Goal: Task Accomplishment & Management: Manage account settings

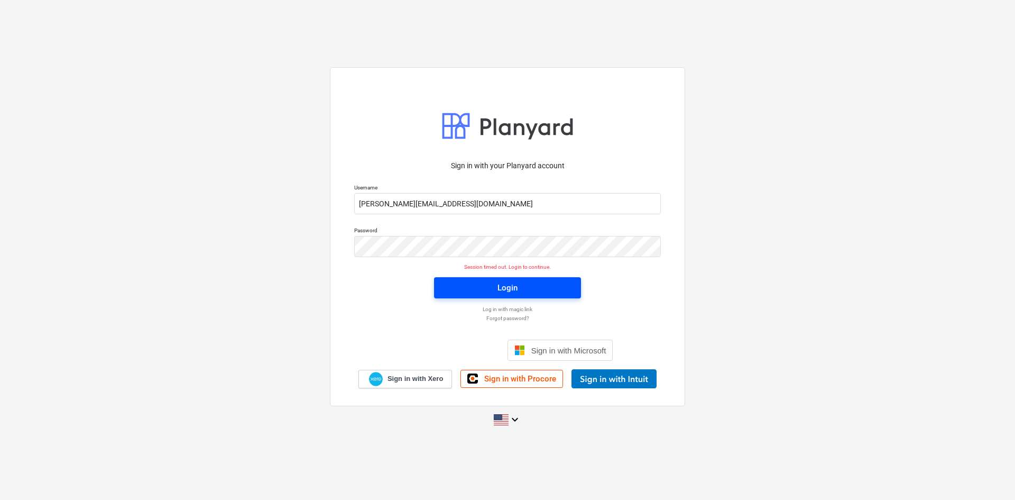
click at [470, 277] on button "Login" at bounding box center [507, 287] width 147 height 21
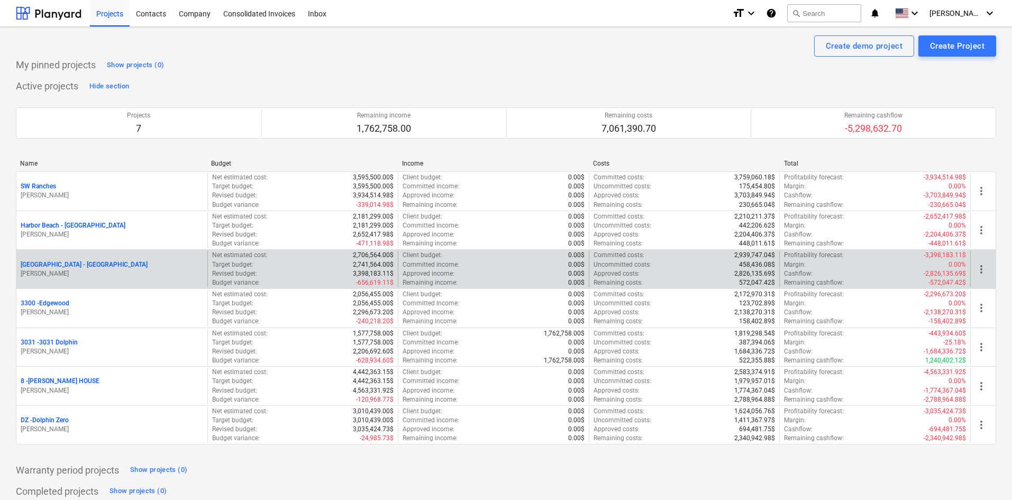
click at [75, 262] on p "[GEOGRAPHIC_DATA] - [GEOGRAPHIC_DATA]" at bounding box center [84, 264] width 127 height 9
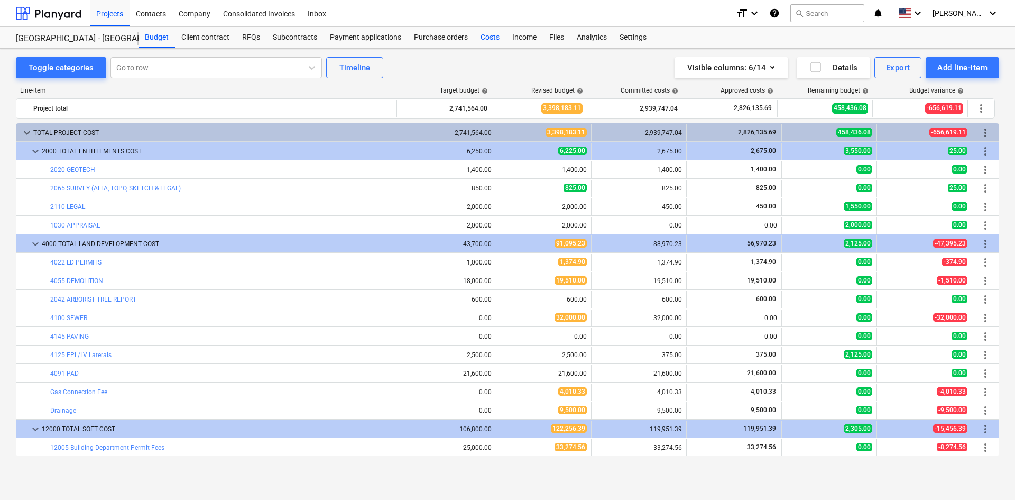
click at [482, 38] on div "Costs" at bounding box center [490, 37] width 32 height 21
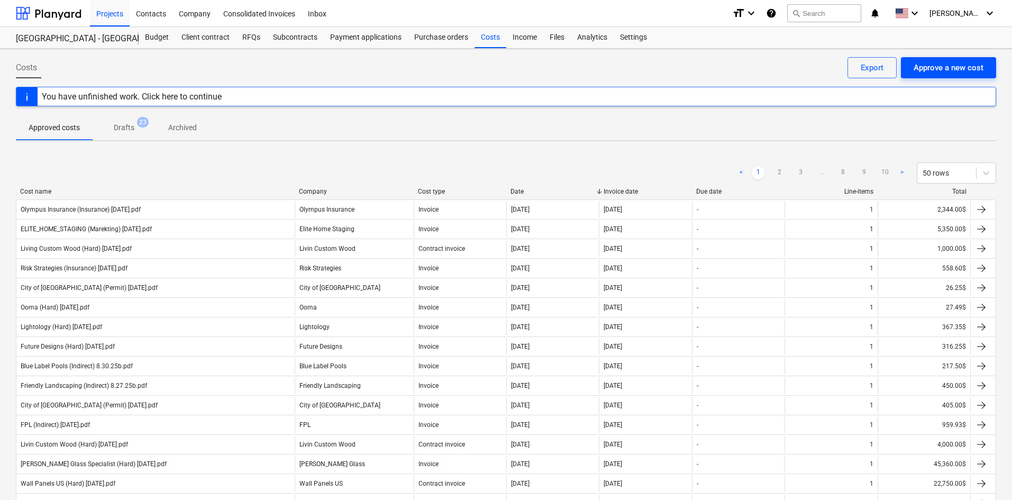
click at [954, 77] on button "Approve a new cost" at bounding box center [948, 67] width 95 height 21
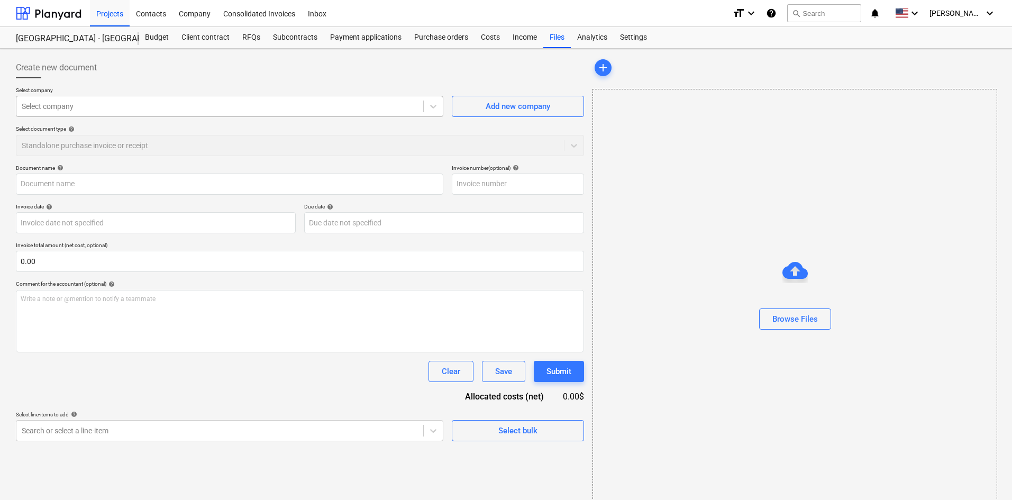
click at [163, 105] on div at bounding box center [220, 106] width 396 height 11
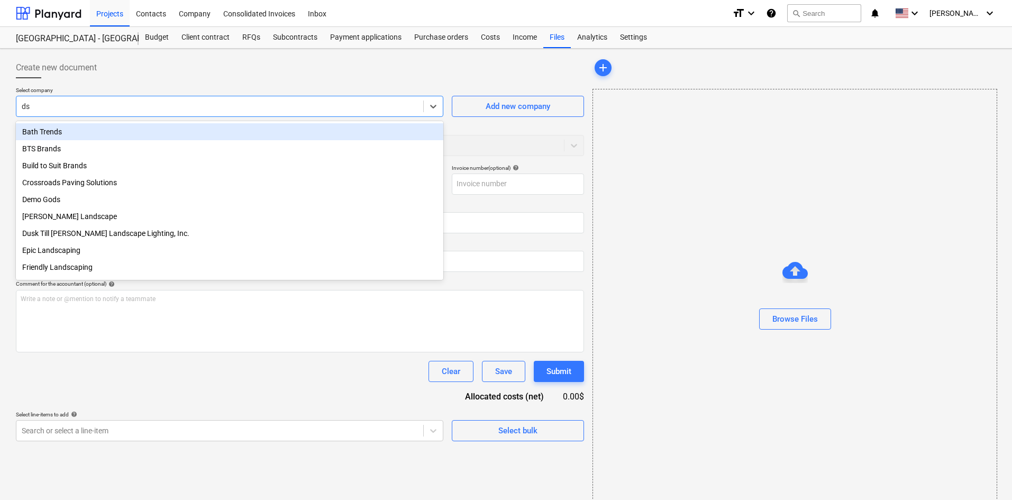
type input "d"
type input "sal"
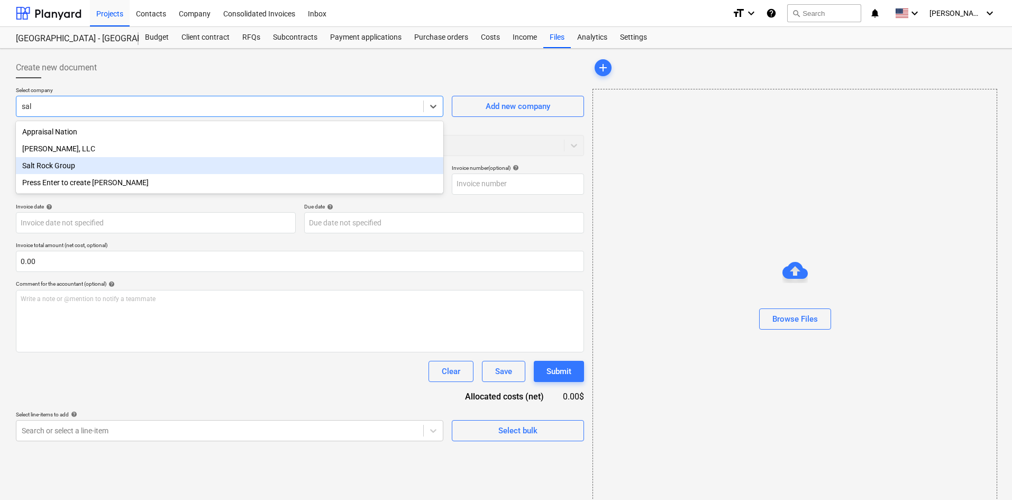
click at [69, 166] on div "Salt Rock Group" at bounding box center [229, 165] width 427 height 17
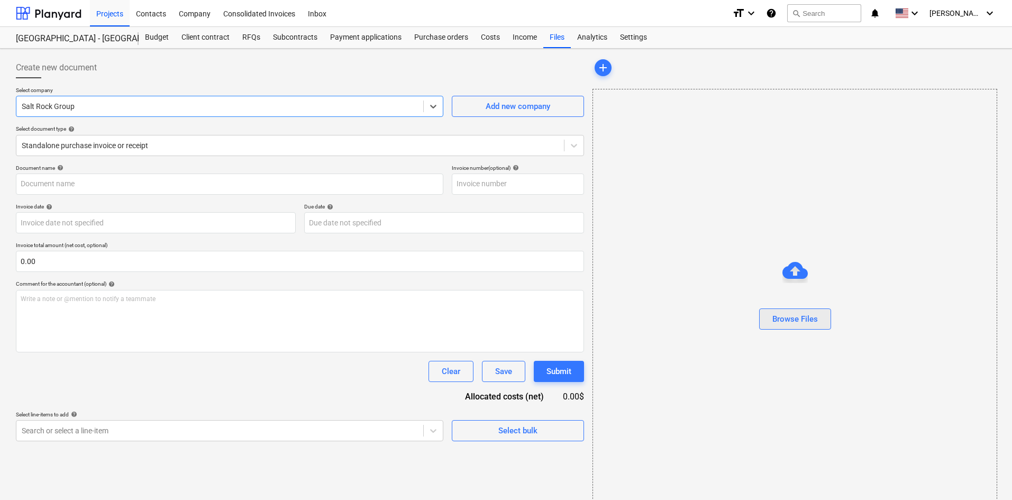
click at [796, 313] on div "Browse Files" at bounding box center [794, 319] width 45 height 14
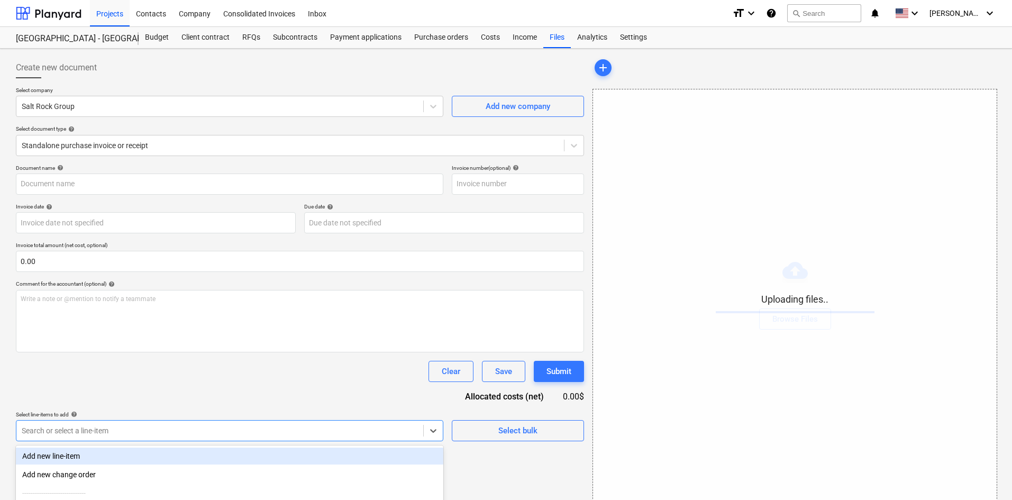
click at [206, 428] on body "Projects Contacts Company Consolidated Invoices Inbox format_size keyboard_arro…" at bounding box center [506, 250] width 1012 height 500
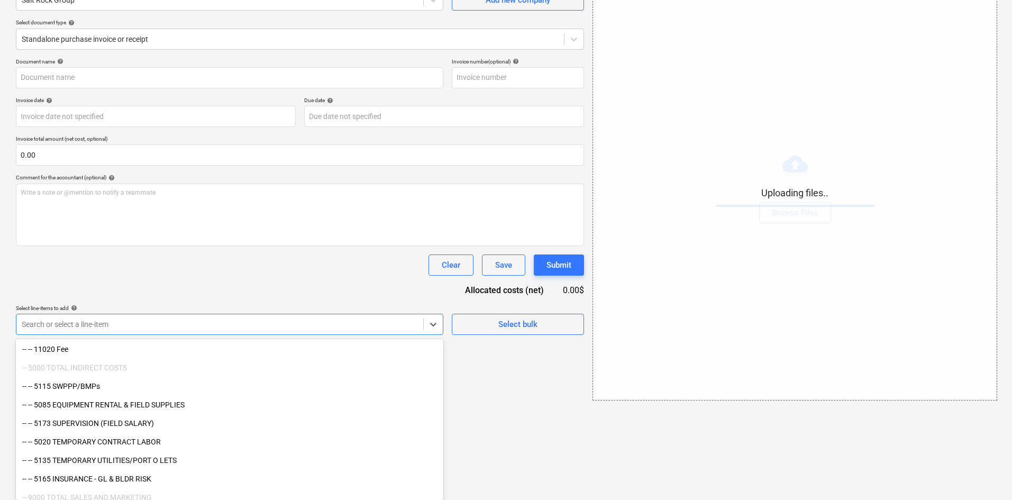
scroll to position [1513, 0]
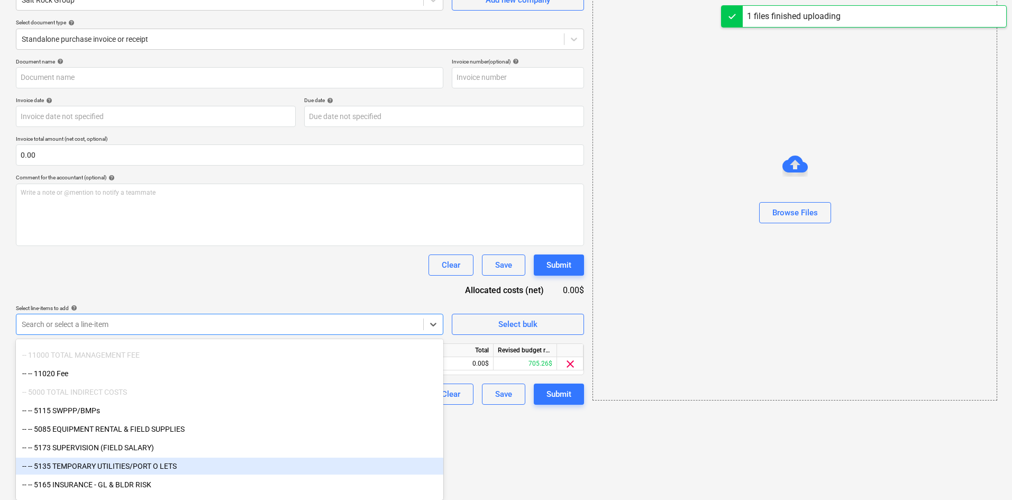
type input "SRG (Indirect) [DATE].pdf"
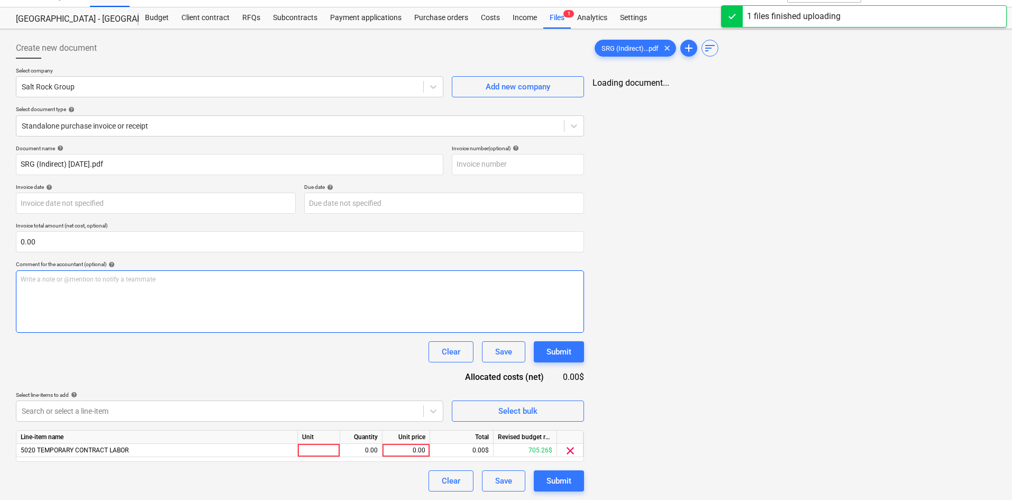
scroll to position [20, 0]
click at [300, 282] on div "Document name help SRG (Indirect) [DATE].pdf Invoice number (optional) help Inv…" at bounding box center [300, 318] width 568 height 346
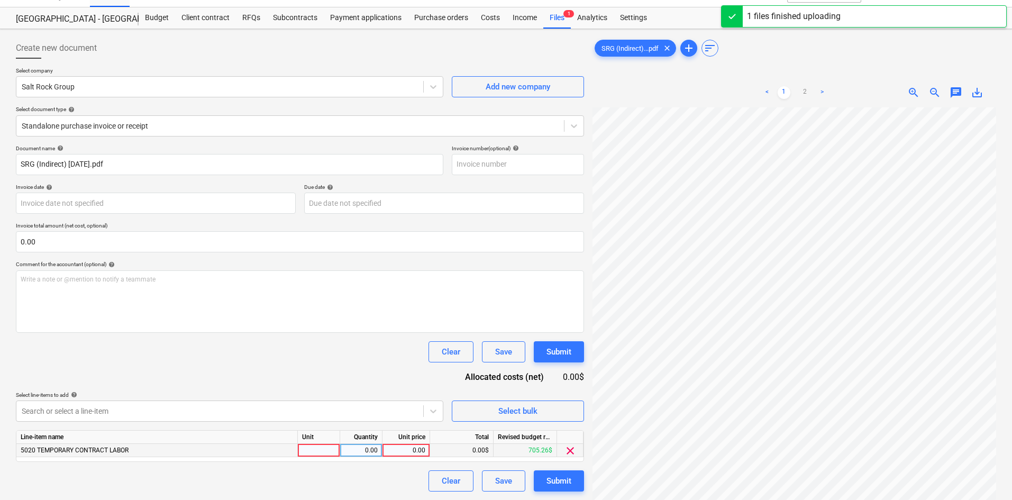
click at [408, 445] on div "0.00" at bounding box center [406, 450] width 39 height 13
click at [407, 450] on div "0.00" at bounding box center [406, 450] width 39 height 13
type input "930"
drag, startPoint x: 365, startPoint y: 369, endPoint x: 553, endPoint y: 472, distance: 214.7
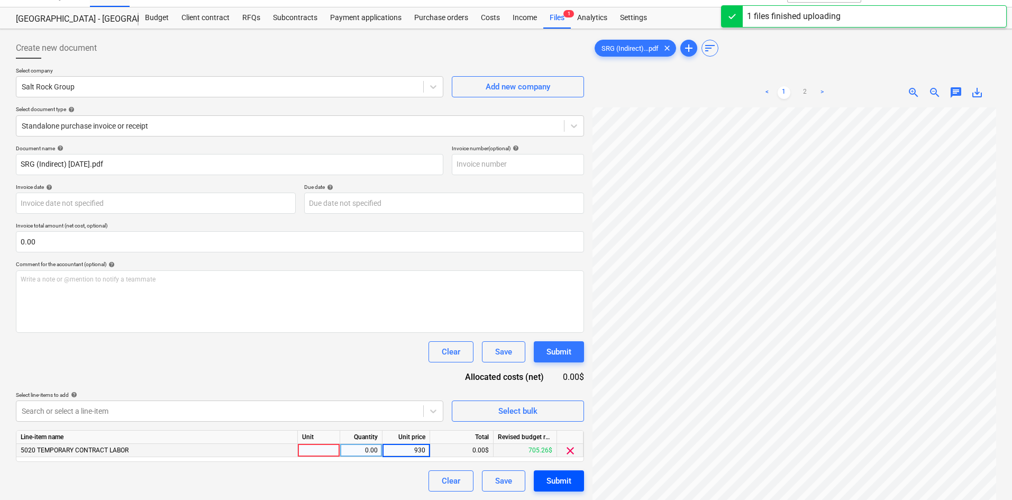
click at [365, 369] on div "Document name help SRG (Indirect) [DATE].pdf Invoice number (optional) help Inv…" at bounding box center [300, 318] width 568 height 346
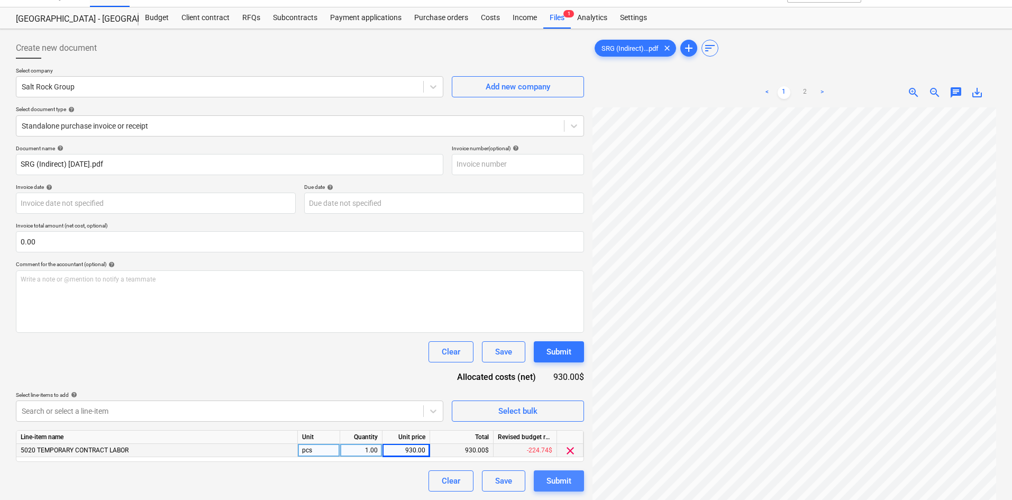
click at [570, 482] on div "Submit" at bounding box center [558, 481] width 25 height 14
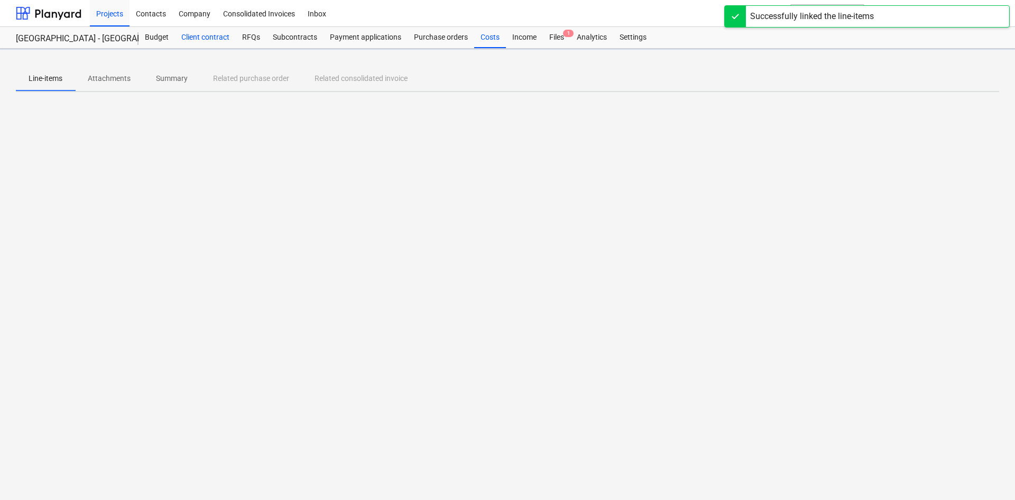
drag, startPoint x: 158, startPoint y: 35, endPoint x: 188, endPoint y: 39, distance: 29.9
click at [158, 35] on div "Budget" at bounding box center [157, 37] width 36 height 21
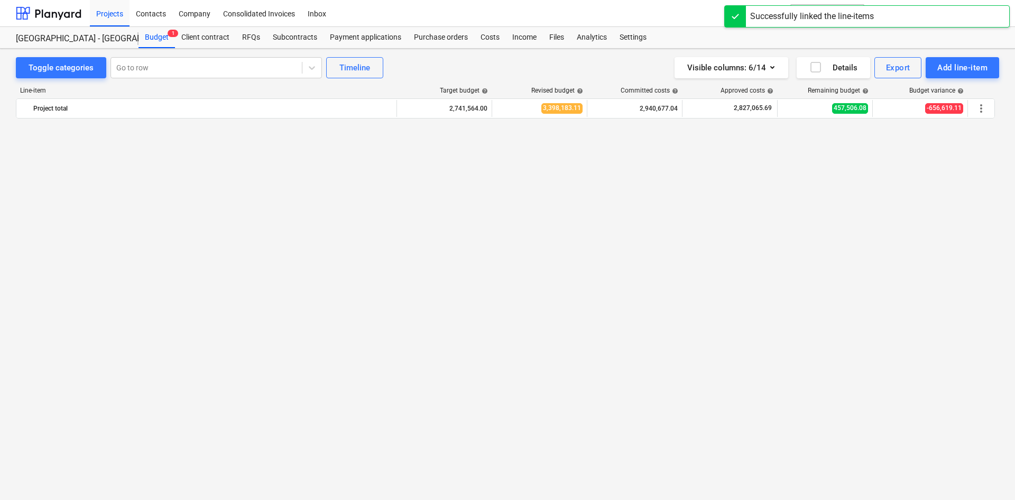
scroll to position [1388, 0]
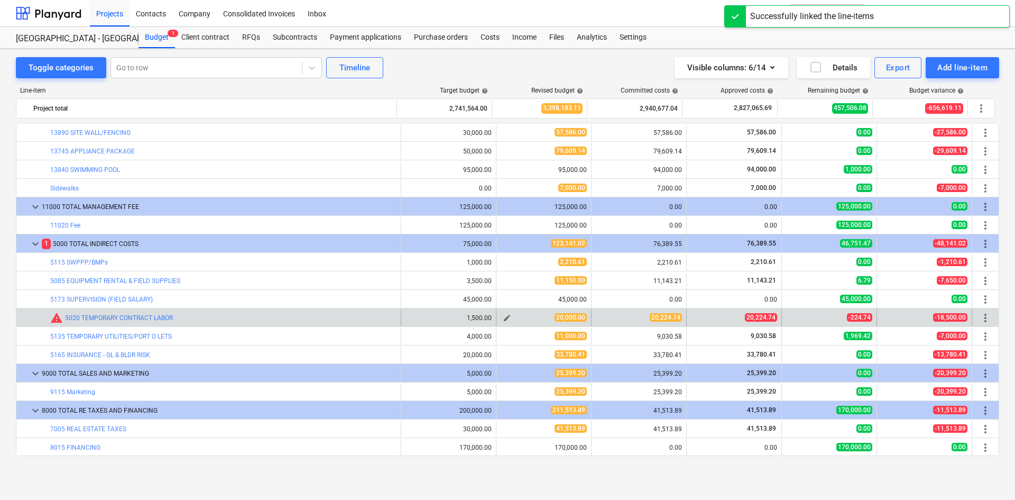
click at [503, 321] on span "edit" at bounding box center [507, 318] width 8 height 8
type textarea "x"
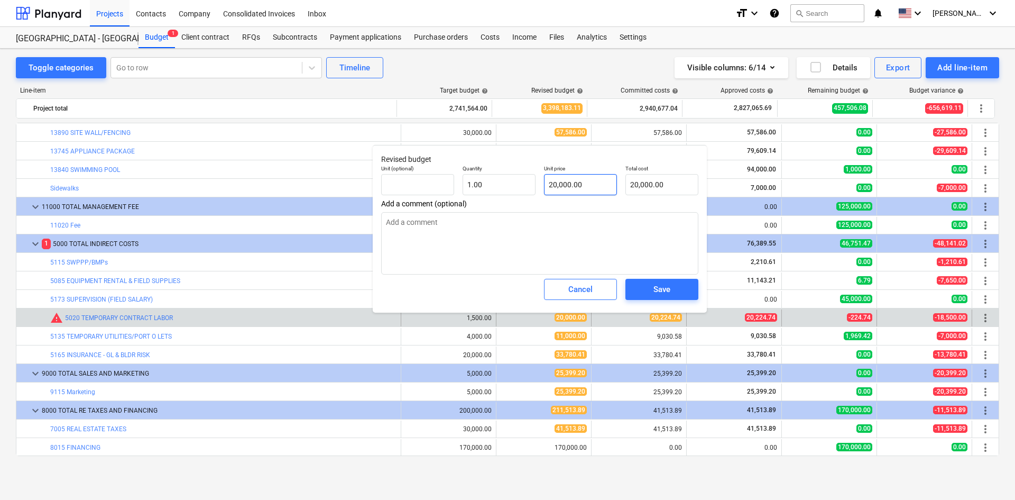
type input "20000"
drag, startPoint x: 598, startPoint y: 185, endPoint x: 461, endPoint y: 196, distance: 138.0
click at [461, 196] on div "Unit (optional) Quantity 1.00 Unit price 20000 Total cost 20,000.00" at bounding box center [540, 180] width 326 height 39
type textarea "x"
type input "2"
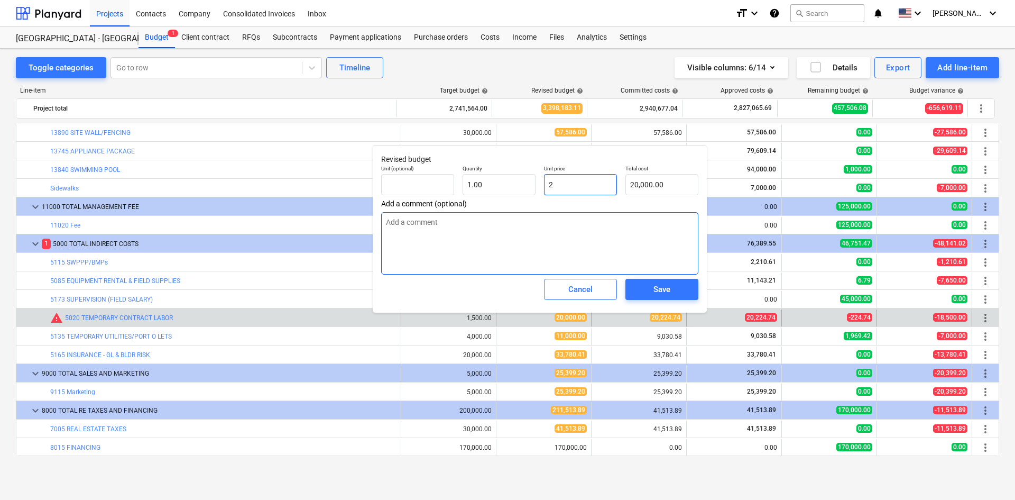
type input "2.00"
type textarea "x"
type input "22"
type input "22.00"
type textarea "x"
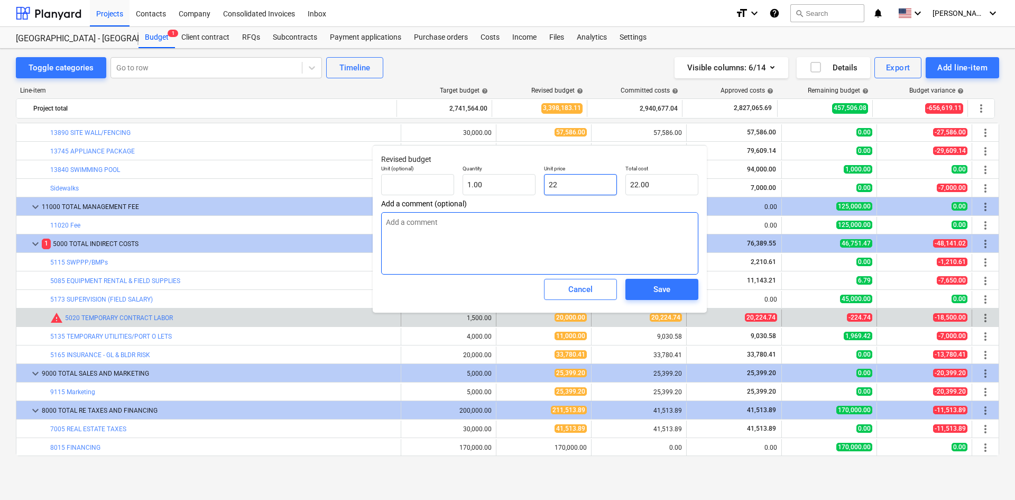
type input "220"
type input "220.00"
type textarea "x"
type input "2200"
type input "2,200.00"
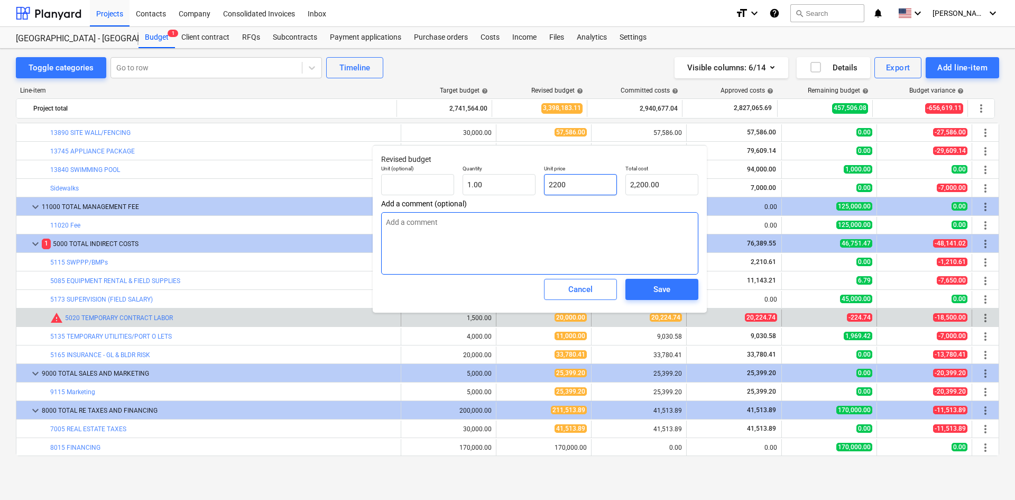
type textarea "x"
type input "22000"
type input "22,000.00"
type input "22000"
type textarea "x"
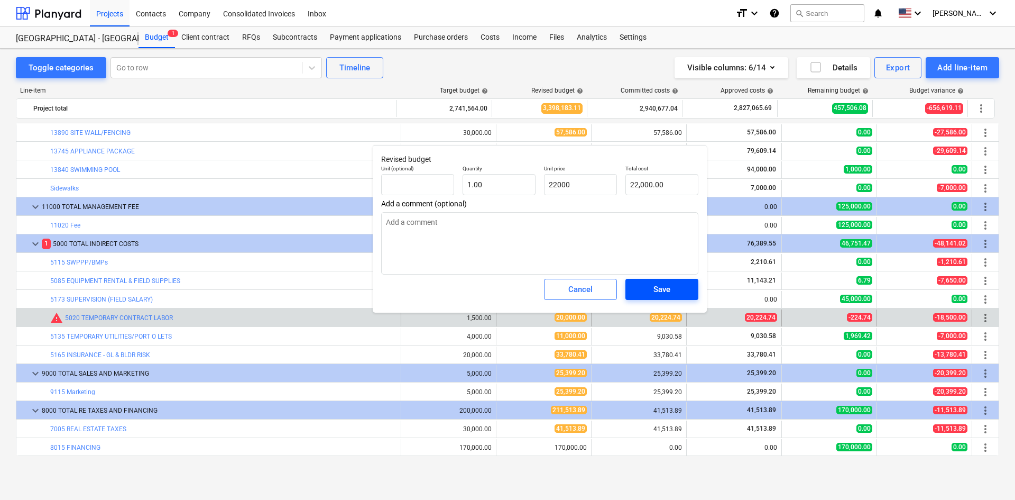
type input "22,000.00"
click at [674, 295] on span "Save" at bounding box center [662, 289] width 48 height 14
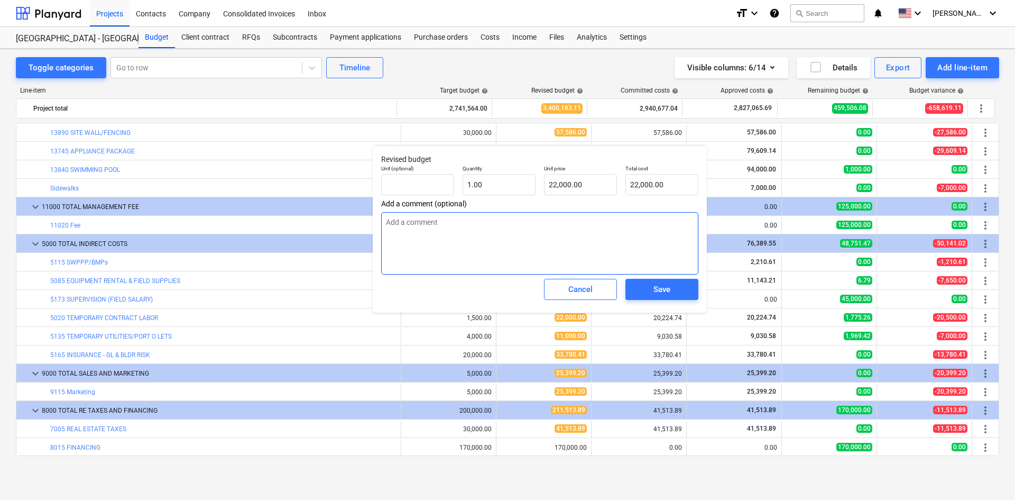
type textarea "x"
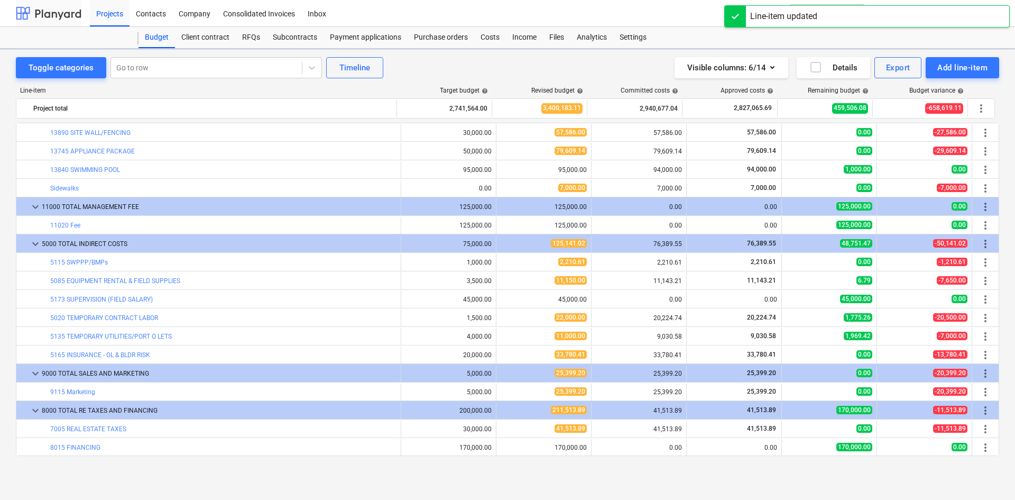
click at [41, 18] on div at bounding box center [49, 13] width 66 height 26
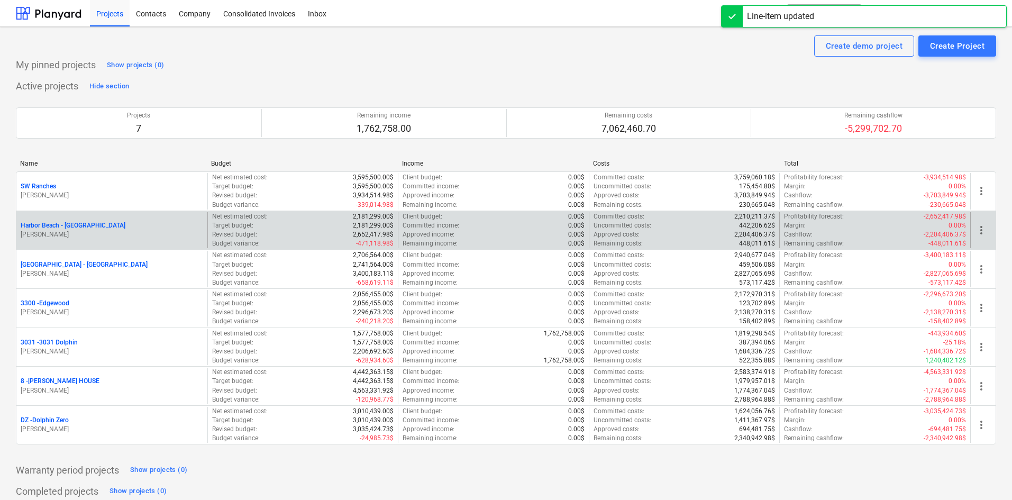
click at [62, 227] on p "Harbor Beach - [GEOGRAPHIC_DATA]" at bounding box center [73, 225] width 105 height 9
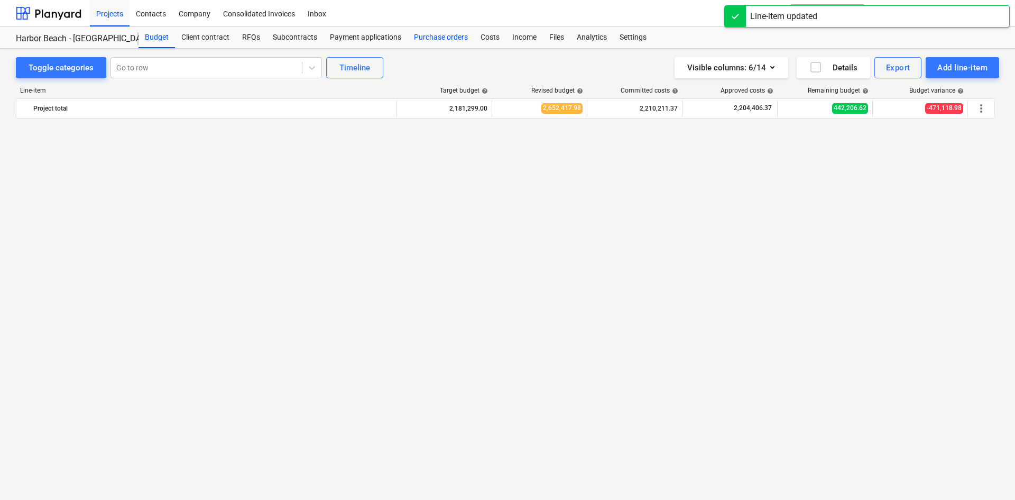
scroll to position [1388, 0]
click at [489, 37] on div "Costs" at bounding box center [490, 37] width 32 height 21
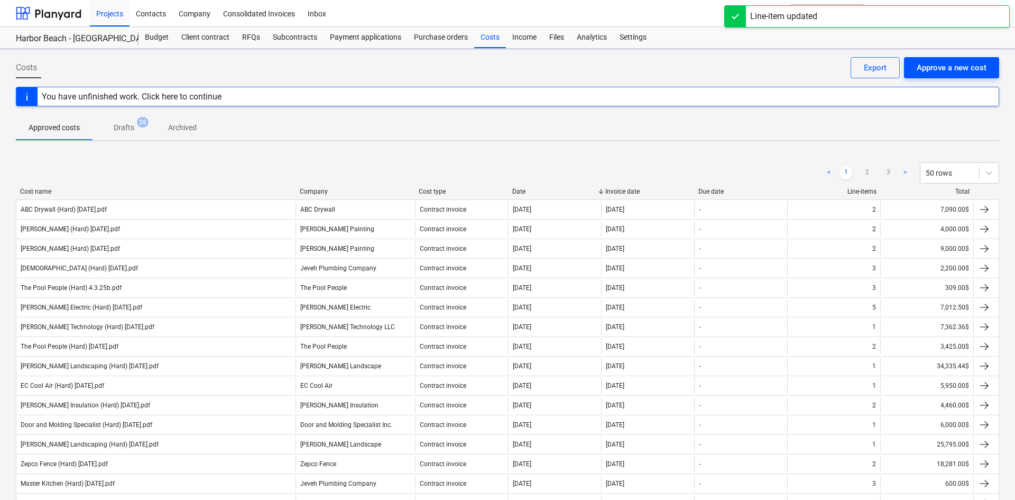
click at [928, 63] on div "Approve a new cost" at bounding box center [952, 68] width 70 height 14
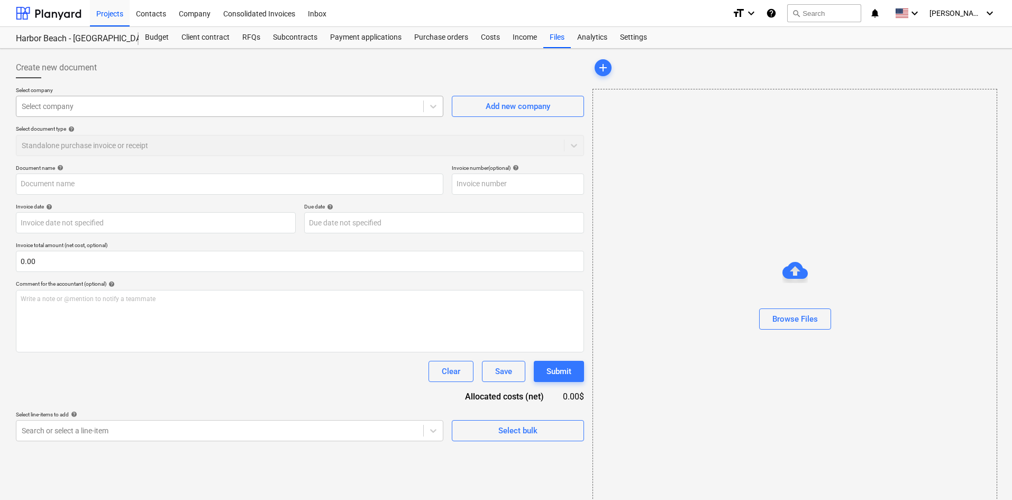
click at [163, 112] on div at bounding box center [220, 106] width 396 height 11
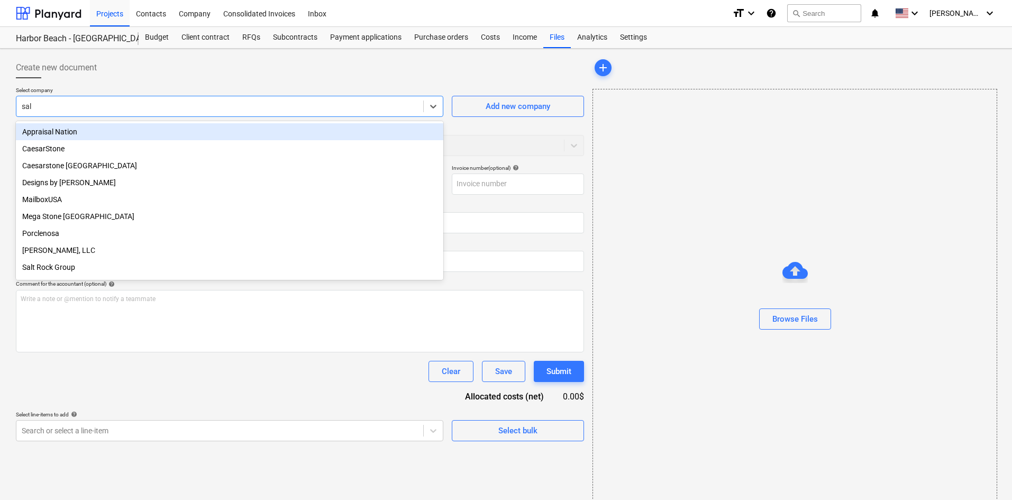
type input "salt"
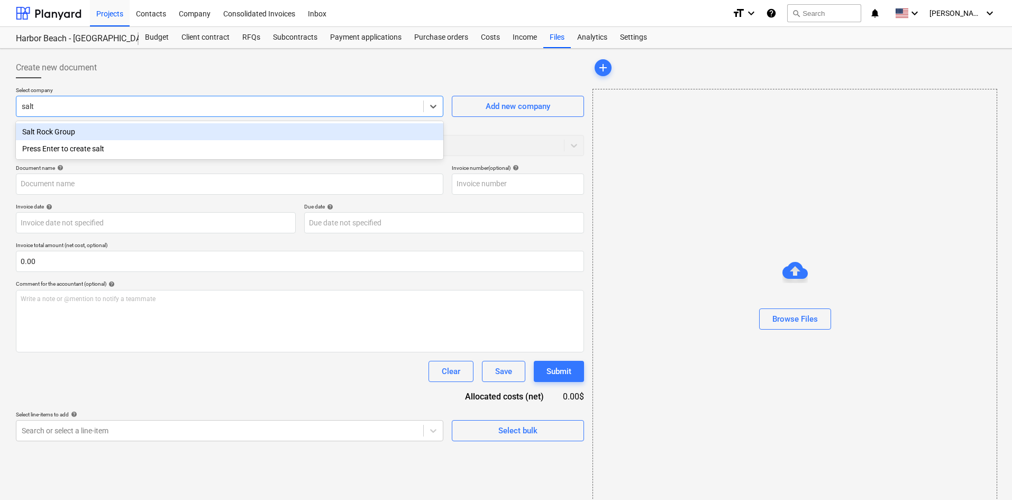
click at [254, 130] on div "Salt Rock Group" at bounding box center [229, 131] width 427 height 17
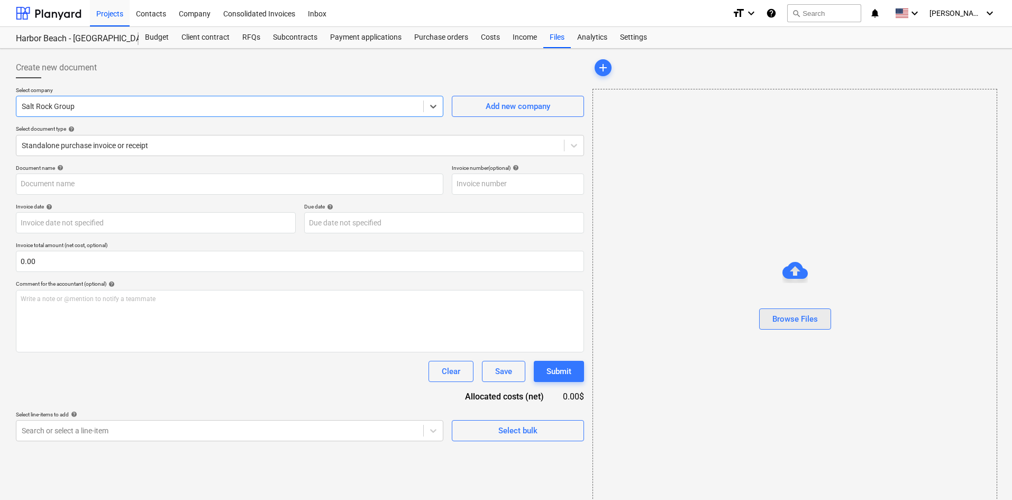
click at [818, 313] on button "Browse Files" at bounding box center [795, 318] width 72 height 21
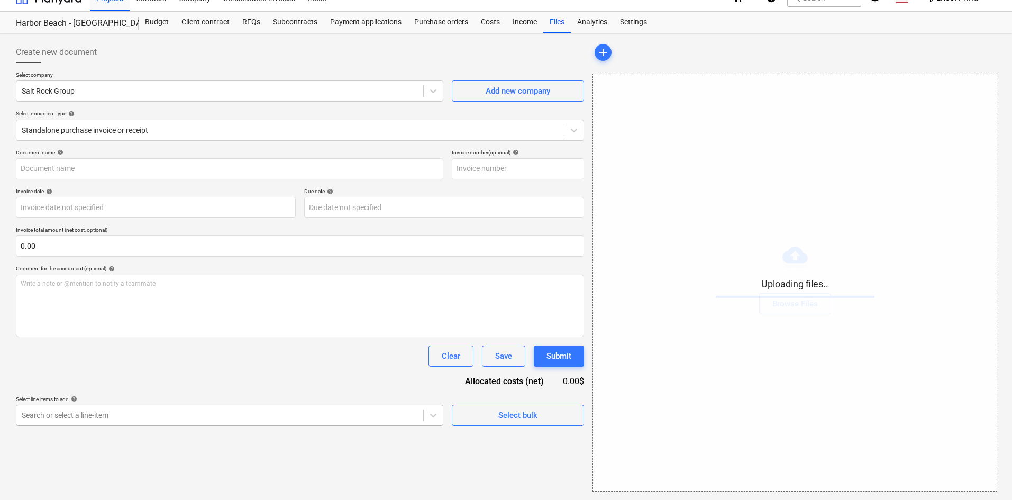
click at [111, 434] on body "Projects Contacts Company Consolidated Invoices Inbox format_size keyboard_arro…" at bounding box center [506, 235] width 1012 height 500
type input "y"
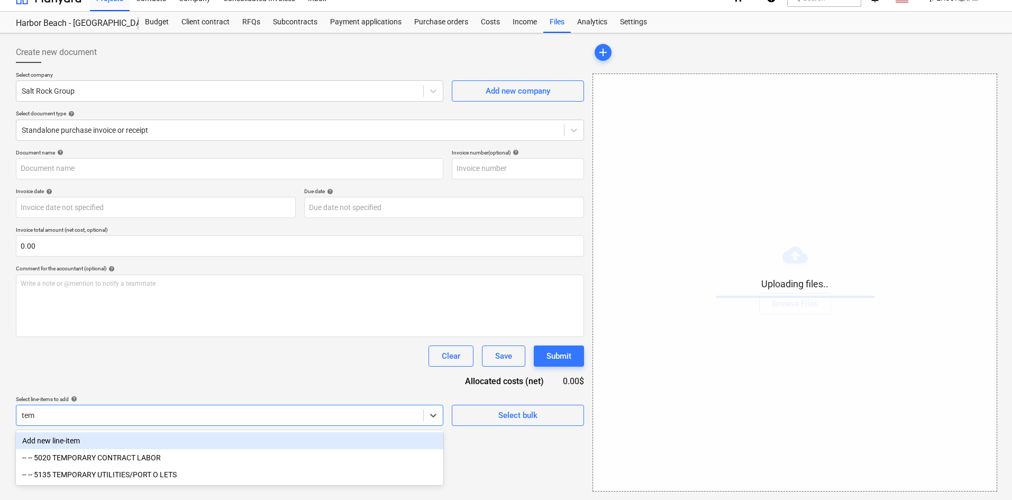
type input "temp"
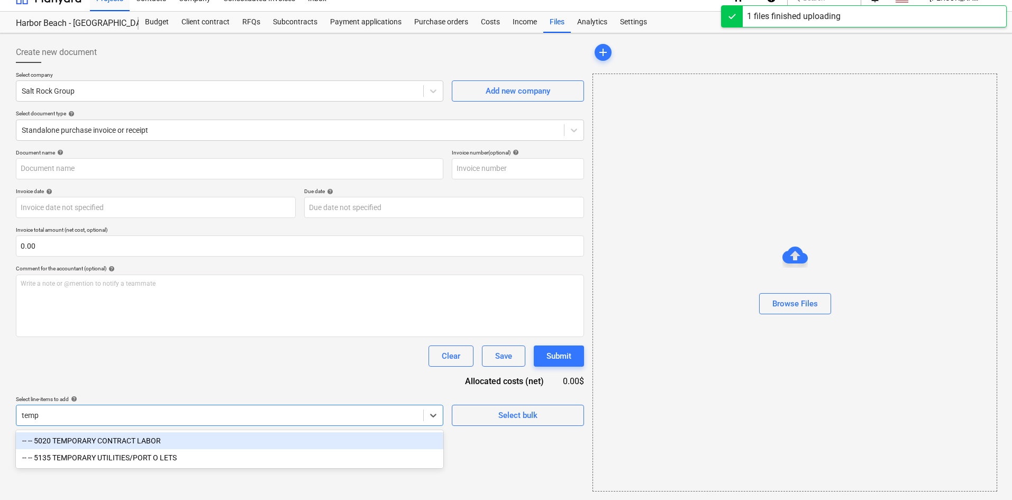
type input "SRG (Indirect) 9.2.25b.pdf"
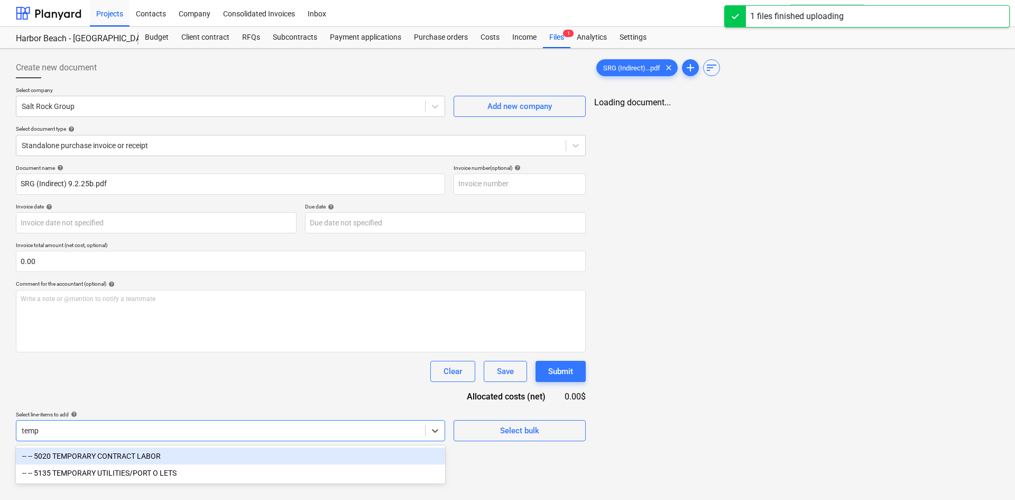
click at [181, 453] on div "-- -- 5020 TEMPORARY CONTRACT LABOR" at bounding box center [230, 455] width 429 height 17
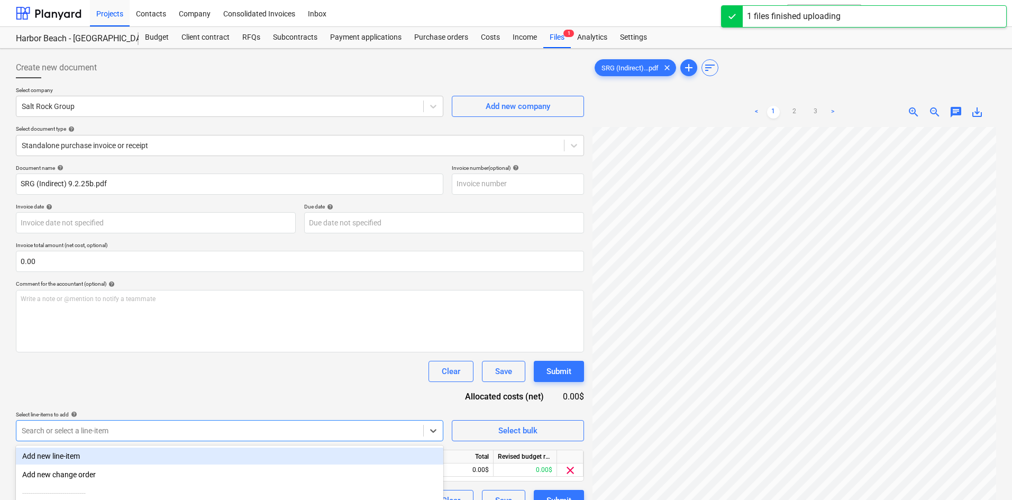
click at [251, 389] on div "Document name help SRG (Indirect) 9.2.25b.pdf Invoice number (optional) help In…" at bounding box center [300, 337] width 568 height 346
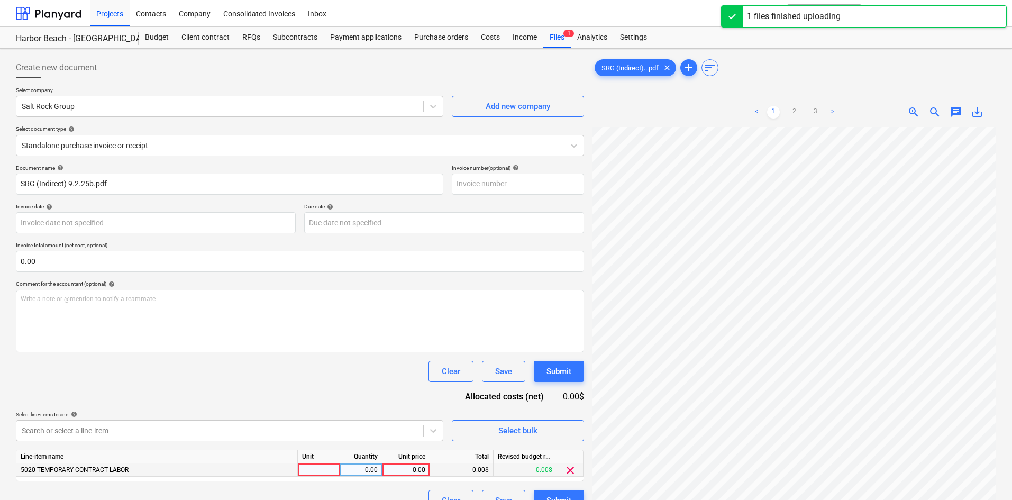
click at [414, 465] on div "0.00" at bounding box center [406, 469] width 39 height 13
type input "958"
click at [317, 392] on div "Document name help SRG (Indirect) 9.2.25b.pdf Invoice number (optional) help In…" at bounding box center [300, 337] width 568 height 346
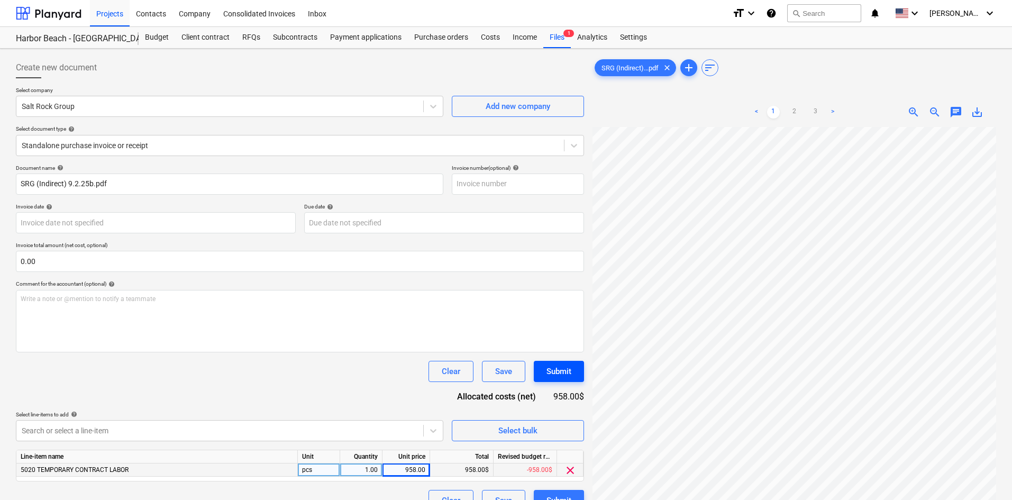
scroll to position [31, 88]
click at [423, 472] on div "958.00" at bounding box center [406, 469] width 39 height 13
type input "958.83"
drag, startPoint x: 344, startPoint y: 400, endPoint x: 376, endPoint y: 390, distance: 33.3
click at [344, 399] on div "Document name help SRG (Indirect) 9.2.25b.pdf Invoice number (optional) help In…" at bounding box center [300, 337] width 568 height 346
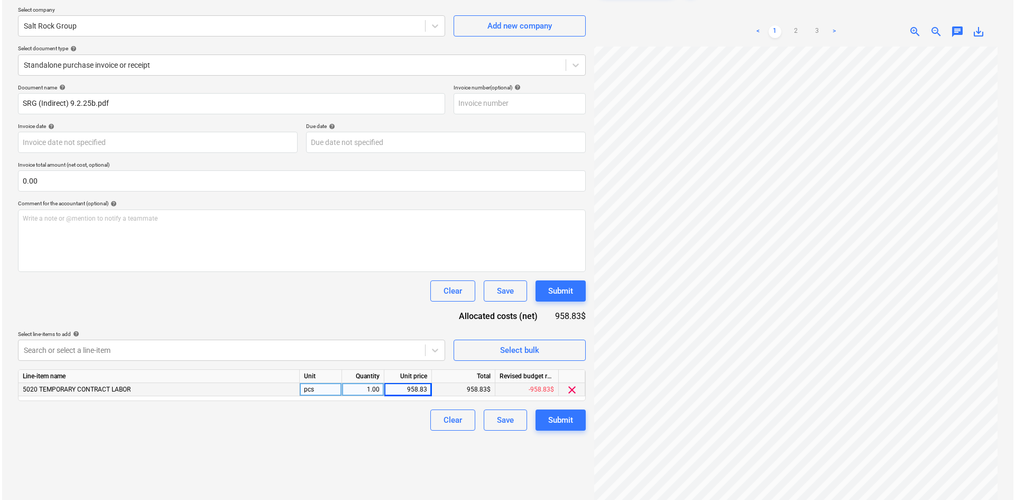
scroll to position [106, 0]
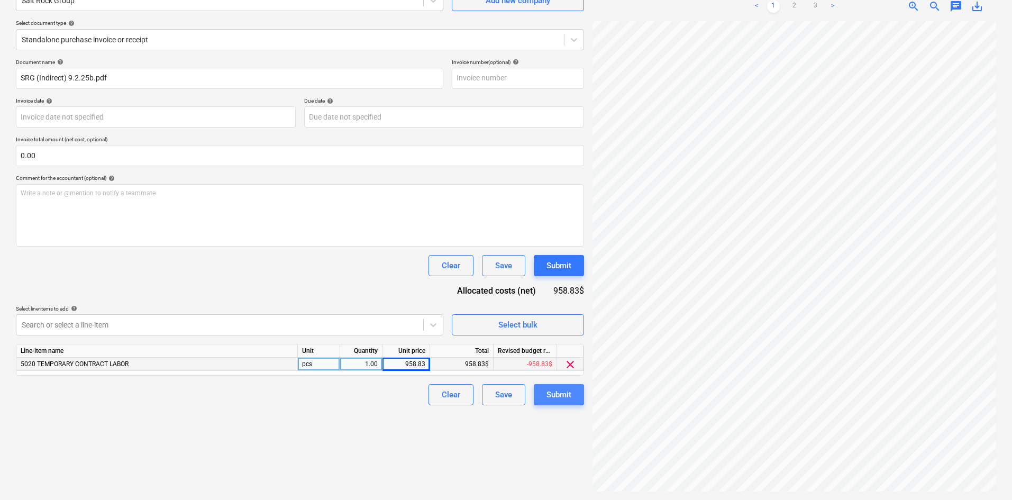
click at [573, 387] on button "Submit" at bounding box center [559, 394] width 50 height 21
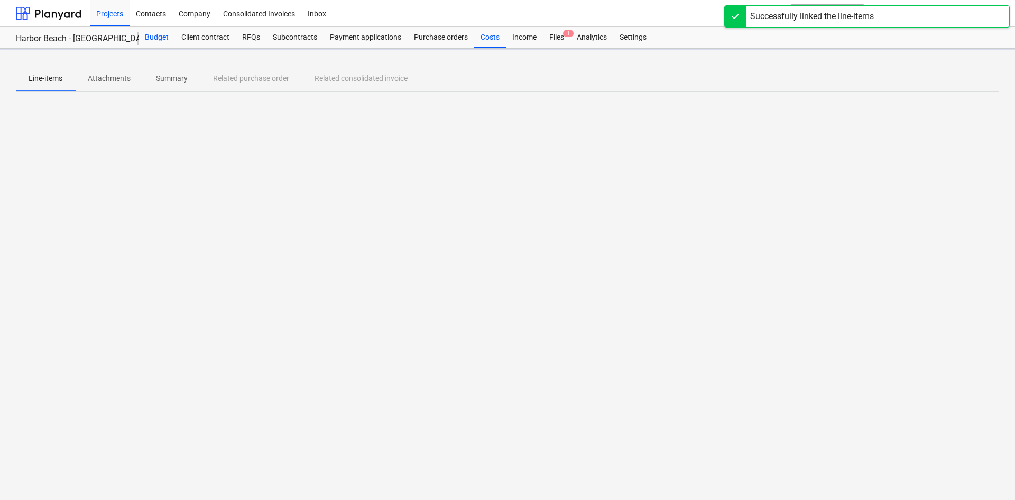
click at [163, 37] on div "Budget" at bounding box center [157, 37] width 36 height 21
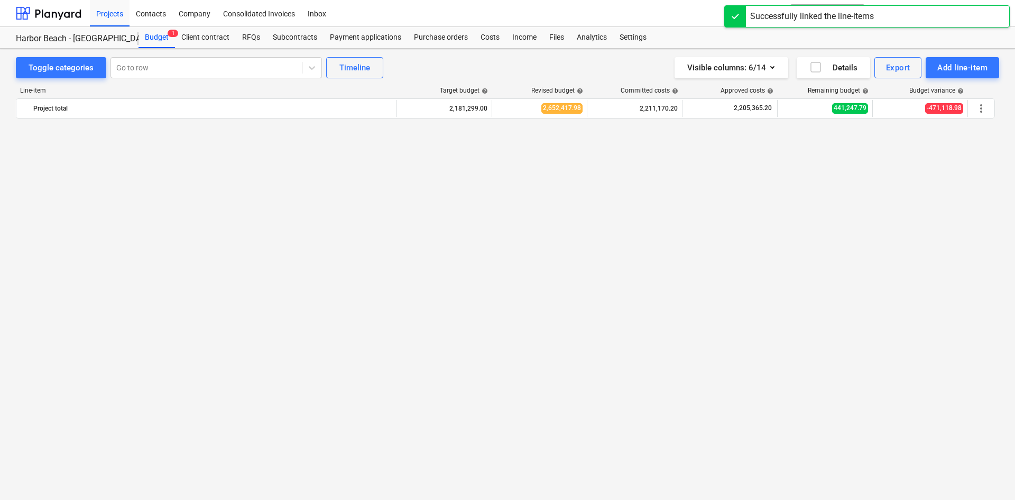
scroll to position [1388, 0]
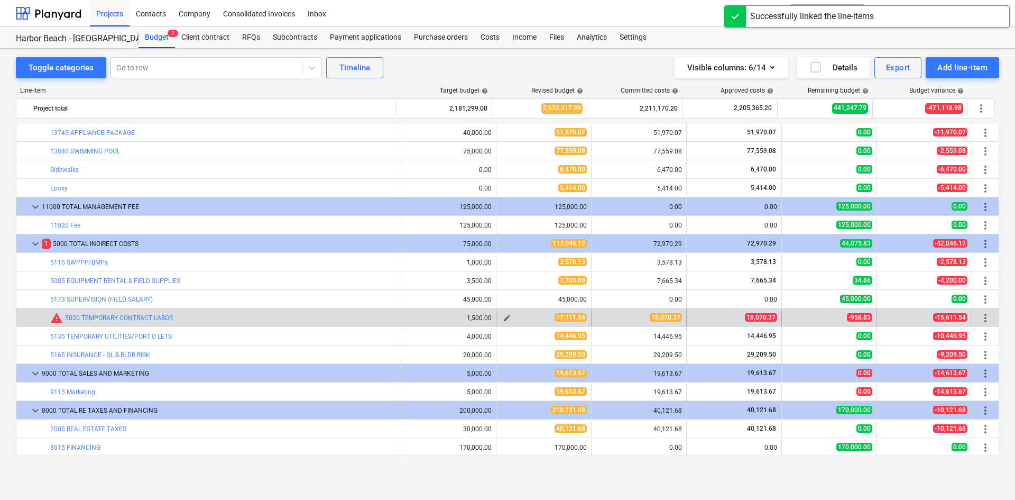
click at [507, 318] on span "edit" at bounding box center [507, 318] width 8 height 8
type textarea "x"
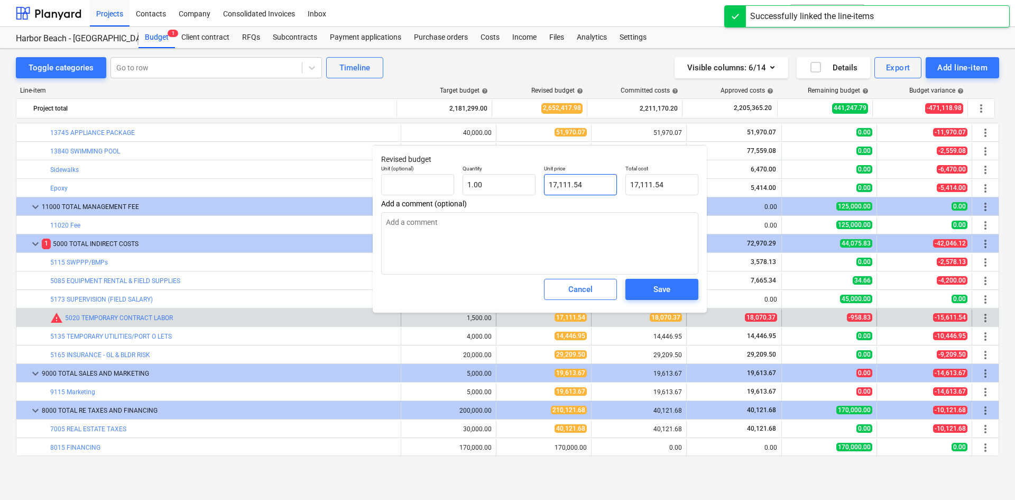
type input "17111.54"
drag, startPoint x: 606, startPoint y: 188, endPoint x: 405, endPoint y: 201, distance: 202.0
click at [411, 201] on div "Revised budget Unit (optional) Quantity 1.00 Unit price 17111.54 Total cost 17,…" at bounding box center [540, 229] width 334 height 168
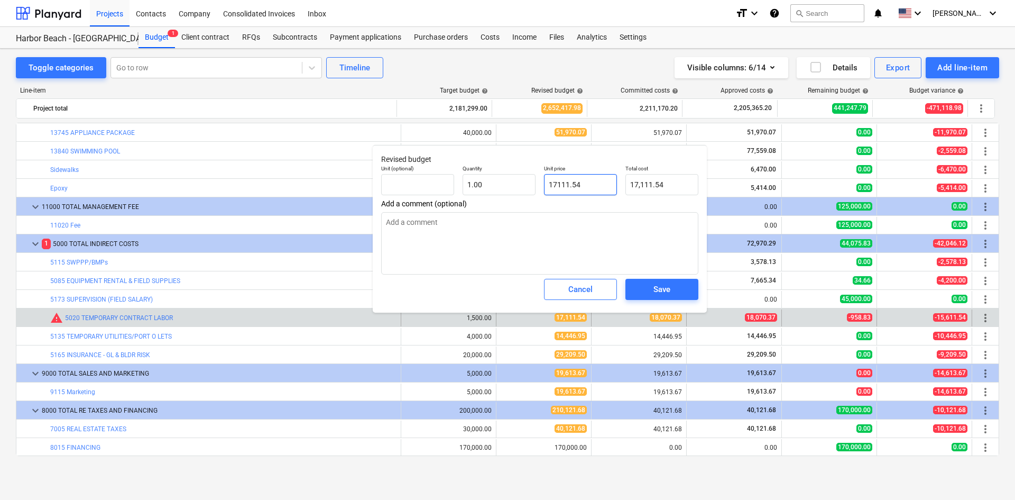
type textarea "x"
type input "1"
type input "1.00"
type textarea "x"
type input "18"
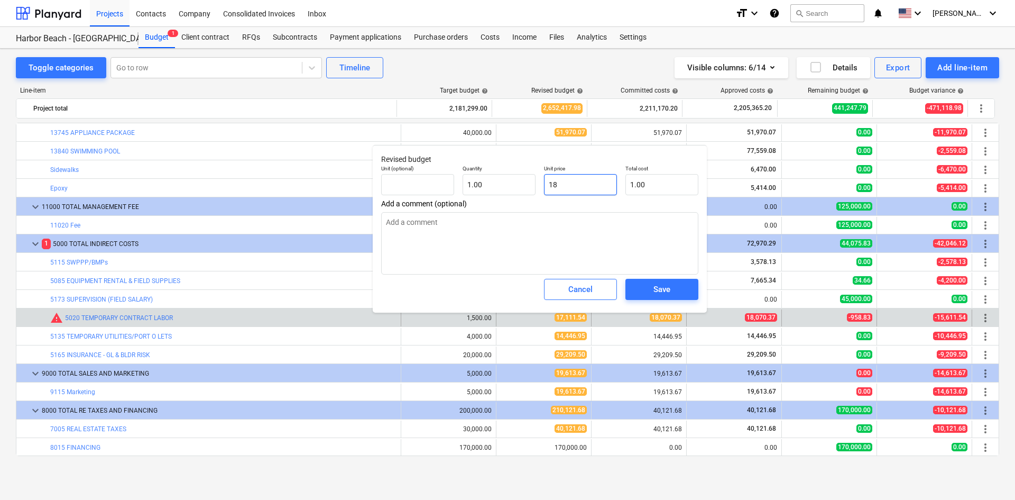
type input "18.00"
type textarea "x"
type input "180"
type input "180.00"
type textarea "x"
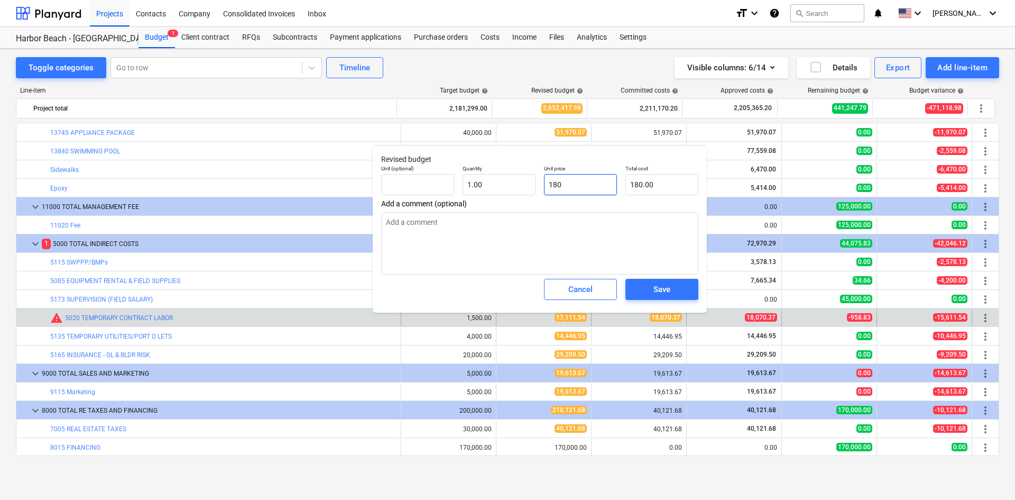
type input "1808"
type input "1,808.00"
type textarea "x"
type input "18087"
type input "18,087.00"
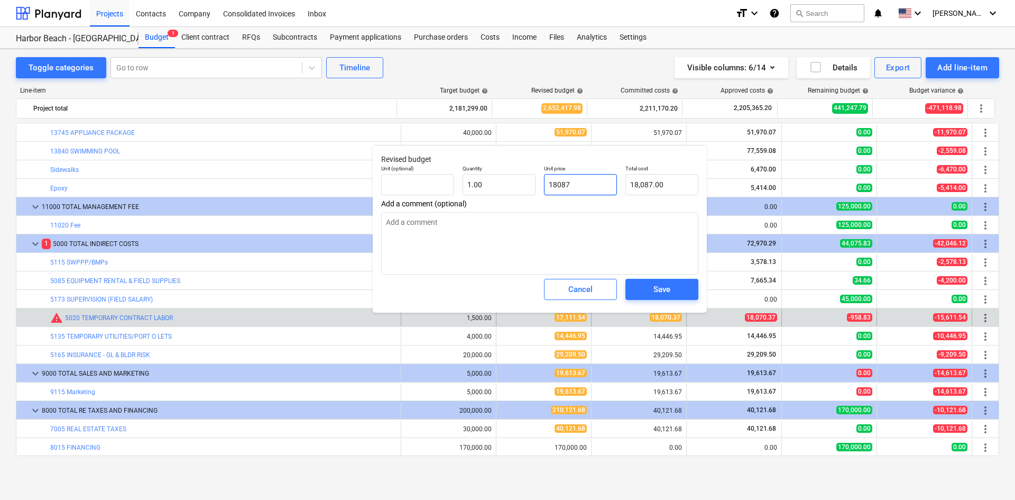
type textarea "x"
type input "1808"
type input "1,808.00"
type textarea "x"
type input "180"
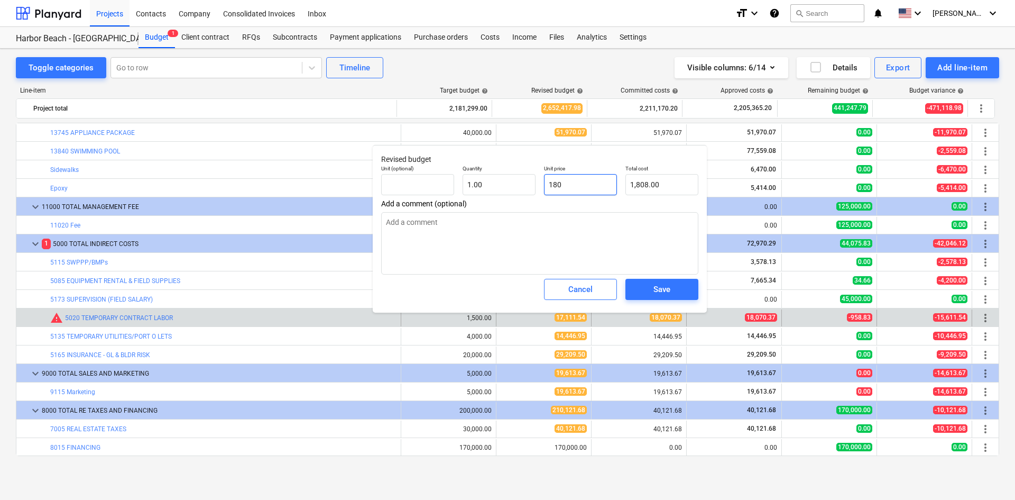
type input "180.00"
type textarea "x"
type input "1807"
type input "1,807.00"
type textarea "x"
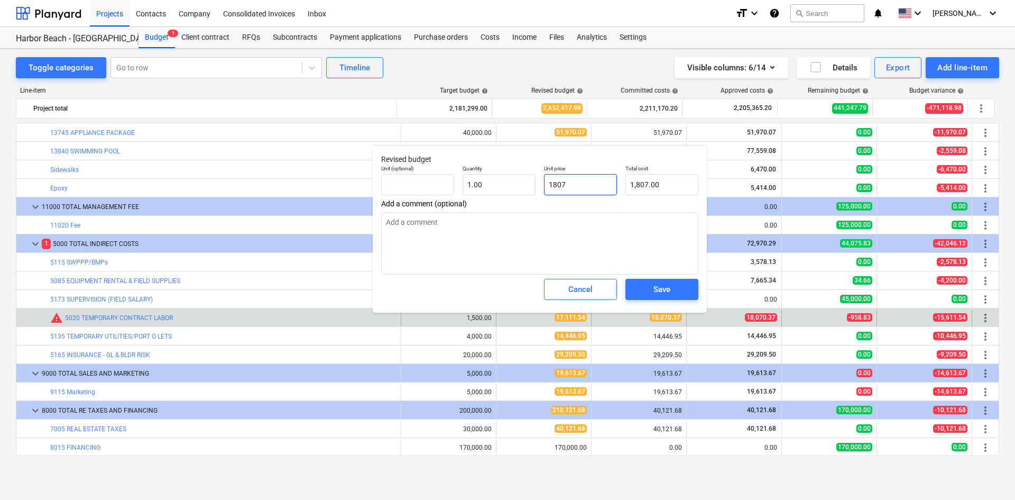
type input "18070"
type input "18,070.00"
type textarea "x"
type input "18070."
type textarea "x"
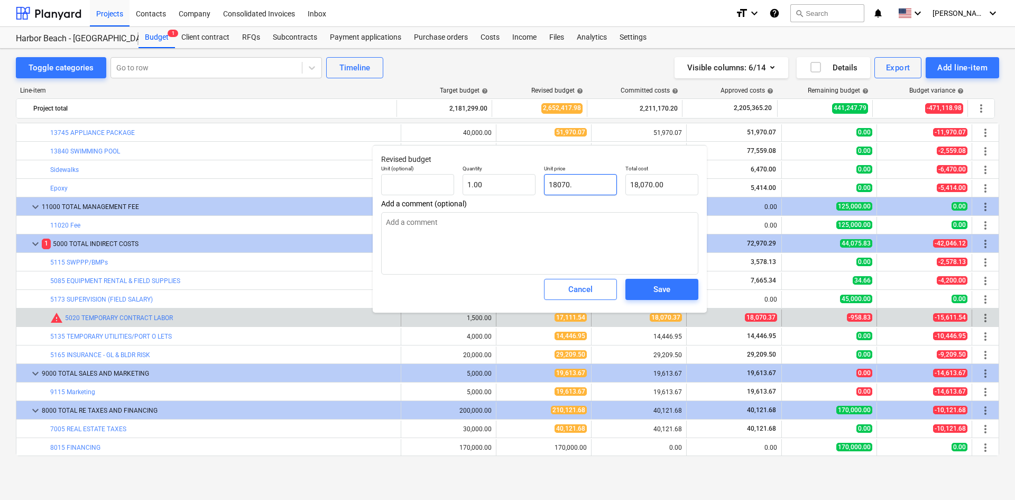
type input "18070.3"
type input "18,070.30"
type textarea "x"
type input "18070.37"
type input "18,070.37"
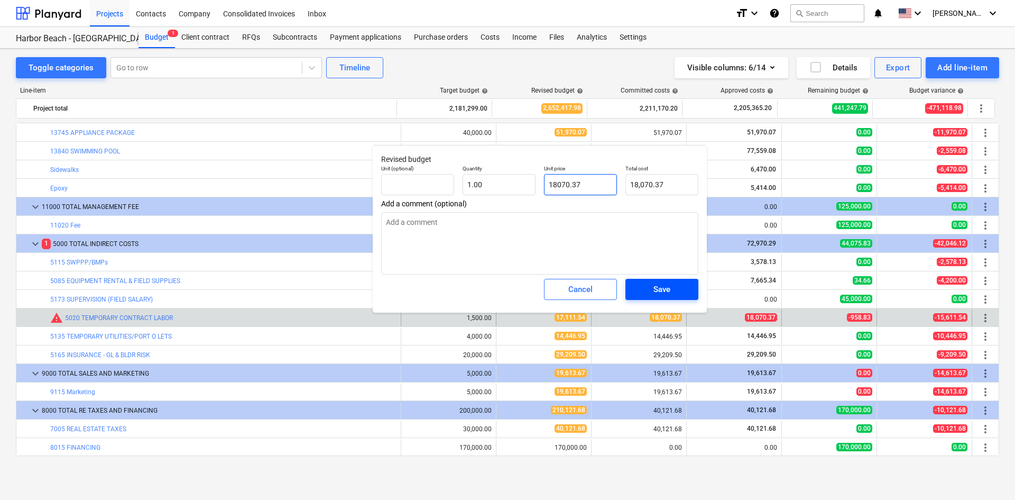
type input "18070.37"
type textarea "x"
type input "18,070.37"
click at [648, 292] on span "Save" at bounding box center [662, 289] width 48 height 14
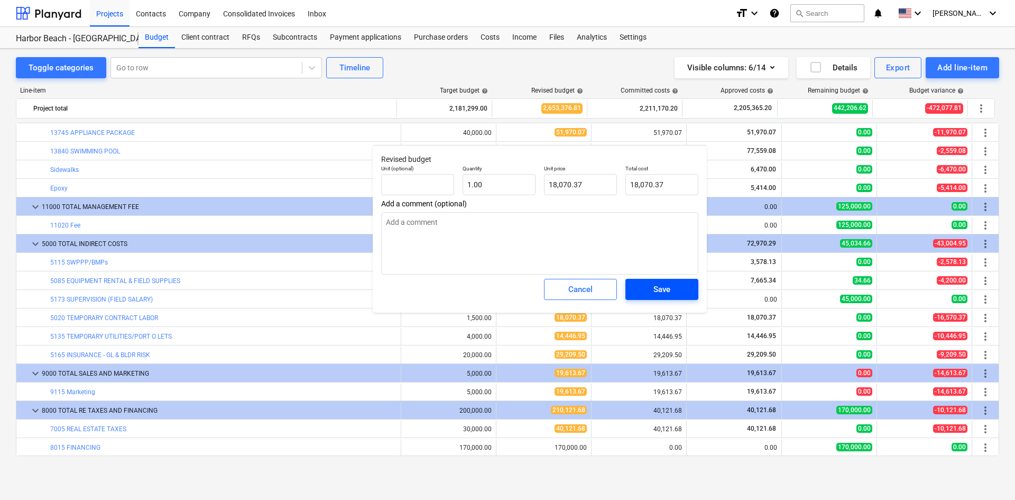
type textarea "x"
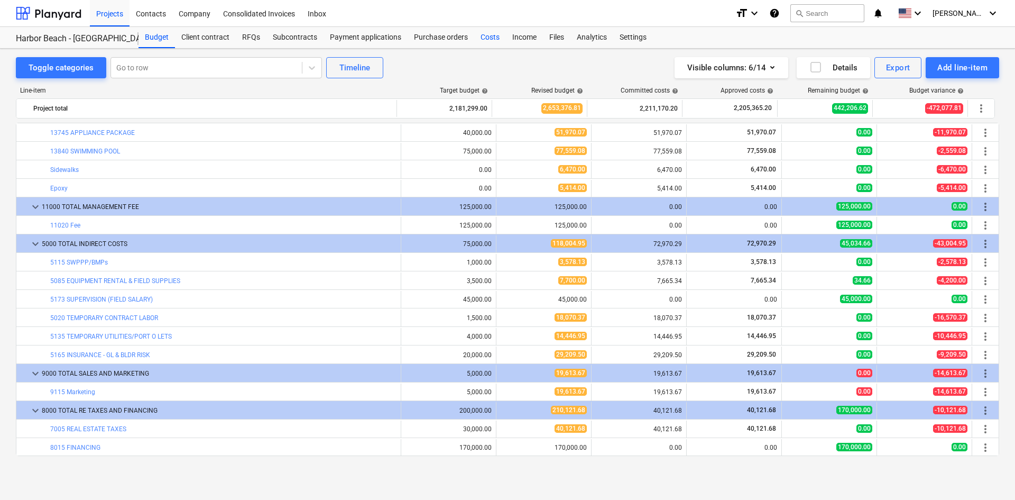
click at [485, 39] on div "Costs" at bounding box center [490, 37] width 32 height 21
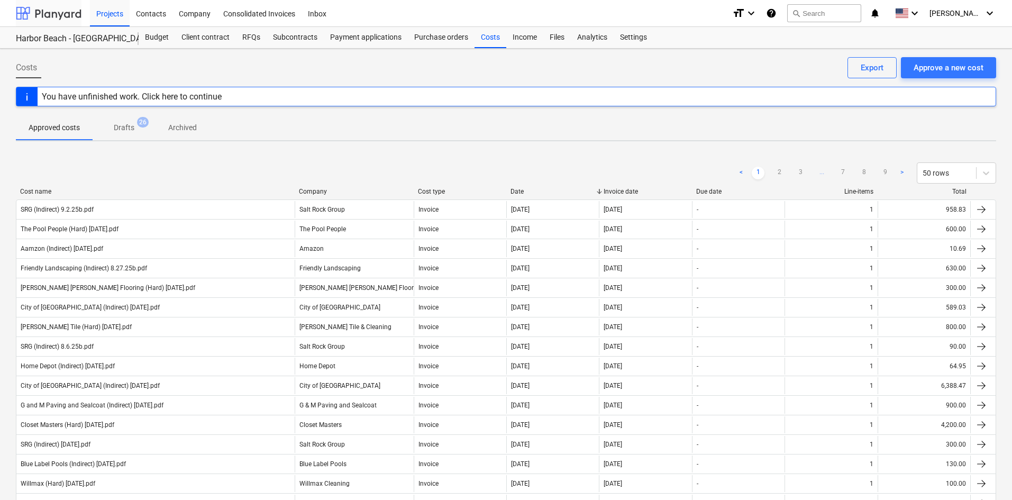
click at [65, 11] on div at bounding box center [49, 13] width 66 height 26
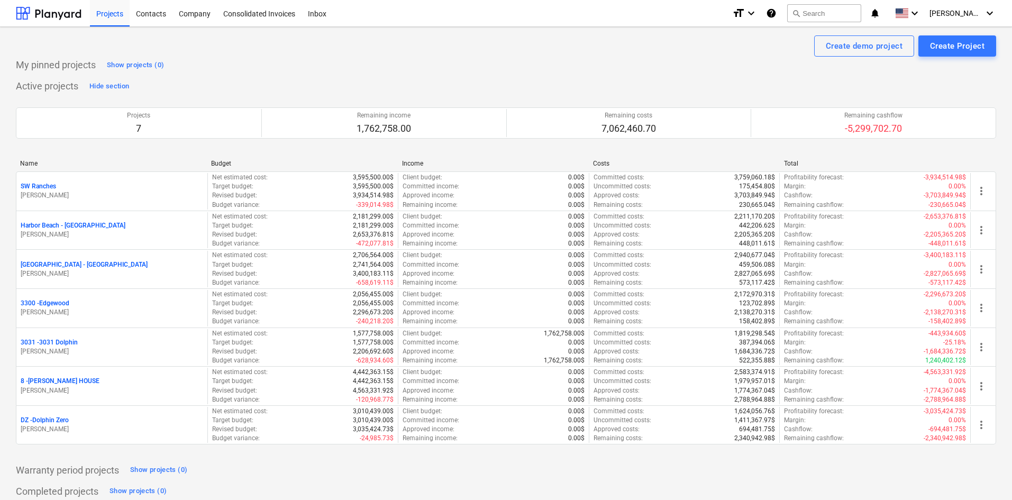
click at [65, 378] on p "8 - [PERSON_NAME] HOUSE" at bounding box center [60, 381] width 79 height 9
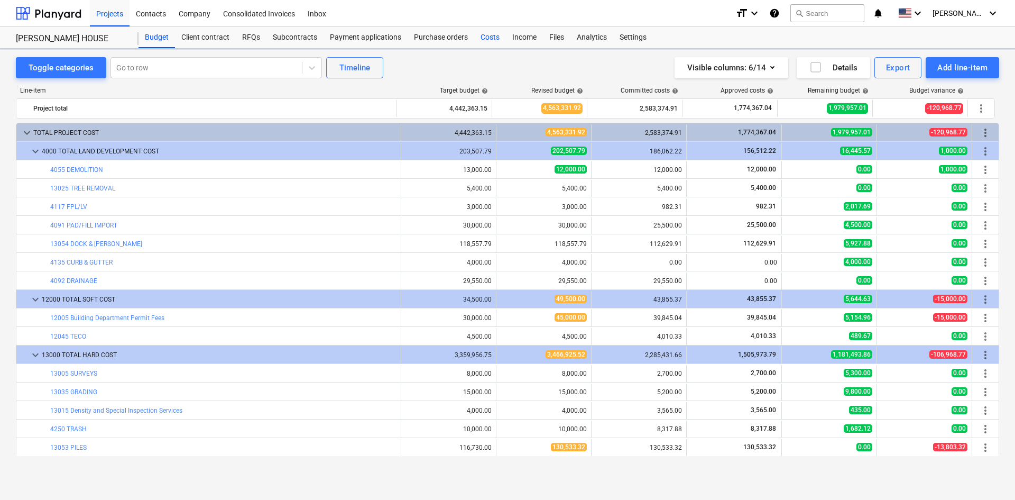
click at [496, 41] on div "Costs" at bounding box center [490, 37] width 32 height 21
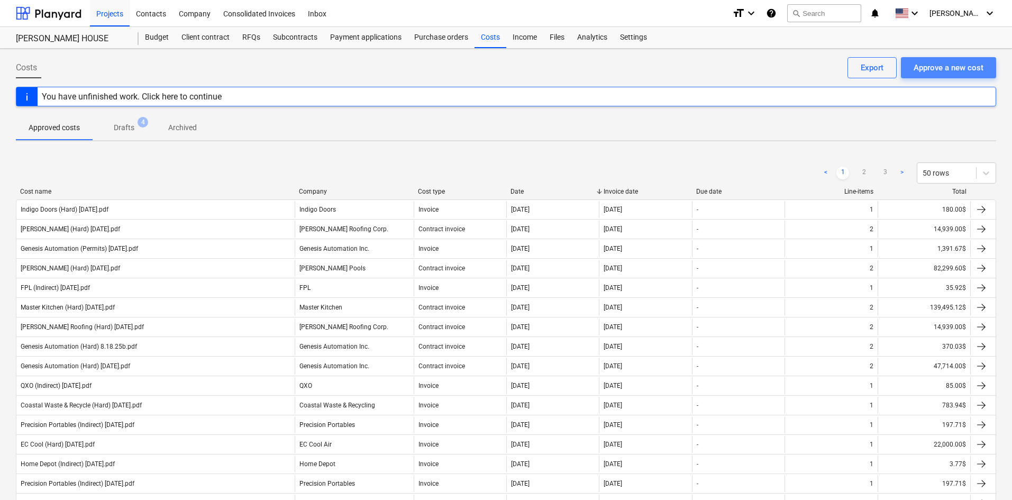
click at [980, 64] on div "Approve a new cost" at bounding box center [948, 68] width 70 height 14
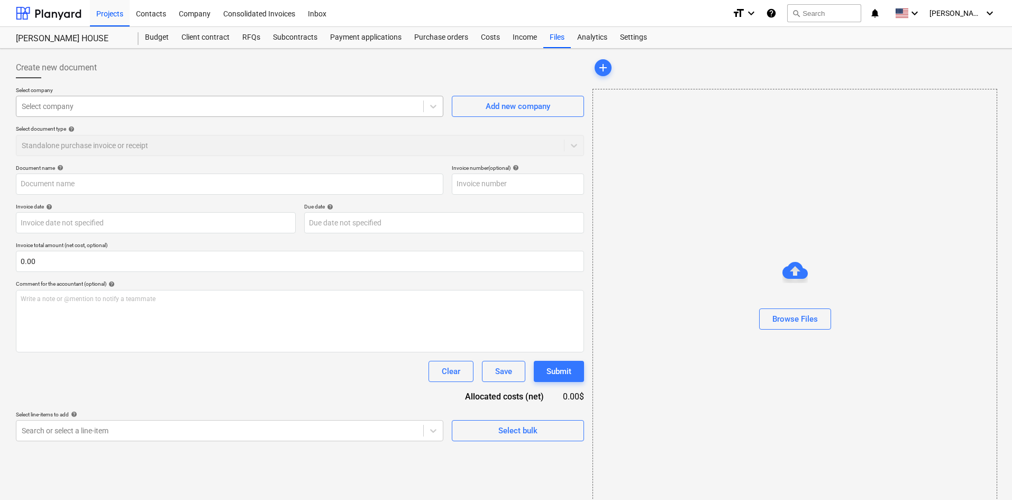
click at [177, 109] on div at bounding box center [220, 106] width 396 height 11
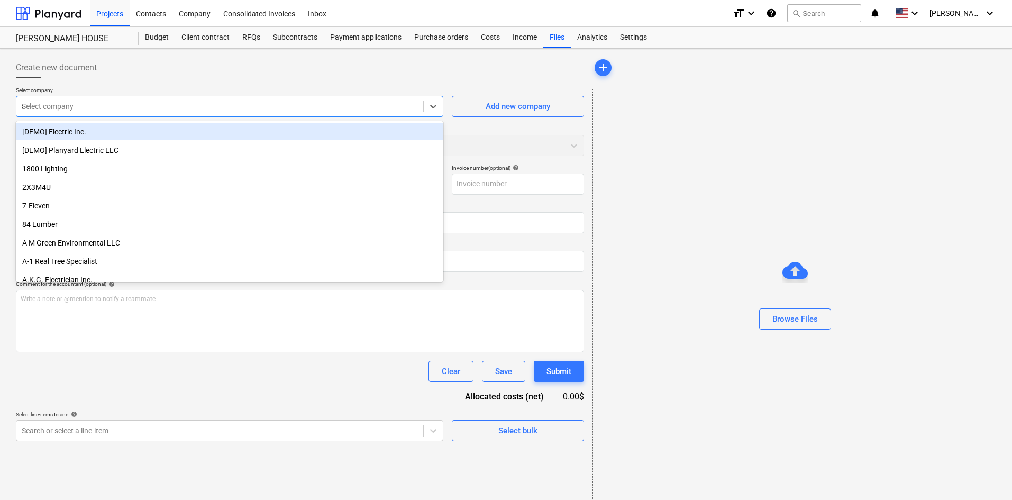
type input "abc"
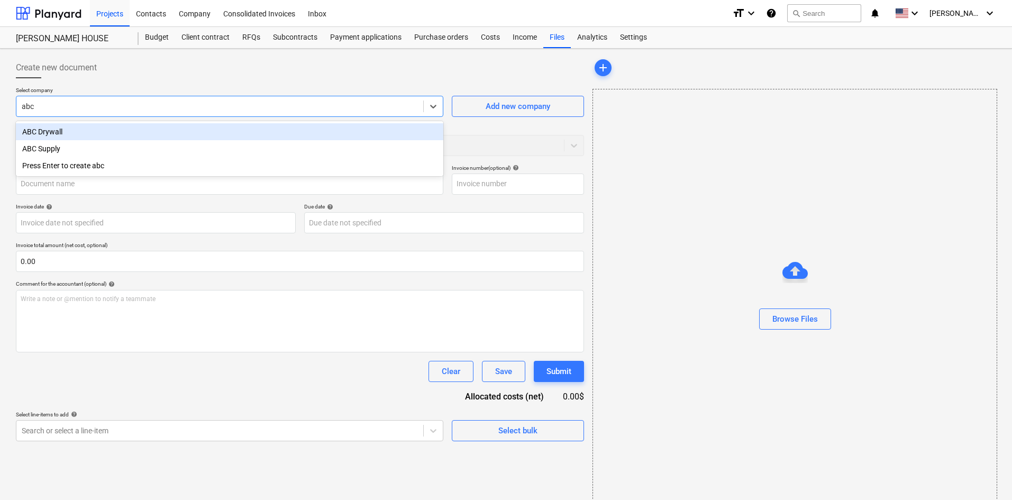
click at [76, 127] on div "ABC Drywall" at bounding box center [229, 131] width 427 height 17
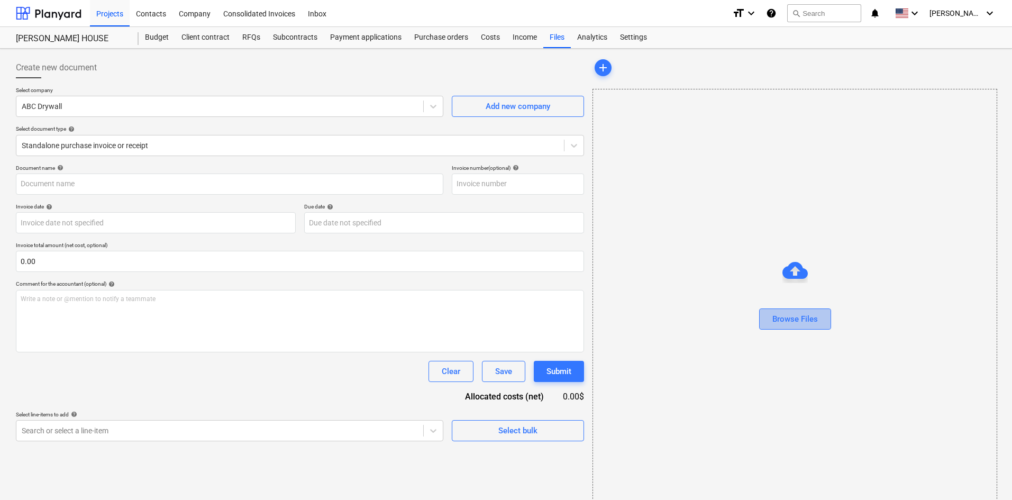
click at [804, 317] on div "Browse Files" at bounding box center [794, 319] width 45 height 14
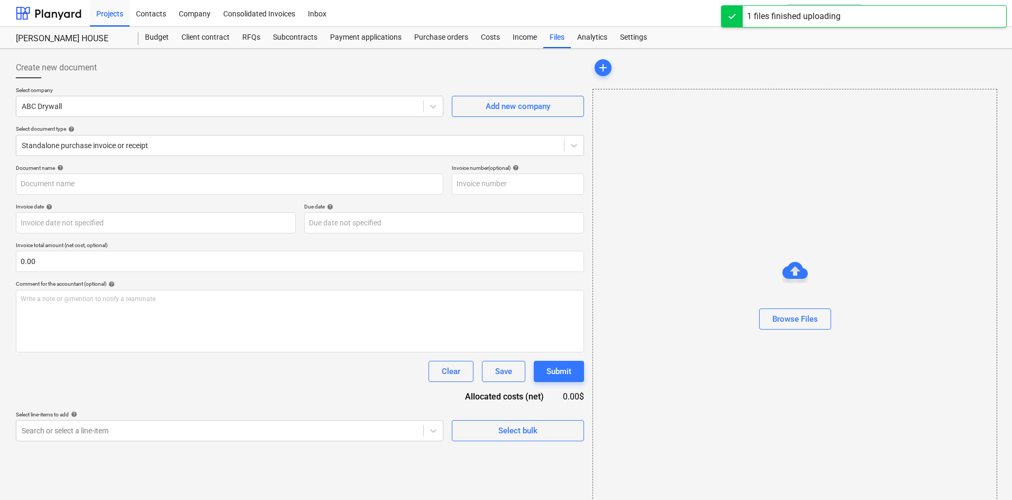
type input "ABC Drywall (Hard) [DATE].pdf"
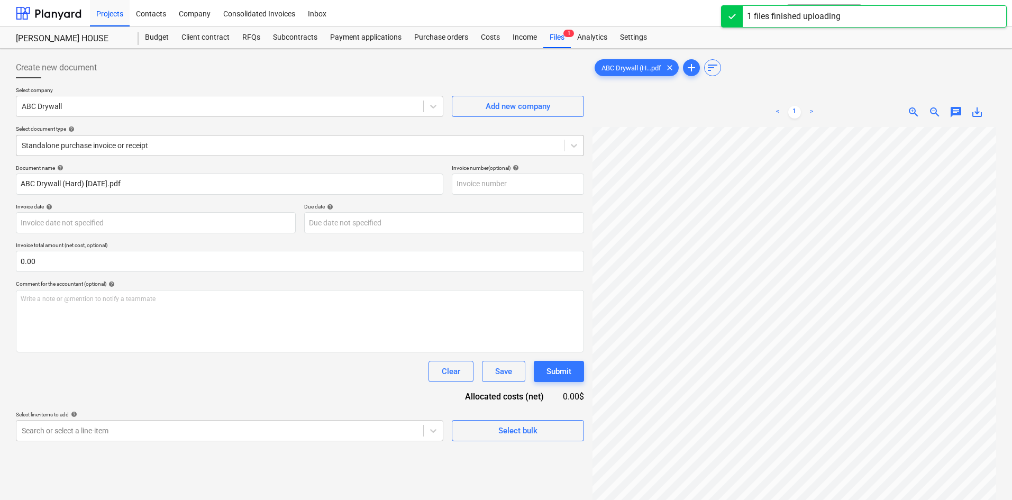
click at [132, 140] on div at bounding box center [290, 145] width 537 height 11
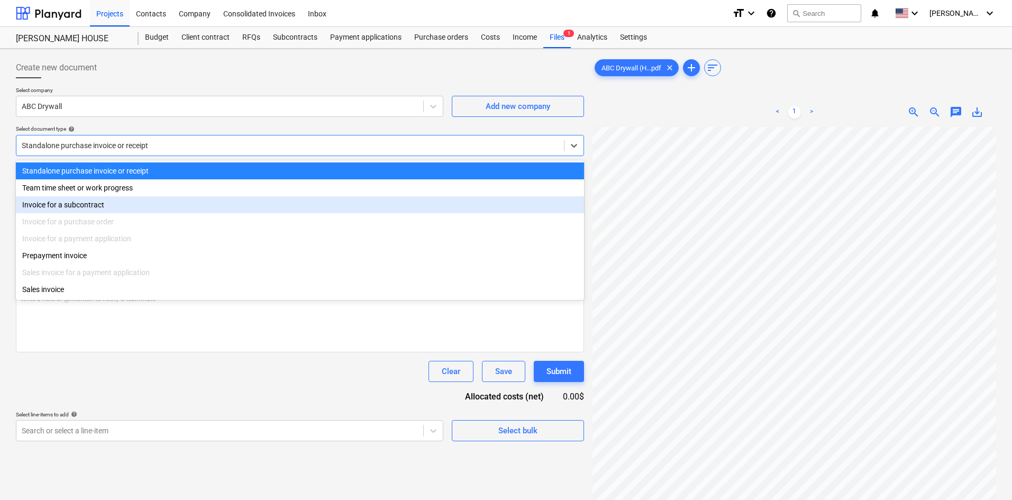
click at [115, 200] on div "Invoice for a subcontract" at bounding box center [300, 204] width 568 height 17
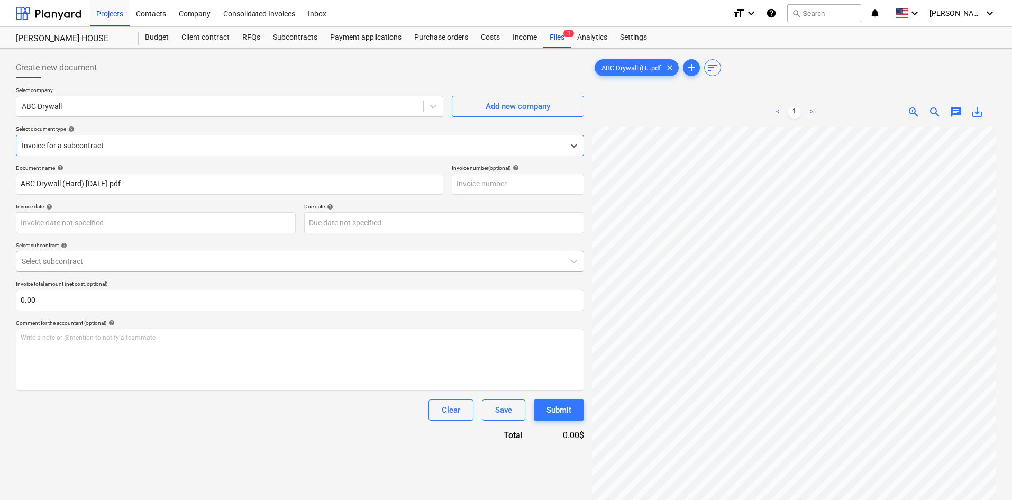
click at [123, 261] on div at bounding box center [290, 261] width 537 height 11
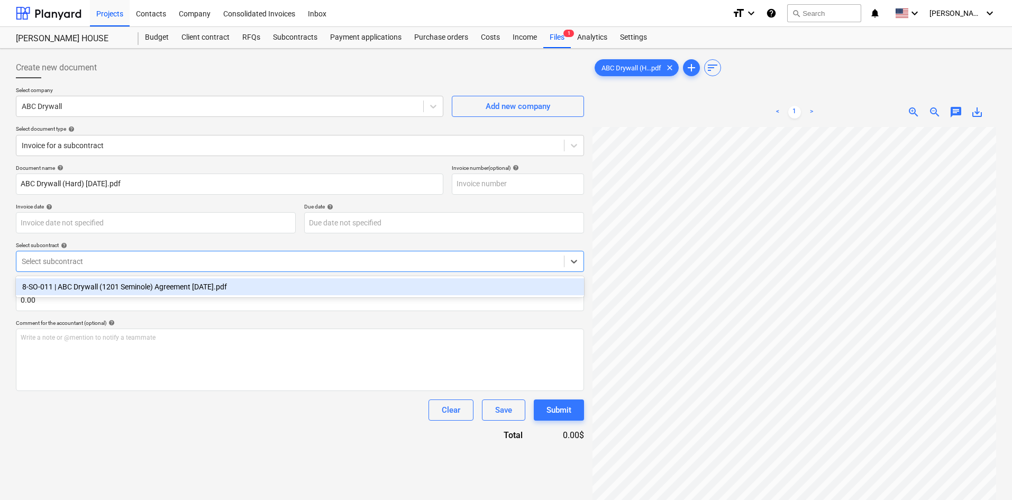
drag, startPoint x: 122, startPoint y: 290, endPoint x: 227, endPoint y: 264, distance: 107.9
click at [123, 289] on div "8-SO-011 | ABC Drywall (1201 Seminole) Agreement [DATE].pdf" at bounding box center [300, 286] width 568 height 17
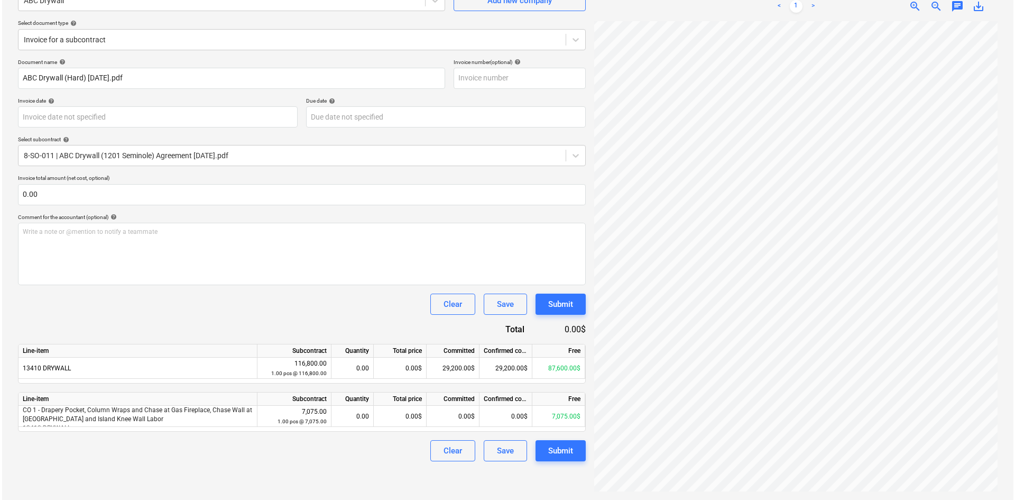
scroll to position [65, 88]
click at [388, 368] on div "0.00$" at bounding box center [398, 368] width 53 height 21
type input "29200"
click at [364, 497] on div "Create new document Select company ABC Drywall Add new company Select document …" at bounding box center [506, 221] width 1012 height 557
click at [571, 453] on div "Submit" at bounding box center [558, 451] width 25 height 14
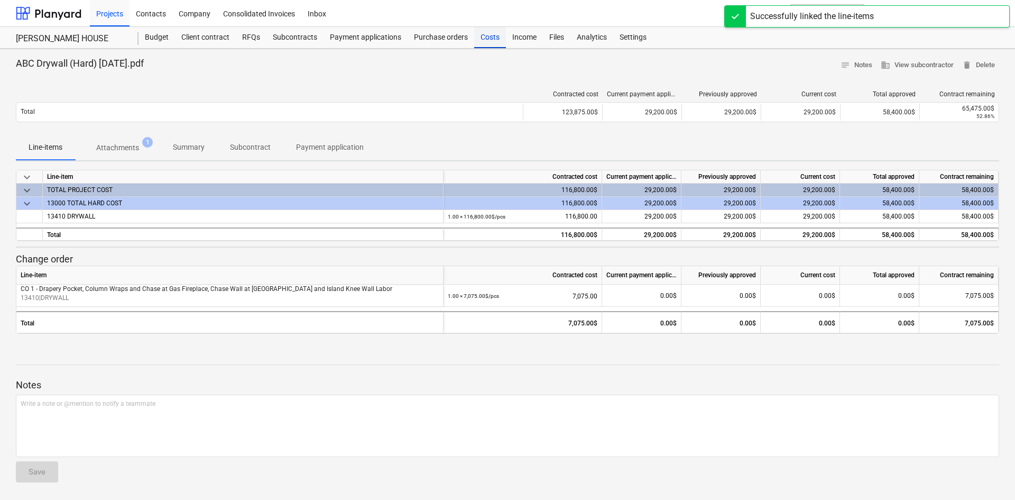
click at [503, 34] on div "Costs" at bounding box center [490, 37] width 32 height 21
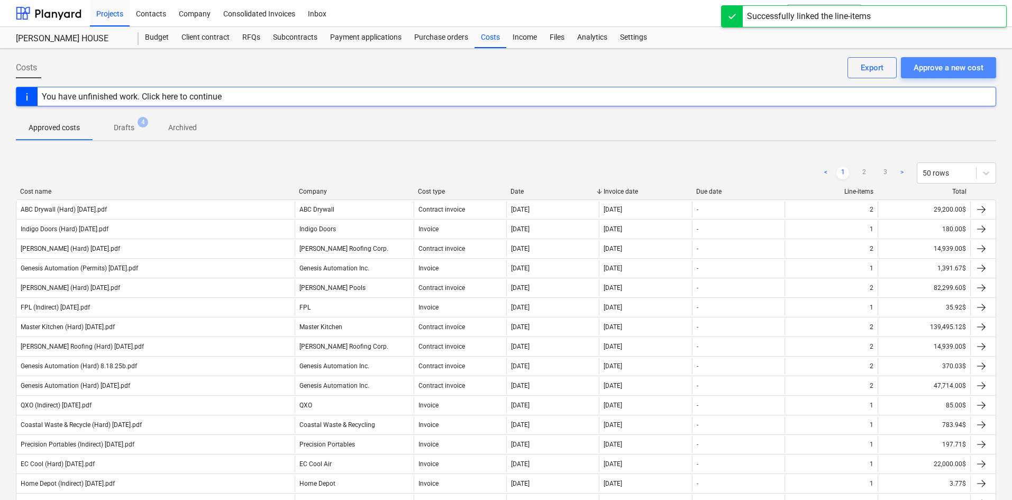
click at [932, 70] on div "Approve a new cost" at bounding box center [948, 68] width 70 height 14
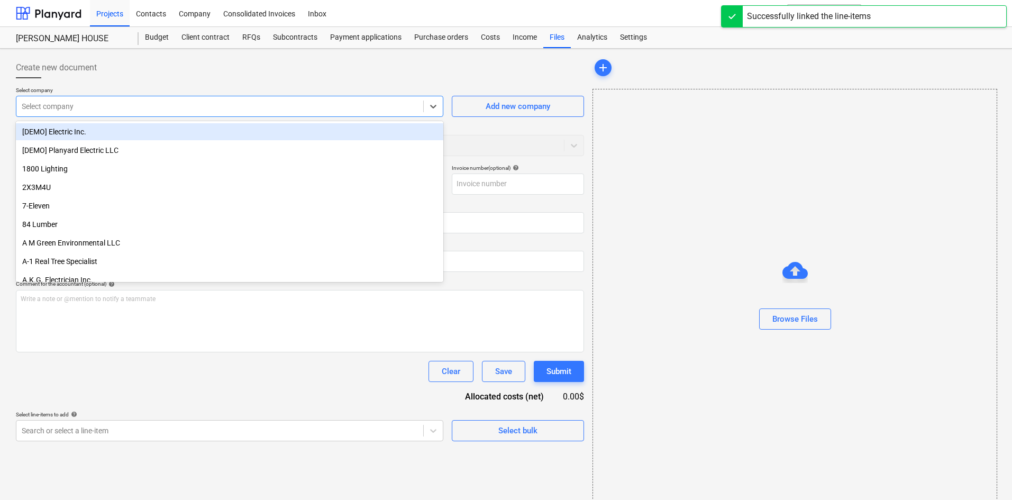
click at [269, 105] on div at bounding box center [220, 106] width 396 height 11
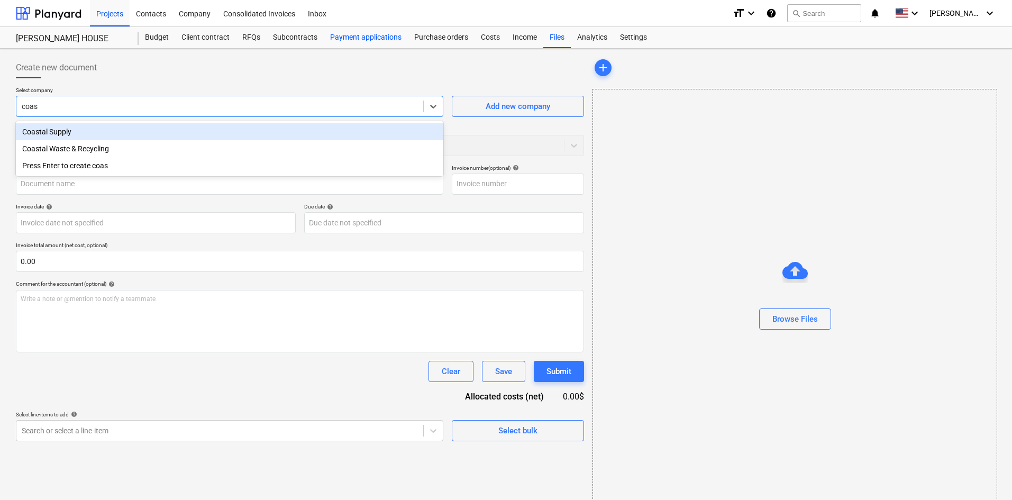
type input "coast"
click at [116, 132] on div "Coastal Supply" at bounding box center [229, 131] width 427 height 17
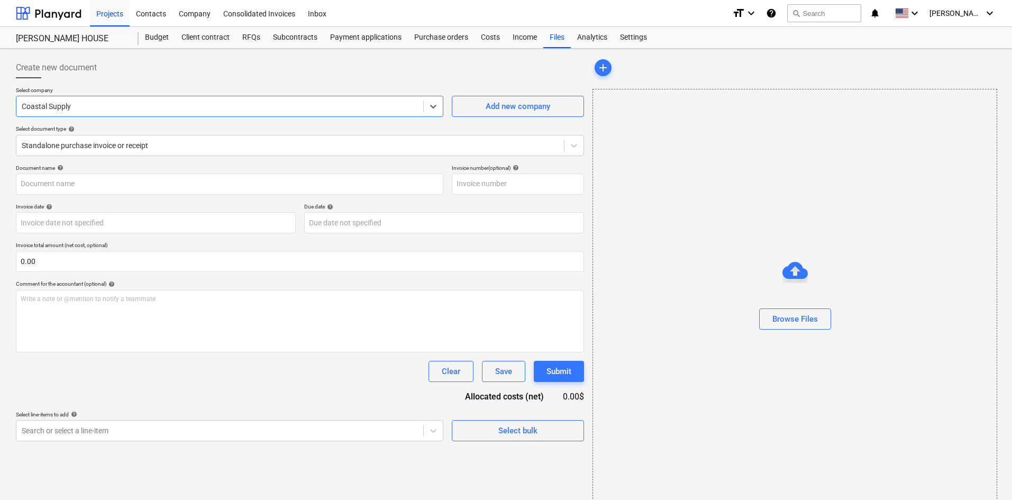
click at [370, 109] on div at bounding box center [220, 106] width 396 height 11
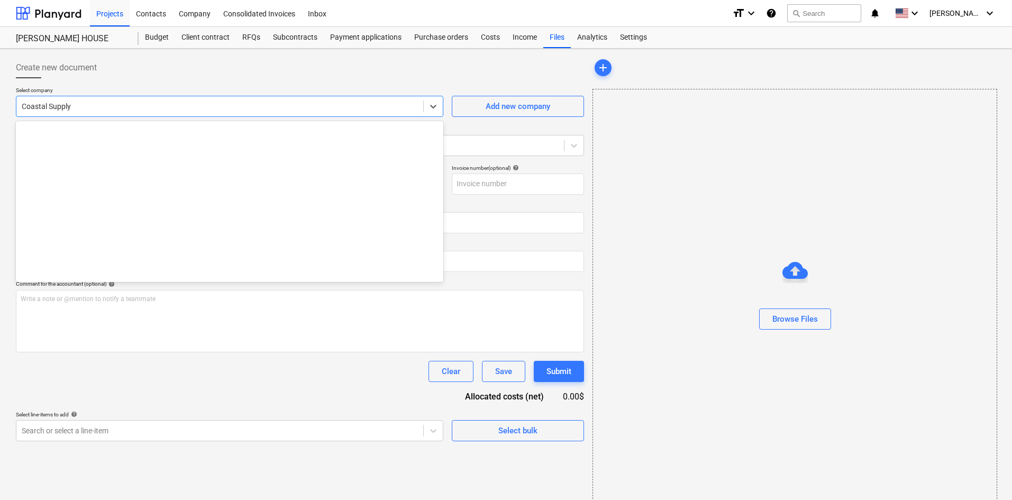
click at [369, 109] on div at bounding box center [220, 106] width 396 height 11
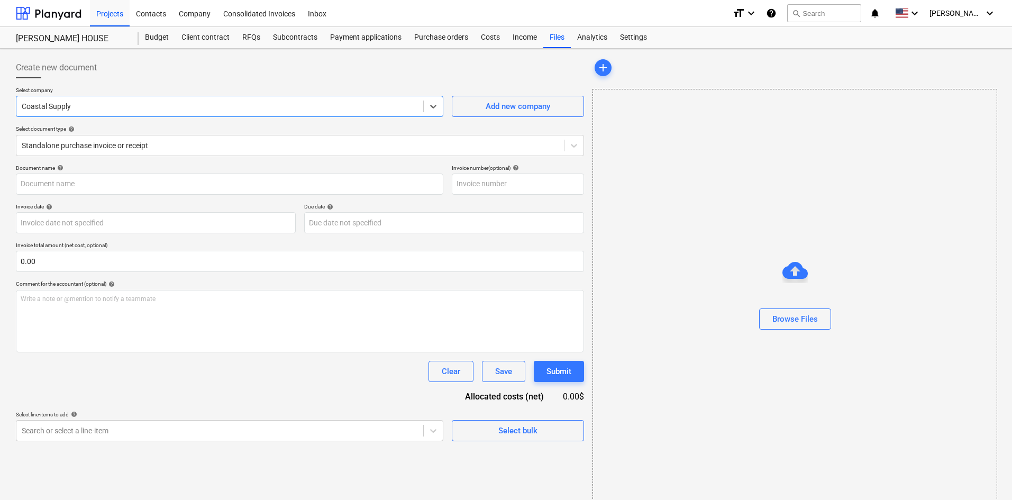
click at [369, 109] on div at bounding box center [220, 106] width 396 height 11
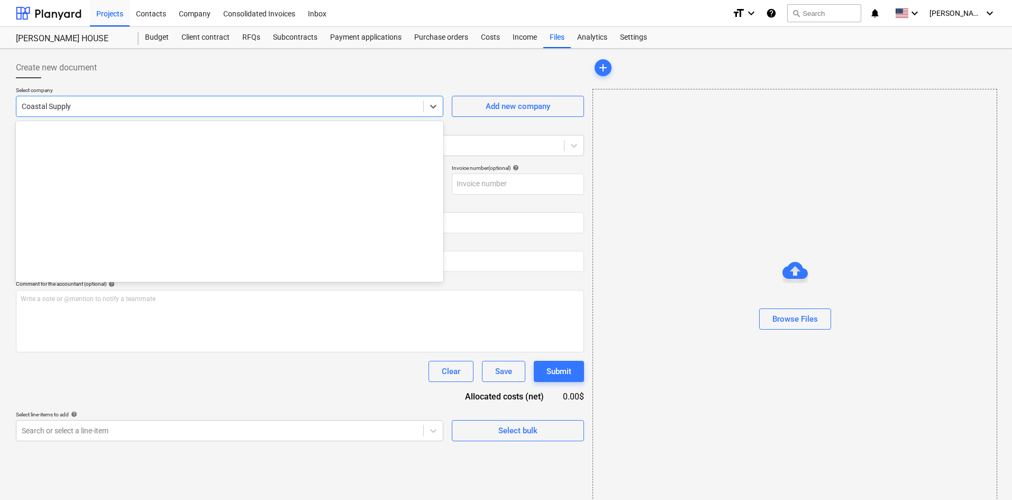
scroll to position [1814, 0]
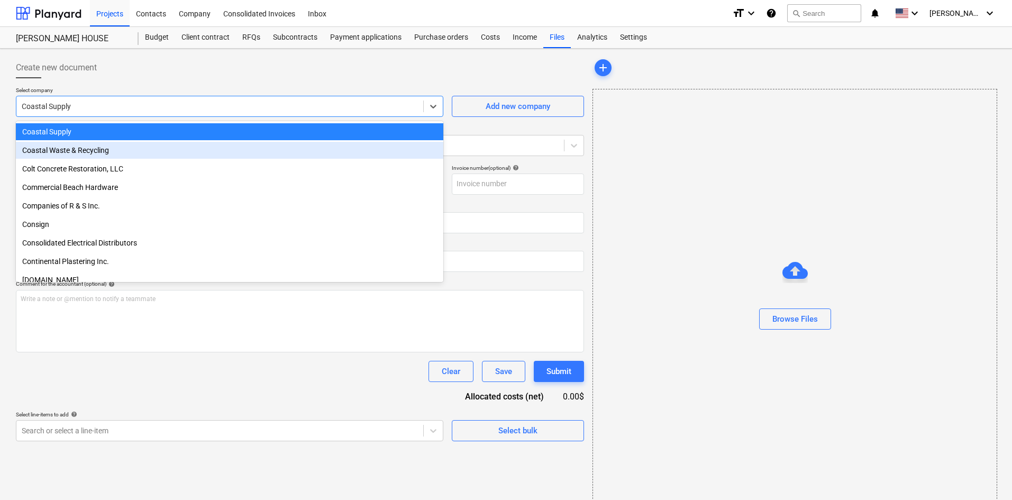
click at [179, 152] on div "Coastal Waste & Recycling" at bounding box center [229, 150] width 427 height 17
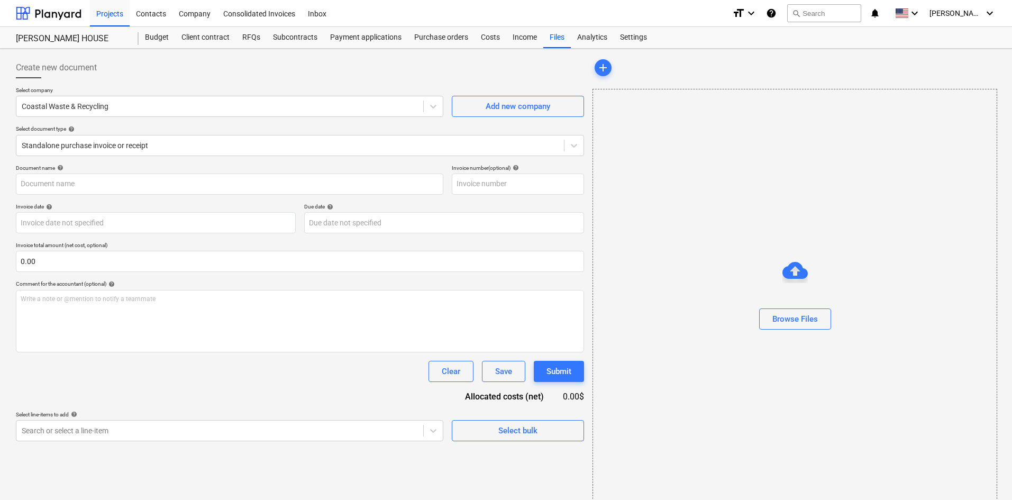
click at [780, 338] on div "Browse Files" at bounding box center [794, 298] width 405 height 418
click at [792, 321] on div "Browse Files" at bounding box center [794, 319] width 45 height 14
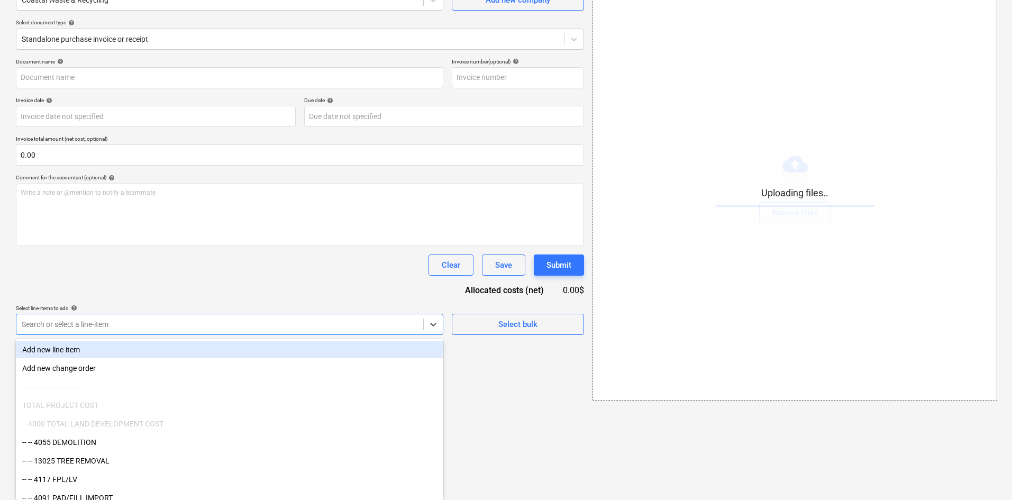
click at [225, 393] on body "Projects Contacts Company Consolidated Invoices Inbox format_size keyboard_arro…" at bounding box center [506, 144] width 1012 height 500
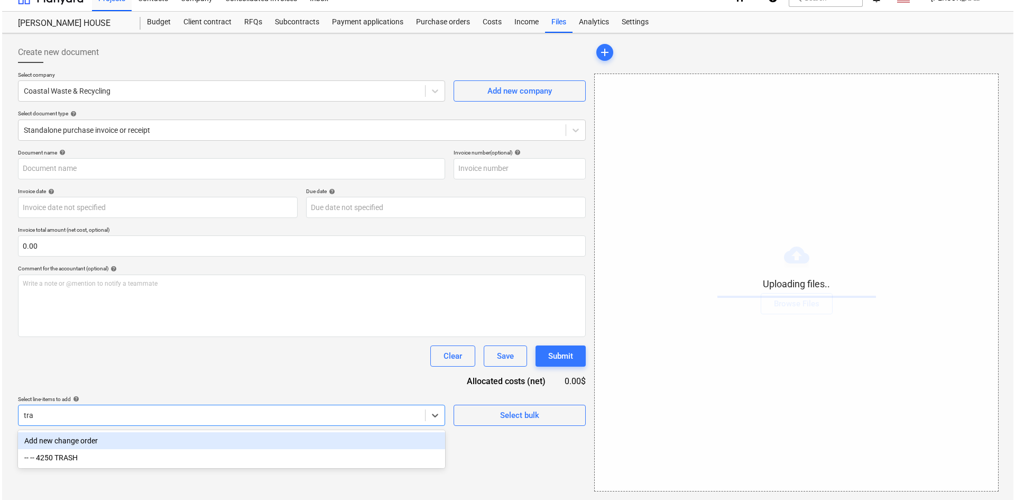
scroll to position [15, 0]
type input "tras"
click at [131, 443] on div "-- -- 4250 TRASH" at bounding box center [229, 440] width 427 height 17
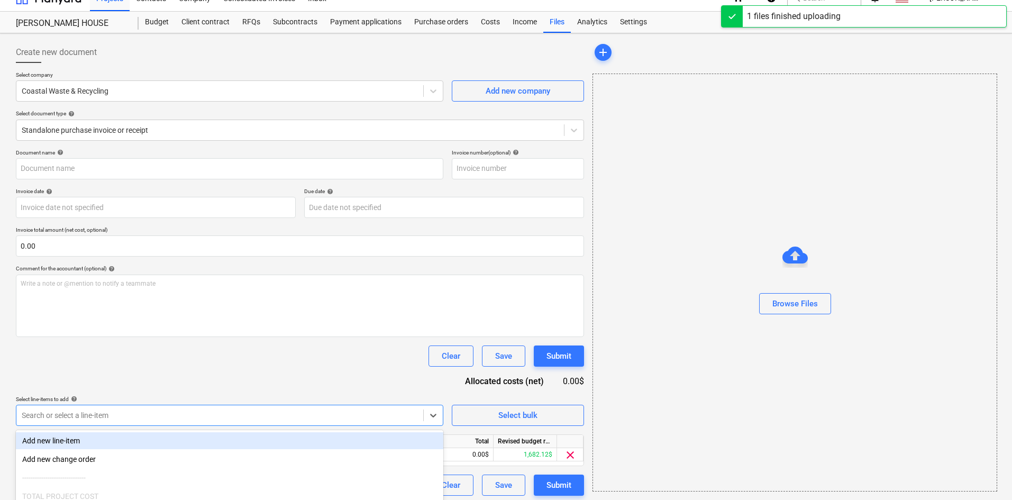
type input "Coastal (Hard) [DATE].pdf"
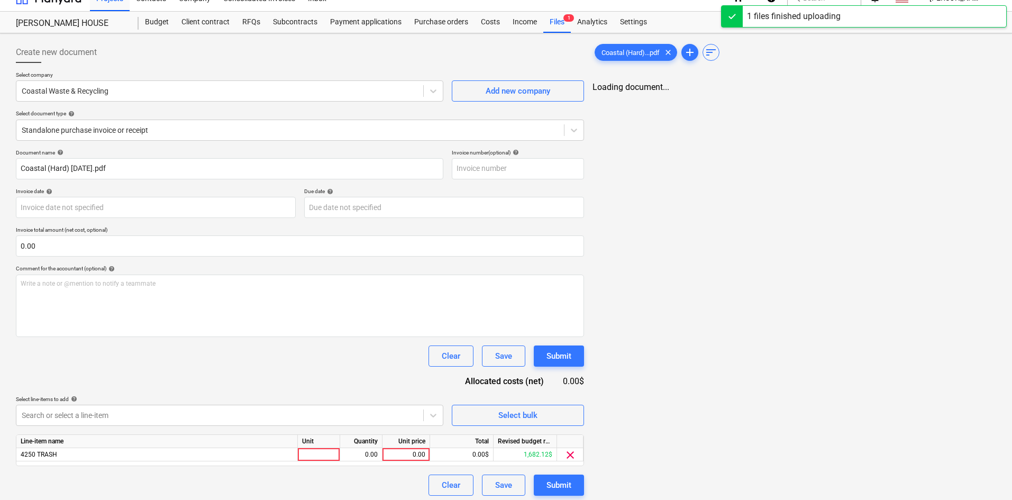
click at [172, 389] on div "Document name help Coastal (Hard) [DATE].pdf Invoice number (optional) help Inv…" at bounding box center [300, 322] width 568 height 346
click at [402, 455] on div "0.00" at bounding box center [406, 454] width 39 height 13
type input "391.97"
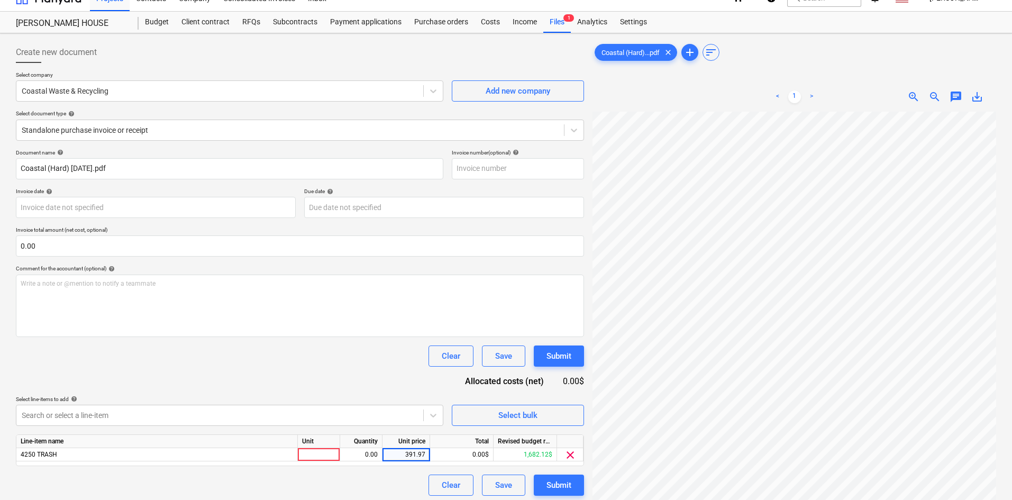
click at [391, 393] on div "Document name help Coastal (Hard) [DATE].pdf Invoice number (optional) help Inv…" at bounding box center [300, 322] width 568 height 346
click at [561, 489] on div "Submit" at bounding box center [558, 485] width 25 height 14
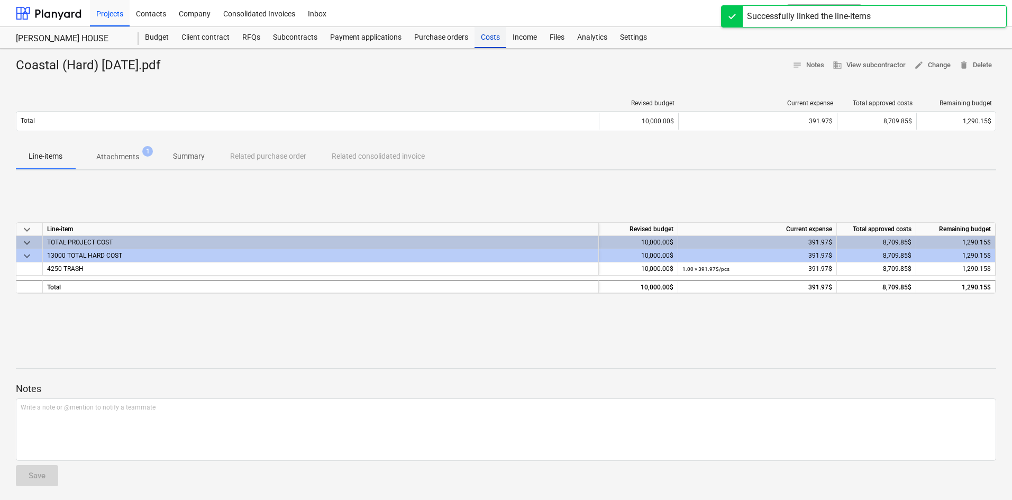
click at [485, 45] on div "Costs" at bounding box center [490, 37] width 32 height 21
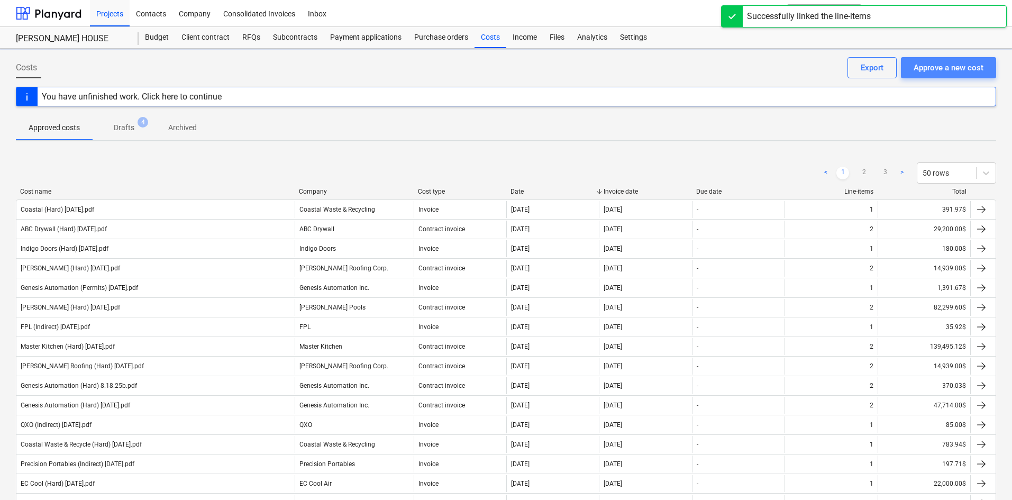
click at [933, 66] on div "Approve a new cost" at bounding box center [948, 68] width 70 height 14
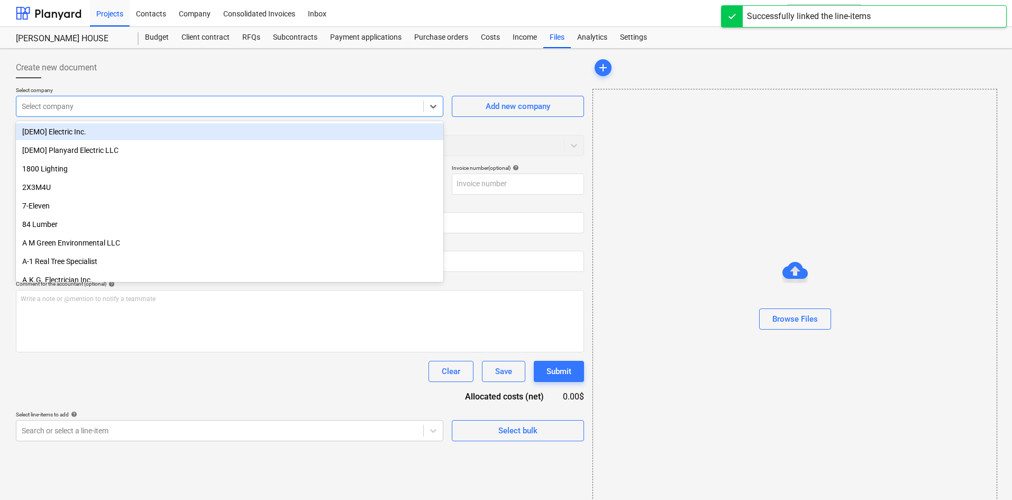
click at [112, 116] on div "Select company" at bounding box center [229, 106] width 427 height 21
type input "aer"
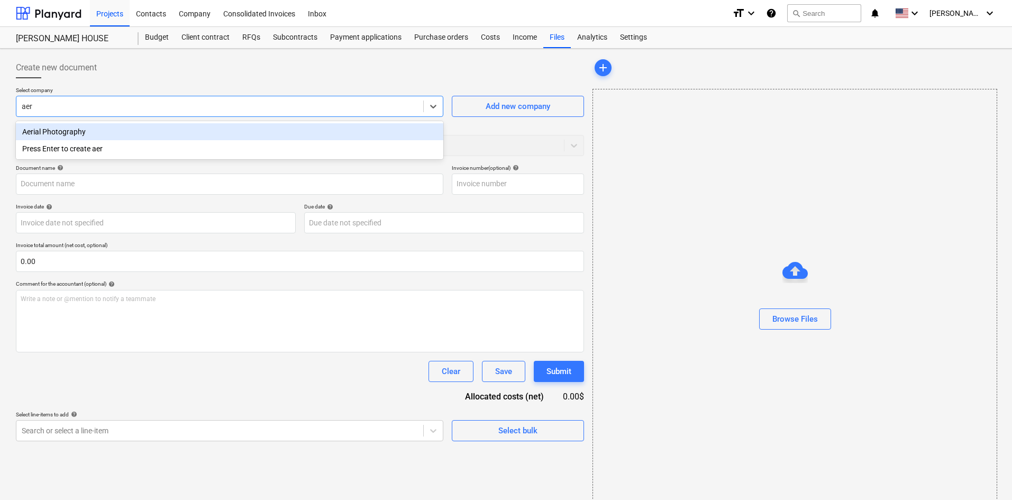
click at [121, 130] on div "Aerial Photography" at bounding box center [229, 131] width 427 height 17
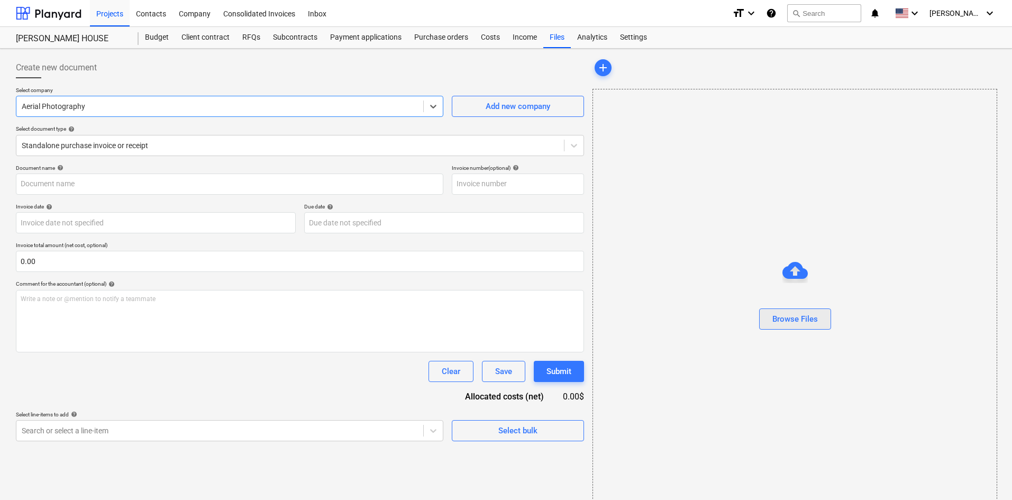
click at [785, 312] on div "Browse Files" at bounding box center [794, 319] width 45 height 14
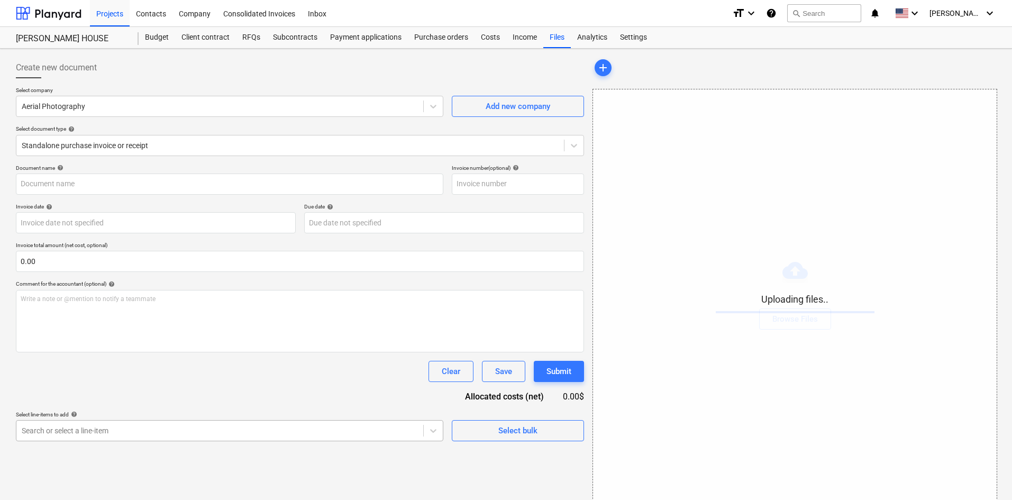
click at [106, 431] on body "Projects Contacts Company Consolidated Invoices Inbox format_size keyboard_arro…" at bounding box center [506, 250] width 1012 height 500
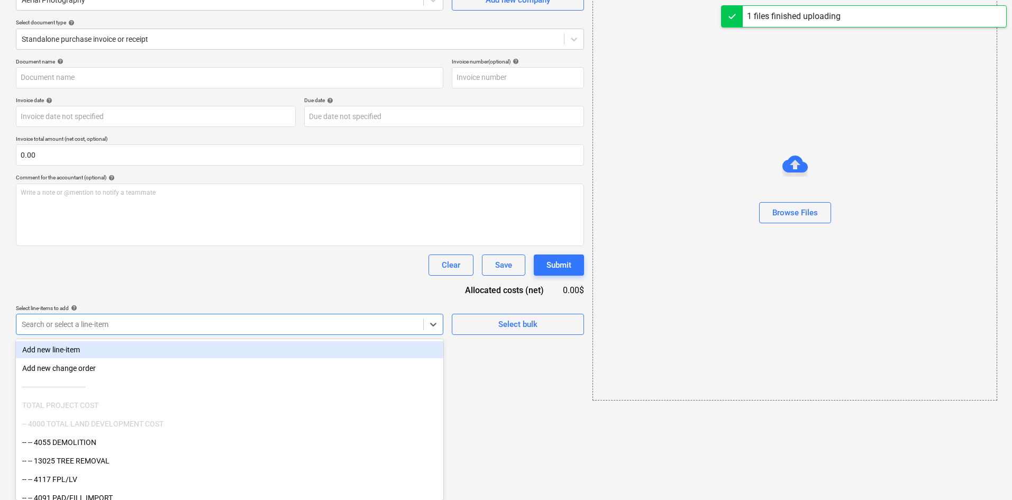
type input "Aeriall Photography (Indirect) [DATE].pdf"
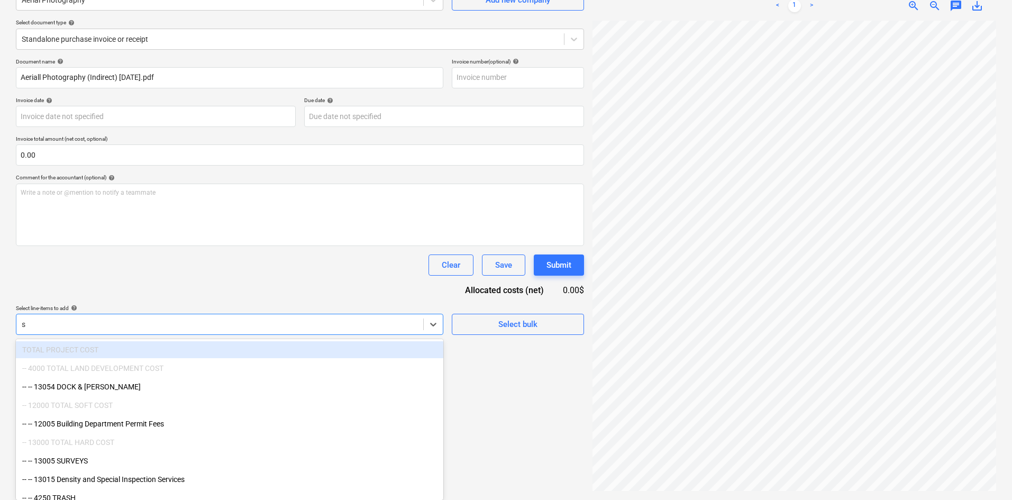
type input "sw"
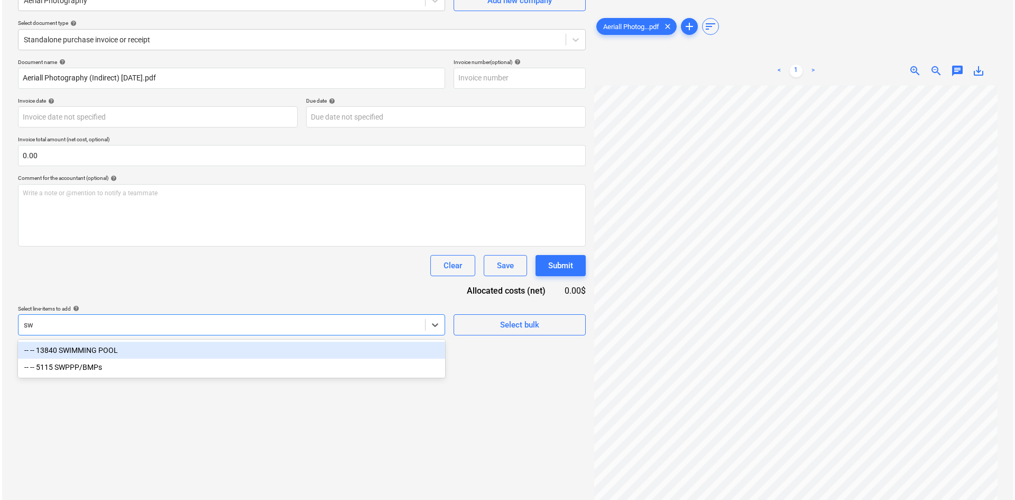
scroll to position [106, 0]
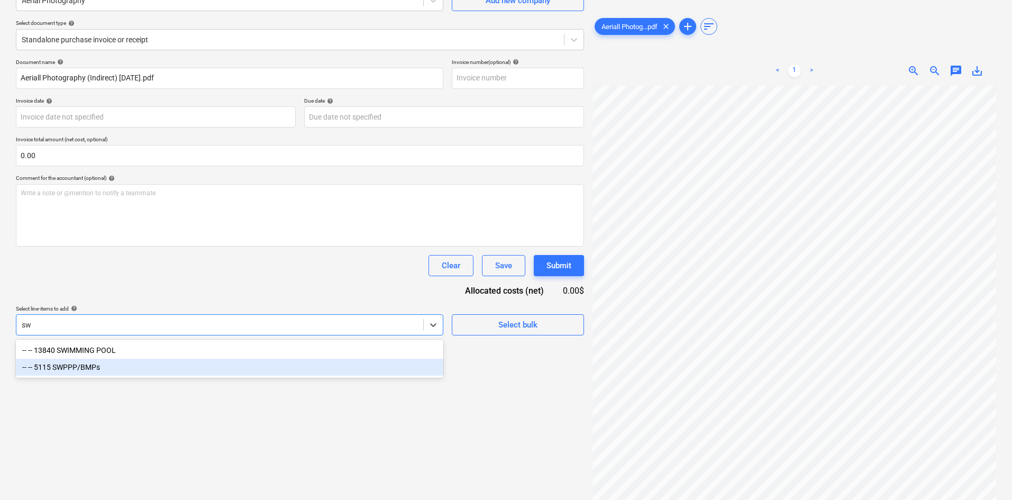
click at [65, 372] on div "-- -- 5115 SWPPP/BMPs" at bounding box center [229, 367] width 427 height 17
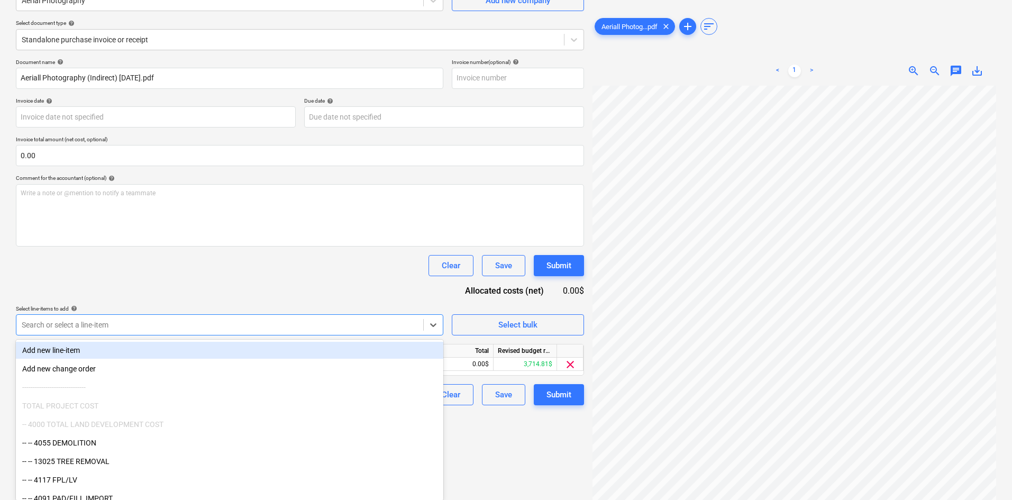
click at [204, 288] on div "Document name help Aeriall Photography (Indirect) [DATE].pdf Invoice number (op…" at bounding box center [300, 232] width 568 height 346
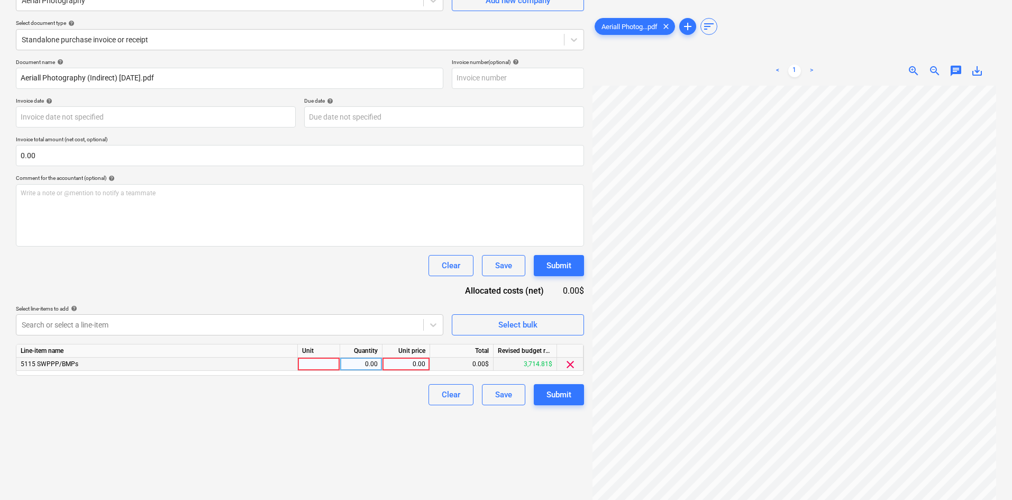
click at [396, 361] on div "0.00" at bounding box center [406, 364] width 39 height 13
type input "99.95"
click at [251, 265] on div "Clear Save Submit" at bounding box center [300, 265] width 568 height 21
click at [565, 394] on div "Submit" at bounding box center [558, 395] width 25 height 14
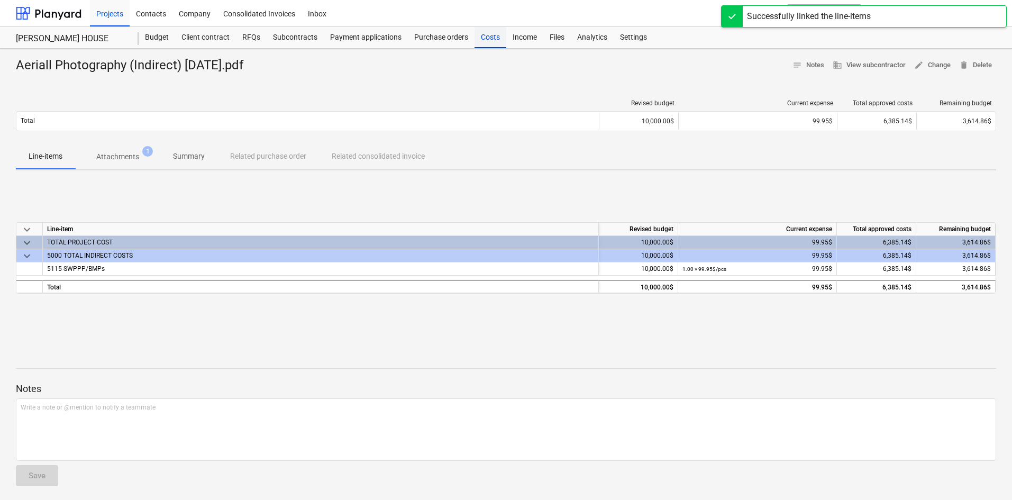
click at [497, 43] on div "Costs" at bounding box center [490, 37] width 32 height 21
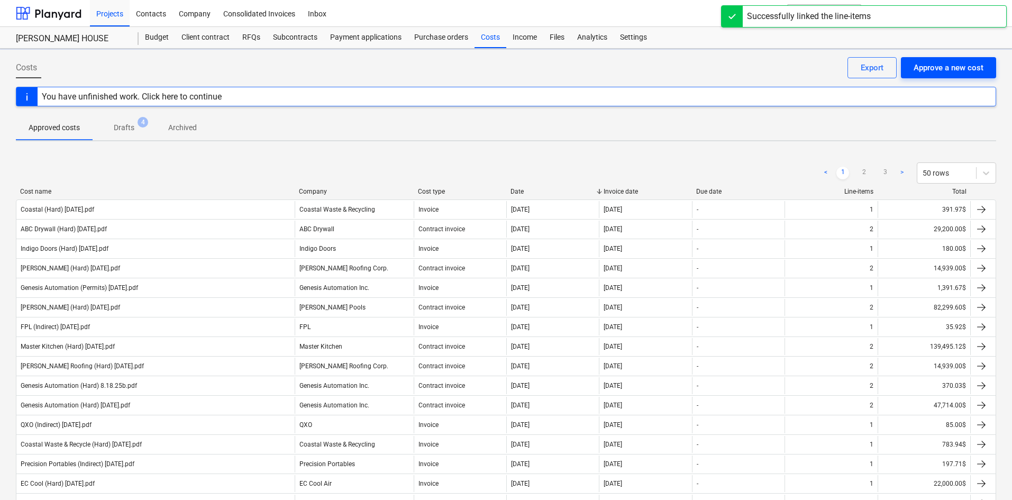
click at [942, 70] on div "Approve a new cost" at bounding box center [948, 68] width 70 height 14
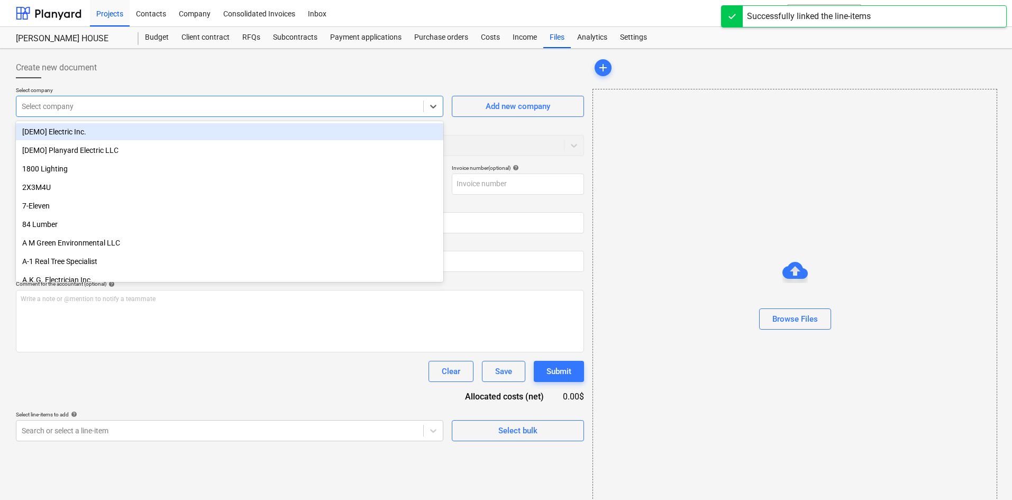
click at [195, 102] on div at bounding box center [220, 106] width 396 height 11
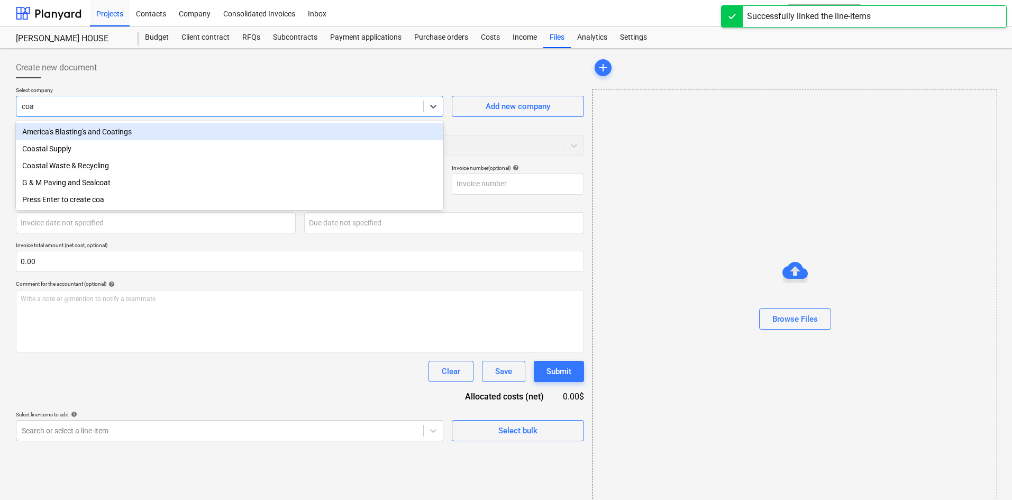
type input "coas"
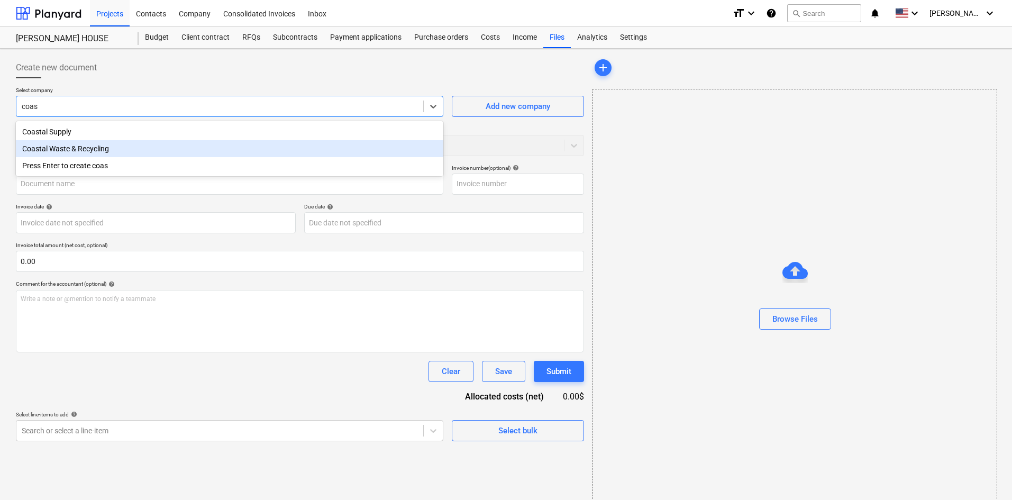
click at [143, 149] on div "Coastal Waste & Recycling" at bounding box center [229, 148] width 427 height 17
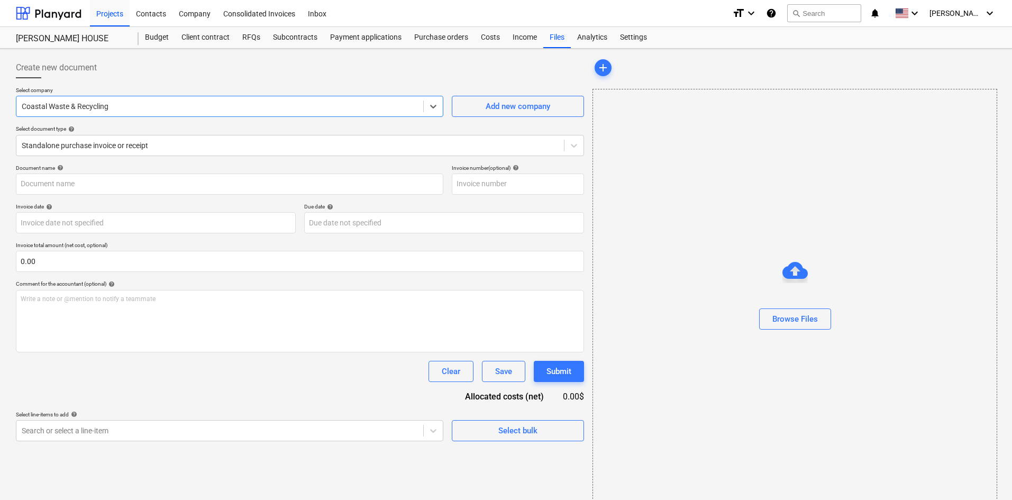
click at [811, 330] on div at bounding box center [795, 333] width 404 height 8
click at [812, 324] on div "Browse Files" at bounding box center [794, 319] width 45 height 14
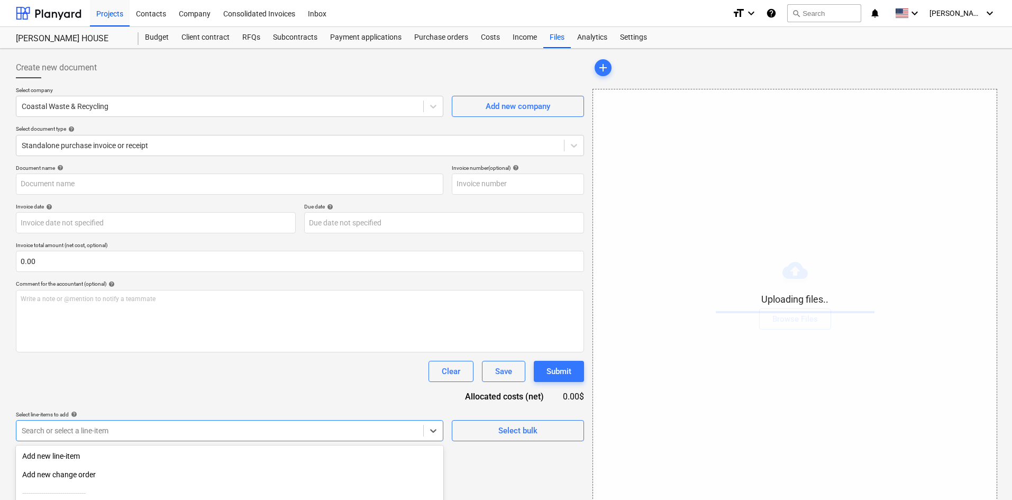
scroll to position [106, 0]
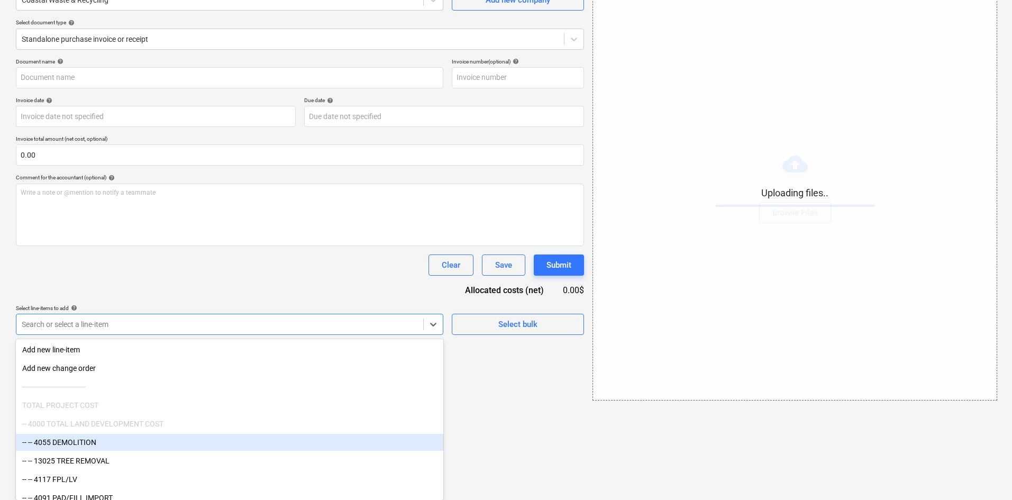
click at [147, 393] on body "Projects Contacts Company Consolidated Invoices Inbox format_size keyboard_arro…" at bounding box center [506, 144] width 1012 height 500
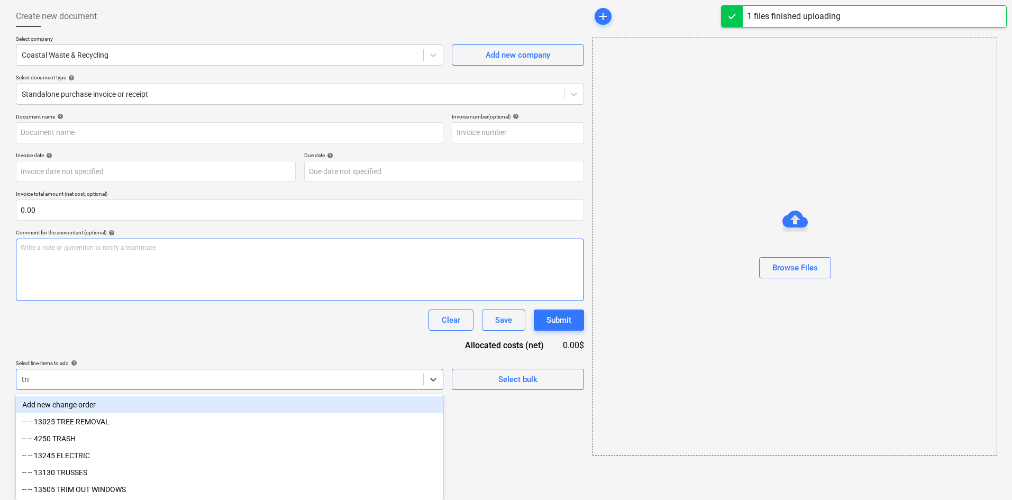
scroll to position [15, 0]
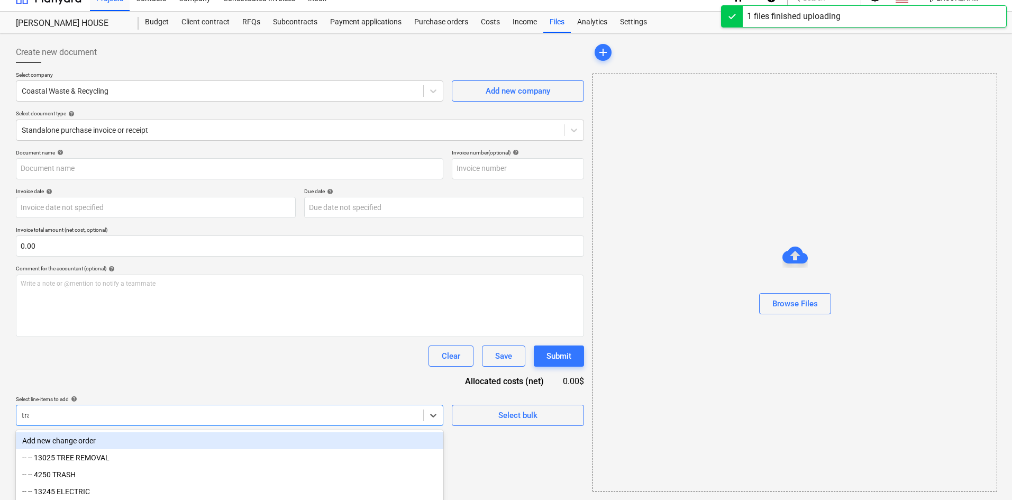
type input "tras"
type input "Coastal (Hard) [DATE].pdf"
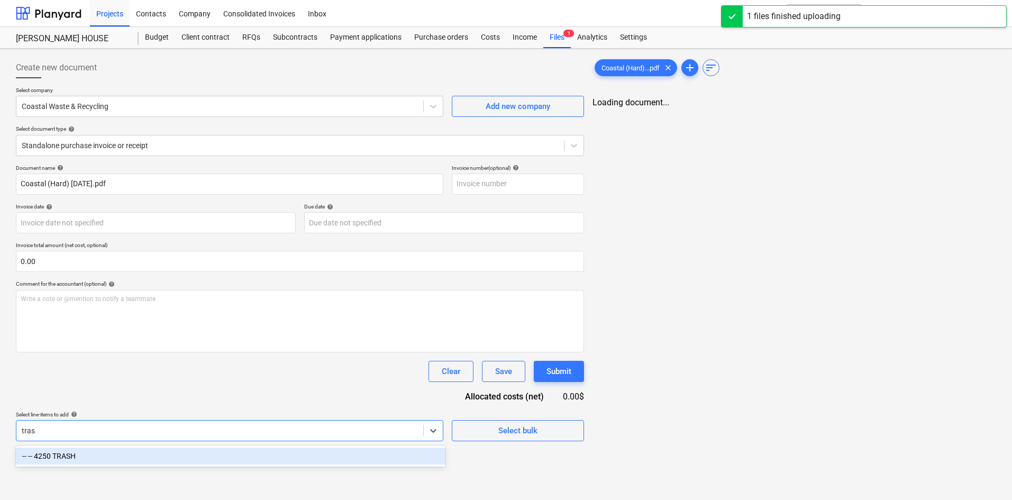
scroll to position [0, 0]
click at [91, 460] on div "-- -- 4250 TRASH" at bounding box center [229, 455] width 427 height 17
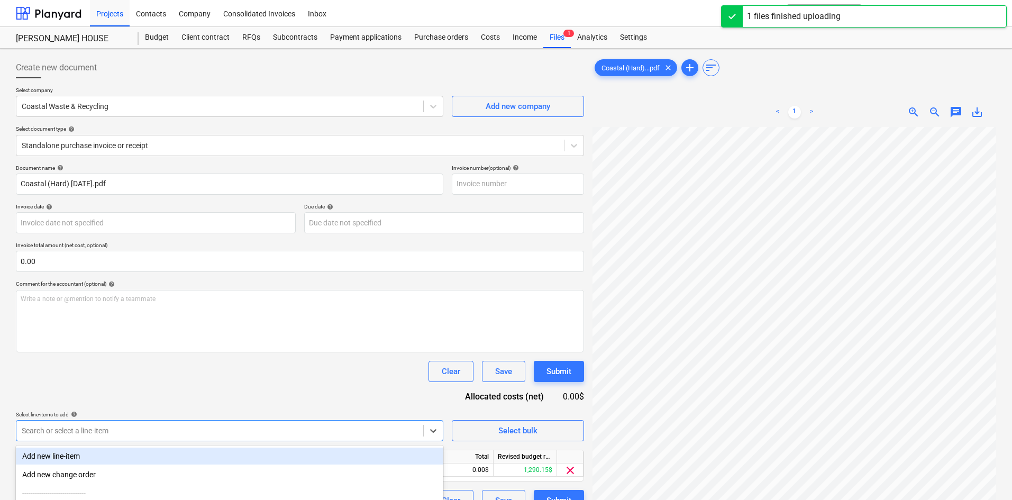
click at [191, 383] on div "Document name help Coastal (Hard) [DATE].pdf Invoice number (optional) help Inv…" at bounding box center [300, 337] width 568 height 346
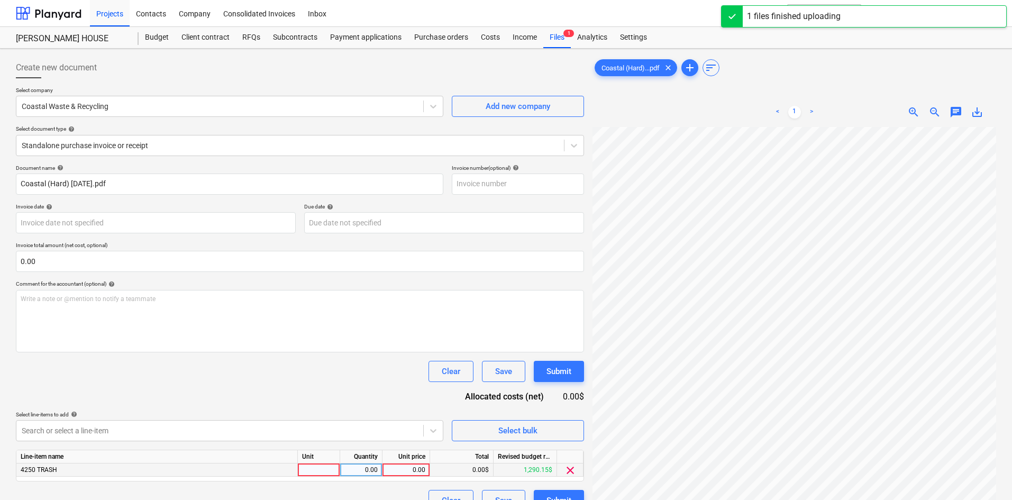
click at [411, 466] on div "0.00" at bounding box center [406, 469] width 39 height 13
type input "391.97"
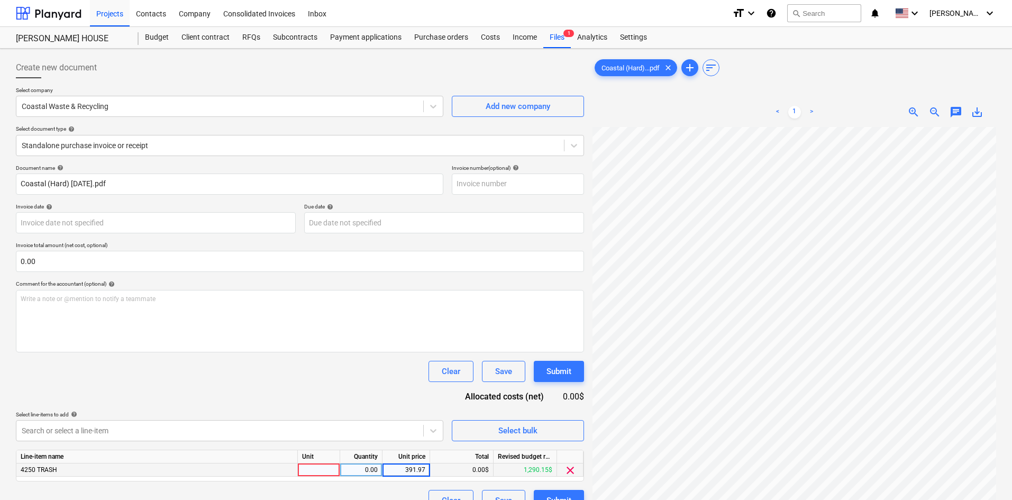
click at [359, 399] on div "Document name help Coastal (Hard) [DATE].pdf Invoice number (optional) help Inv…" at bounding box center [300, 337] width 568 height 346
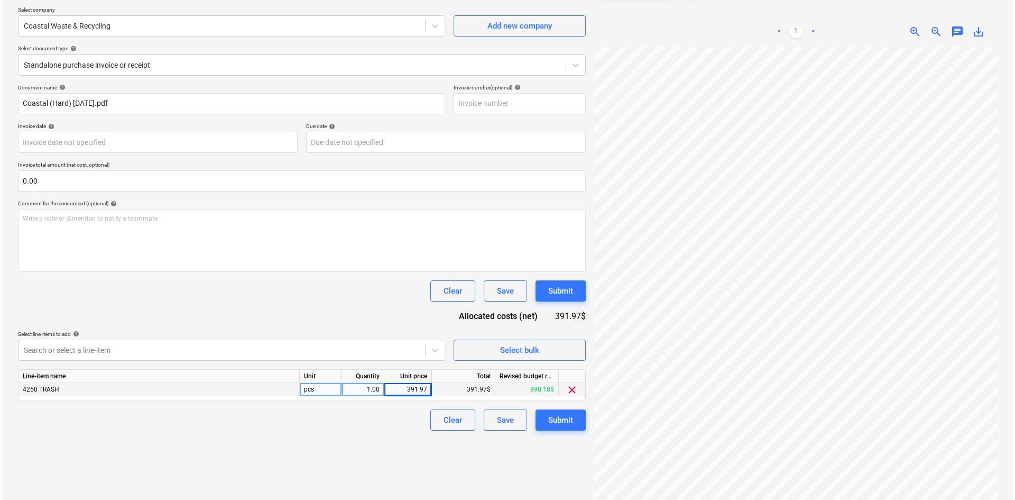
scroll to position [106, 0]
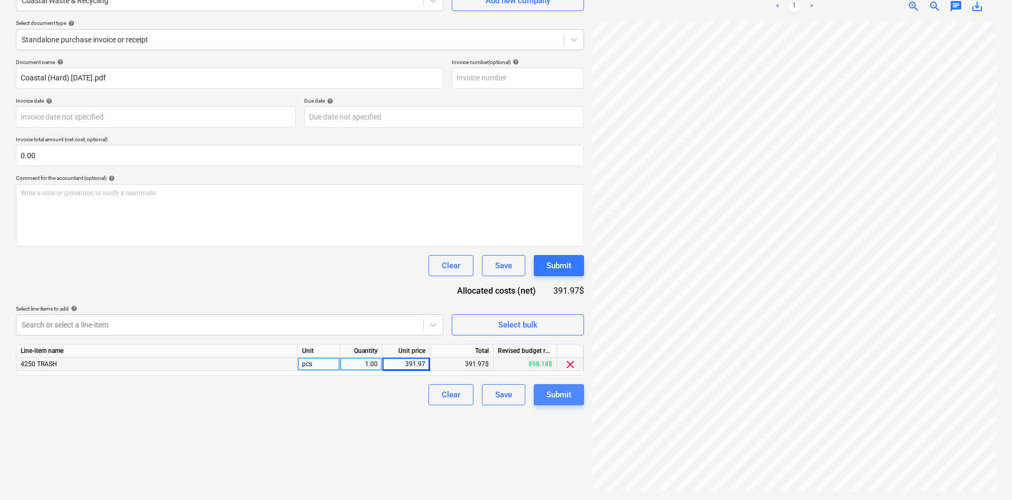
click at [556, 388] on div "Submit" at bounding box center [558, 395] width 25 height 14
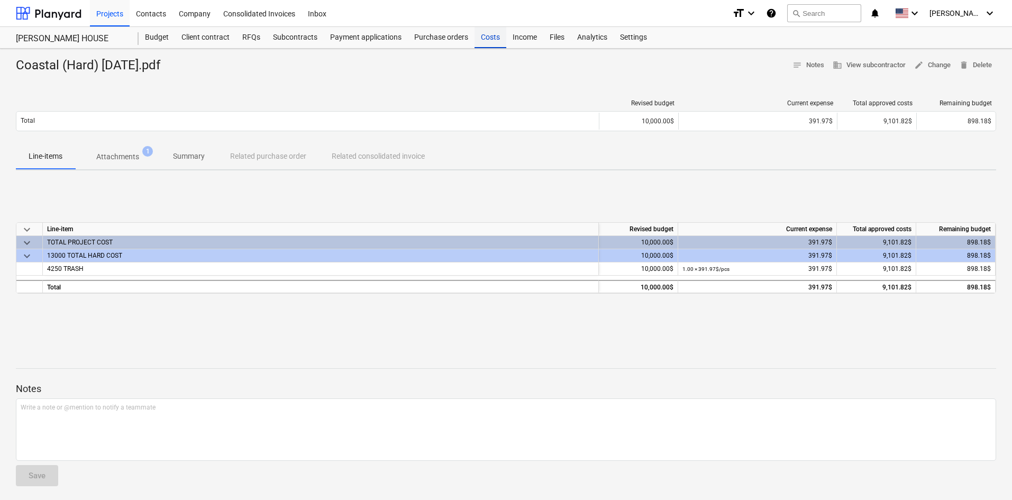
click at [489, 43] on div "Costs" at bounding box center [490, 37] width 32 height 21
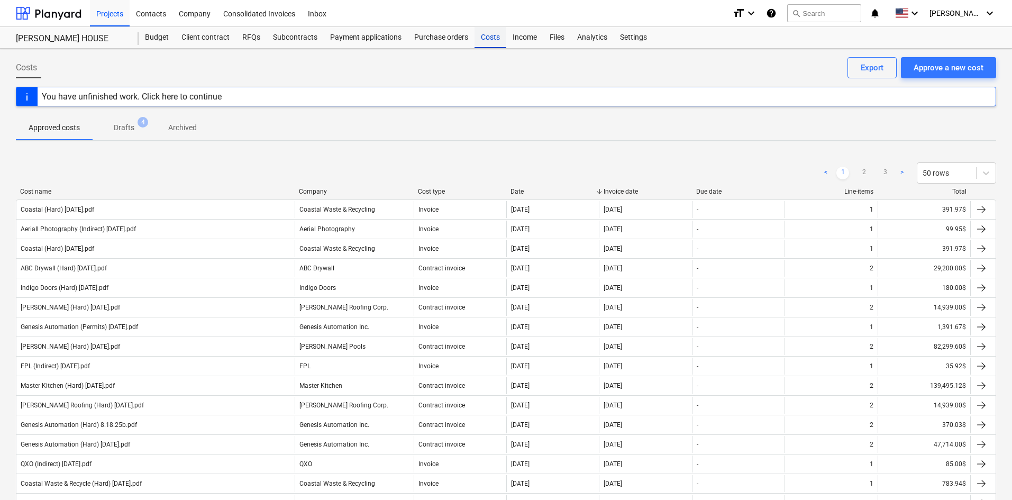
click at [488, 39] on div "Costs" at bounding box center [490, 37] width 32 height 21
click at [966, 75] on button "Approve a new cost" at bounding box center [948, 67] width 95 height 21
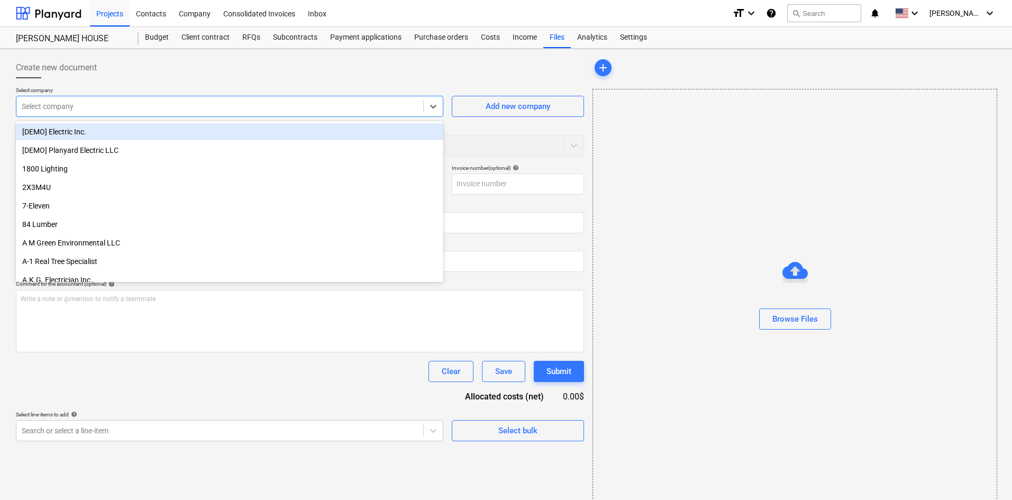
click at [199, 102] on div at bounding box center [220, 106] width 396 height 11
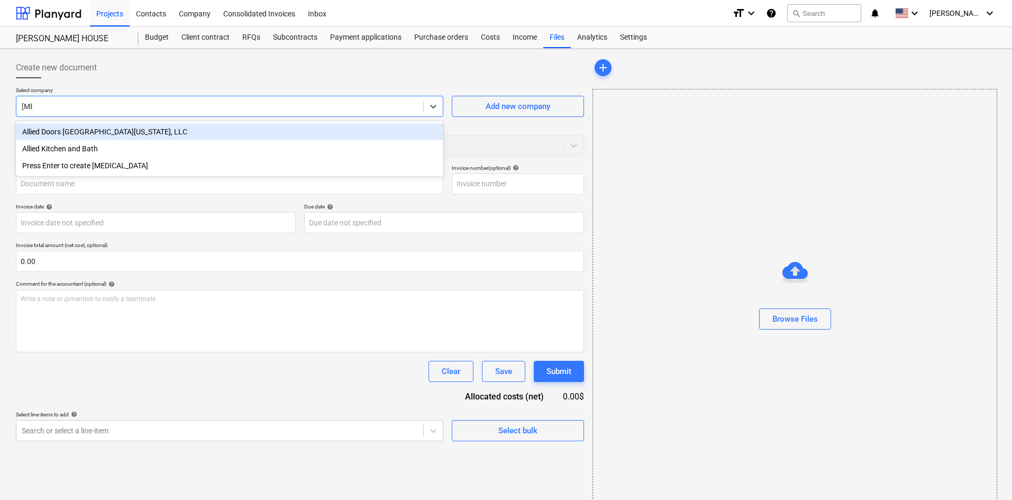
type input "allie"
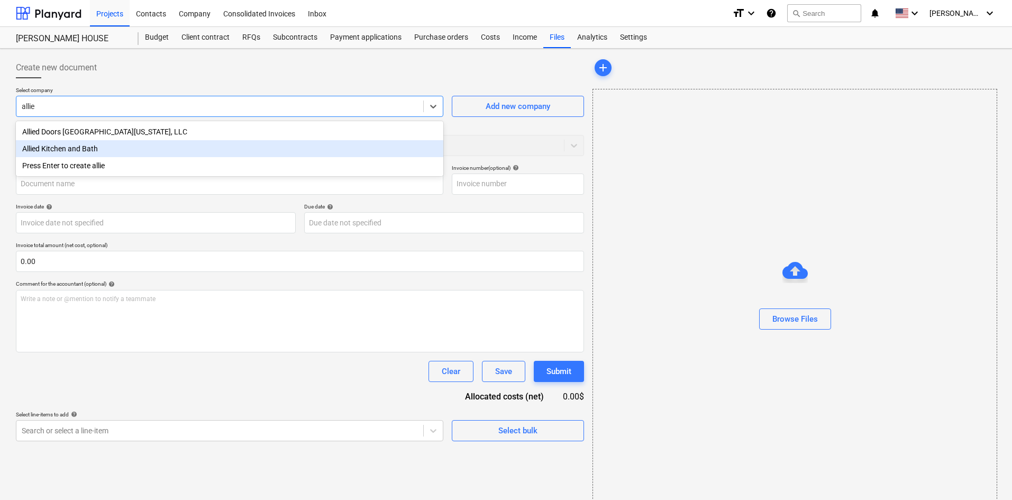
click at [81, 150] on div "Allied Kitchen and Bath" at bounding box center [229, 148] width 427 height 17
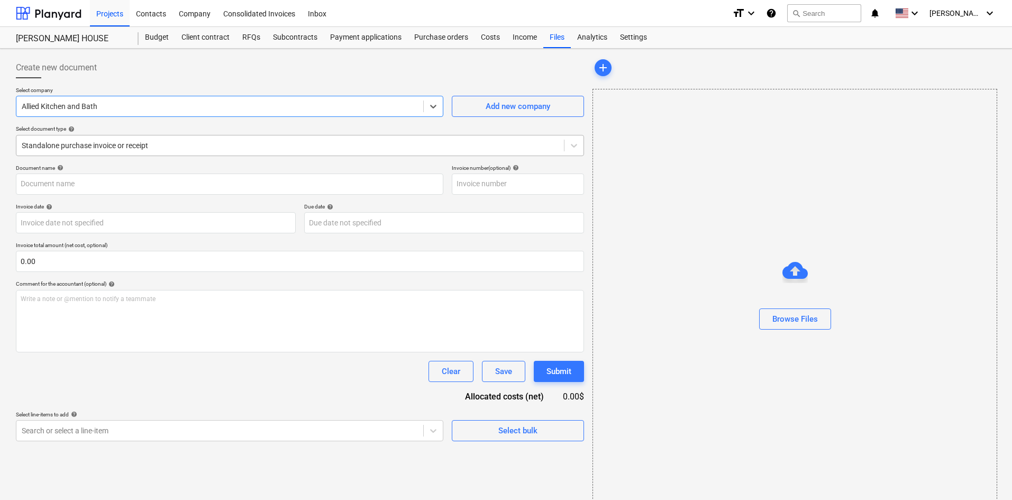
click at [93, 143] on div at bounding box center [290, 145] width 537 height 11
click at [89, 144] on div at bounding box center [290, 145] width 537 height 11
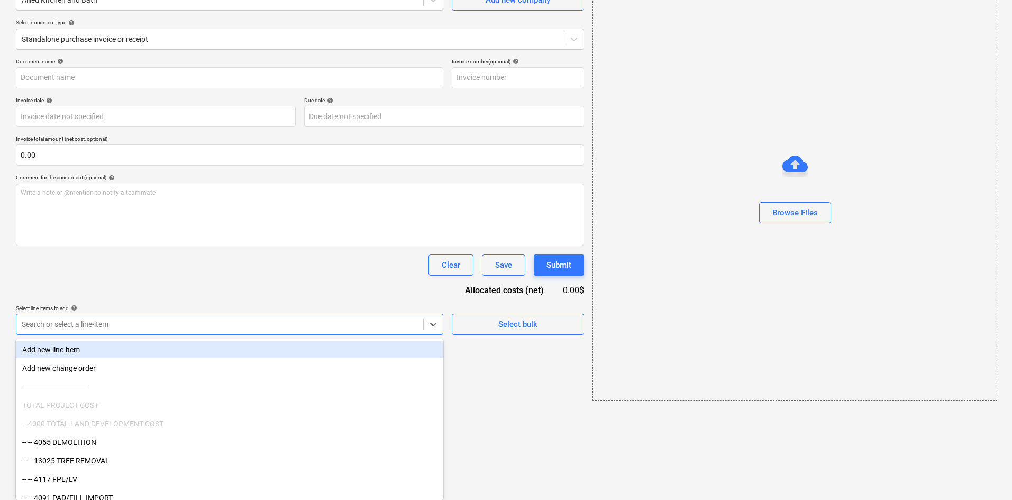
click at [241, 393] on body "Projects Contacts Company Consolidated Invoices Inbox format_size keyboard_arro…" at bounding box center [506, 144] width 1012 height 500
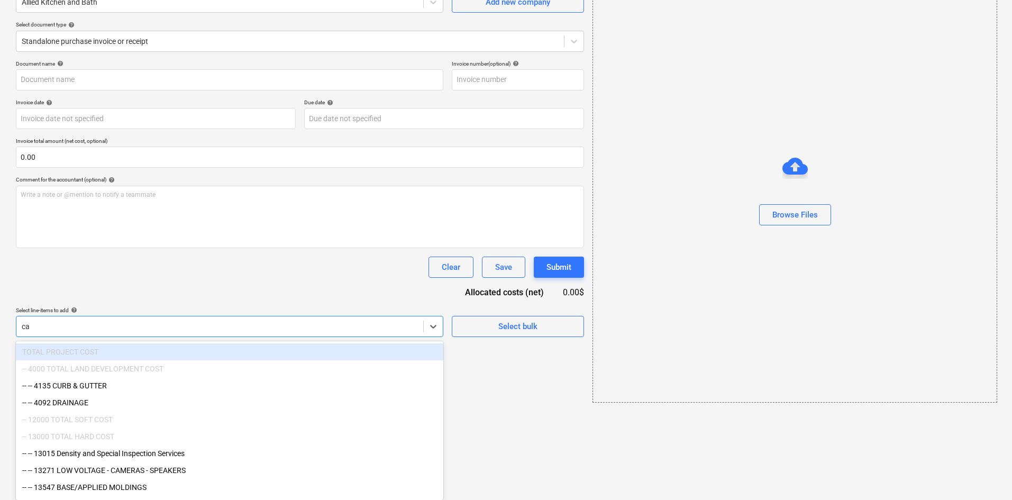
type input "cab"
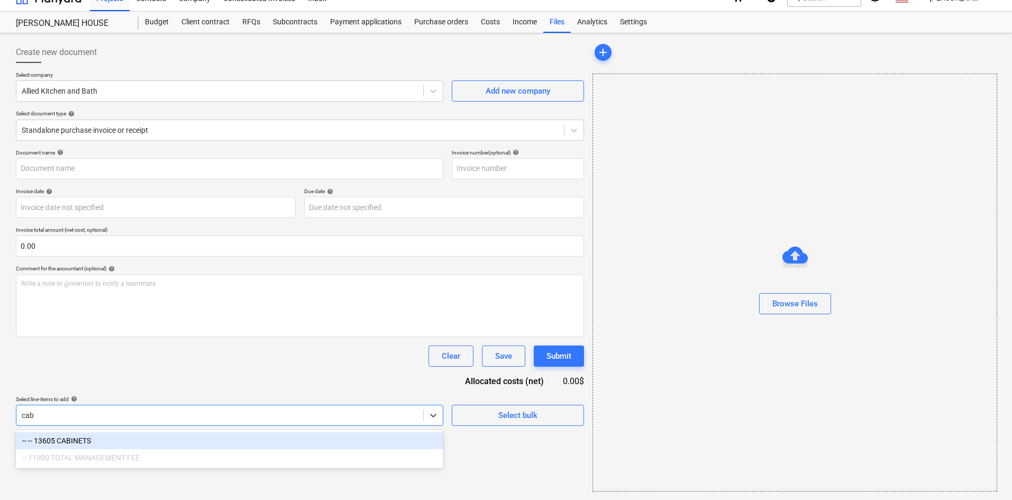
scroll to position [15, 0]
click at [219, 441] on div "-- -- 13605 CABINETS" at bounding box center [229, 440] width 427 height 17
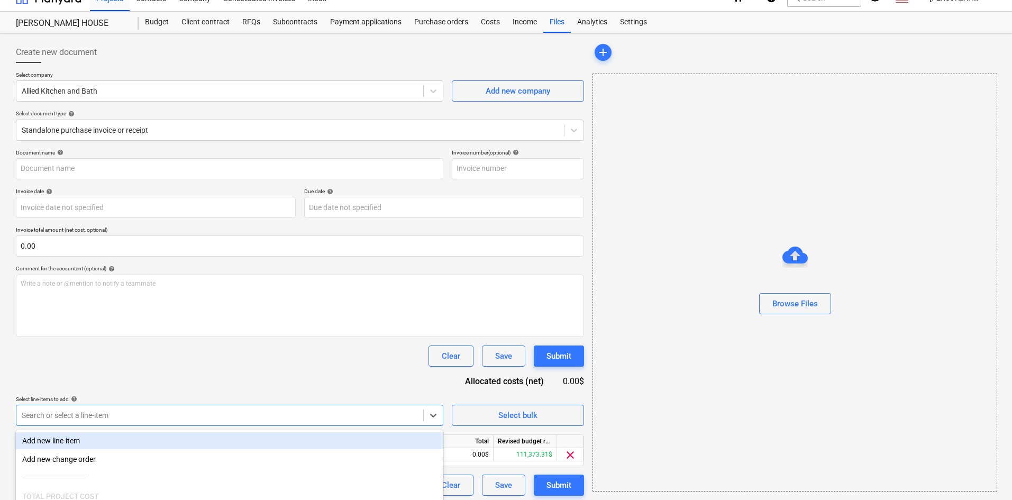
click at [242, 373] on div "Document name help Invoice number (optional) help Invoice date help Press the d…" at bounding box center [300, 322] width 568 height 346
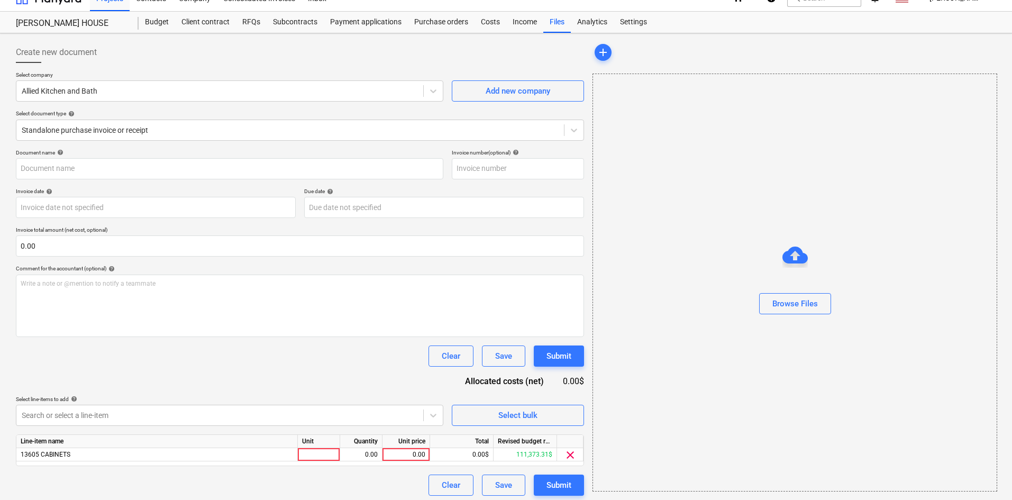
click at [796, 315] on div at bounding box center [795, 318] width 404 height 8
click at [803, 305] on div "Browse Files" at bounding box center [794, 304] width 45 height 14
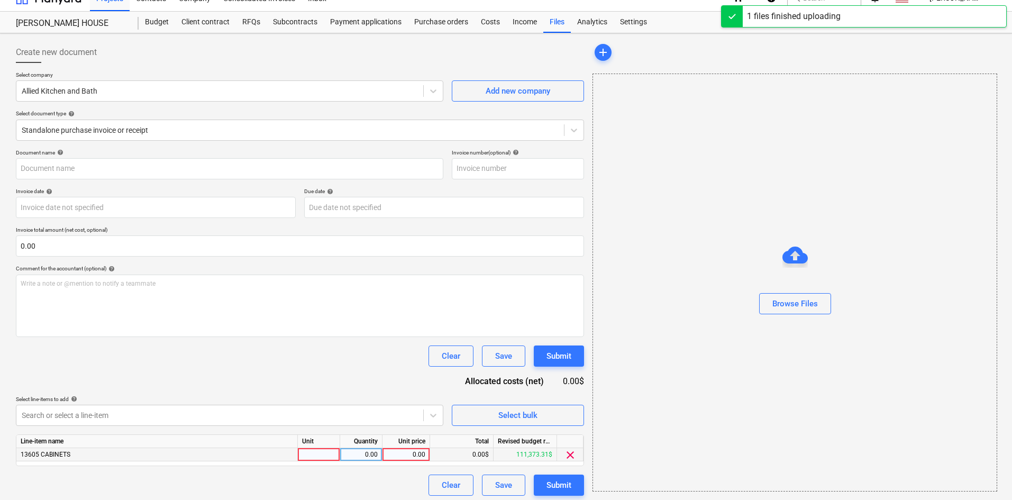
type input "Allied Kitchen and Bath (Hard) [DATE].pdf"
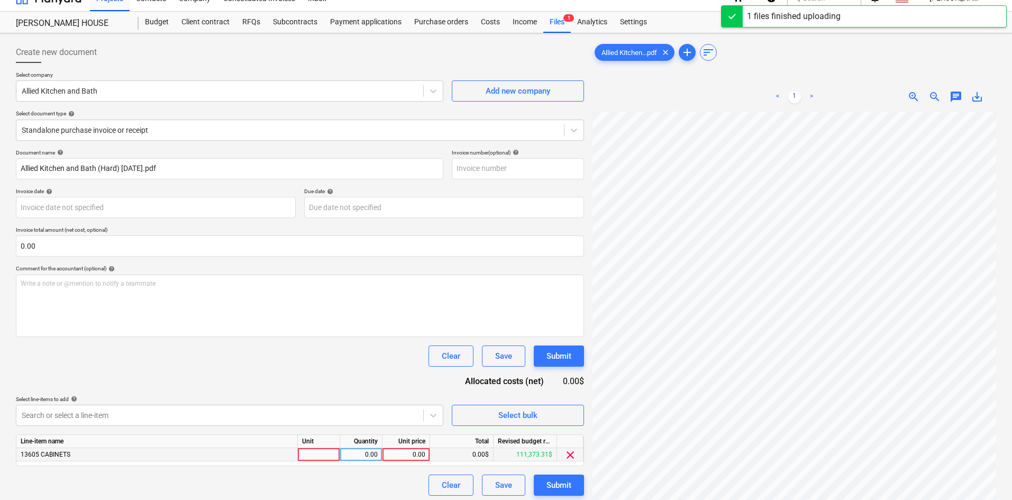
click at [412, 452] on div "0.00" at bounding box center [406, 454] width 39 height 13
type input "10,252.38"
click at [345, 364] on div "Clear Save Submit" at bounding box center [300, 355] width 568 height 21
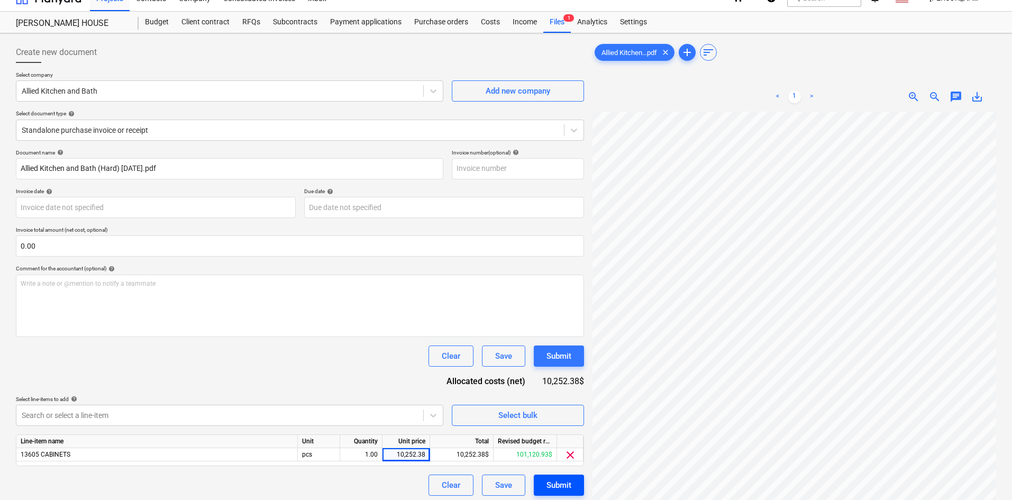
click at [576, 484] on button "Submit" at bounding box center [559, 484] width 50 height 21
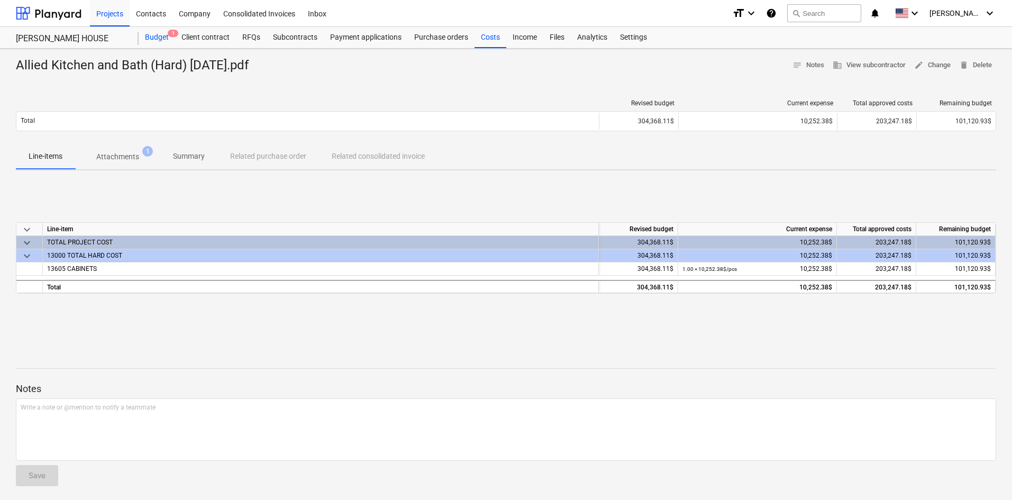
click at [151, 42] on div "Budget 1" at bounding box center [157, 37] width 36 height 21
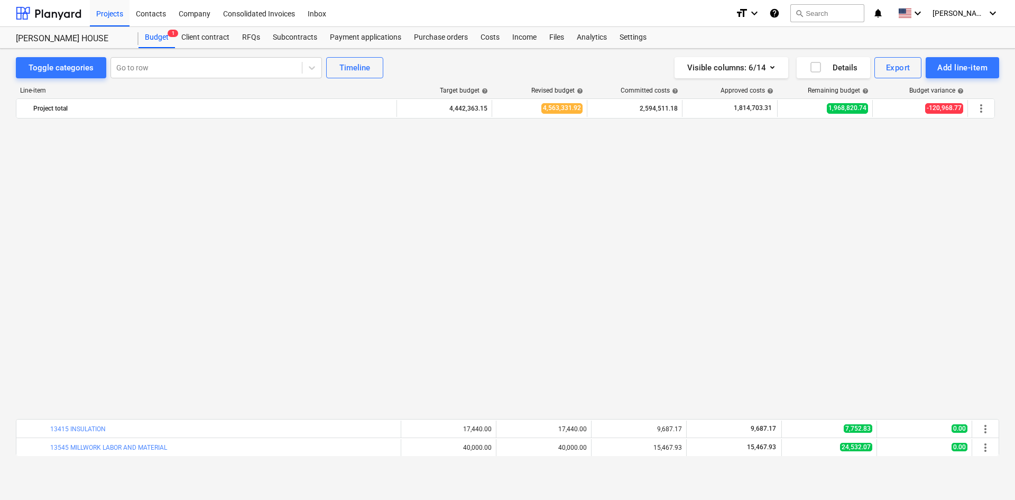
scroll to position [688, 0]
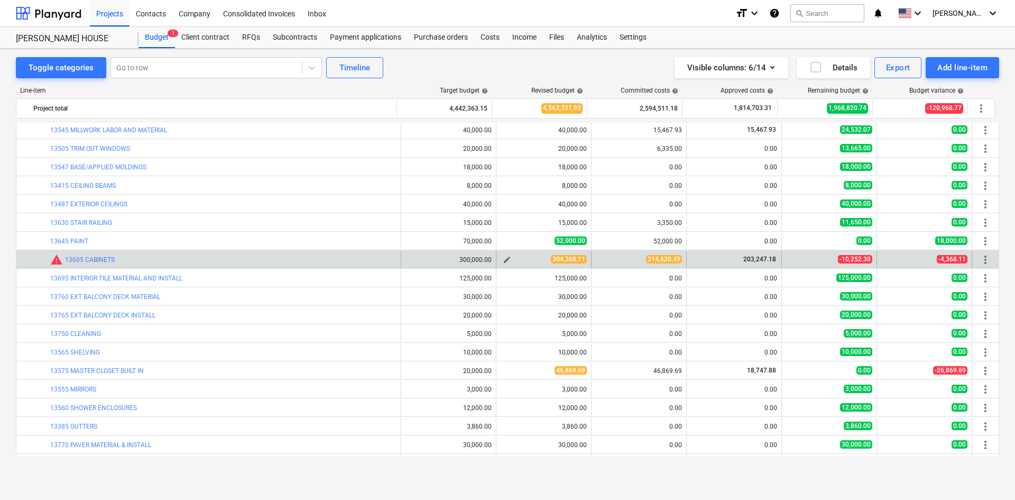
click at [503, 257] on span "edit" at bounding box center [507, 259] width 8 height 8
type textarea "x"
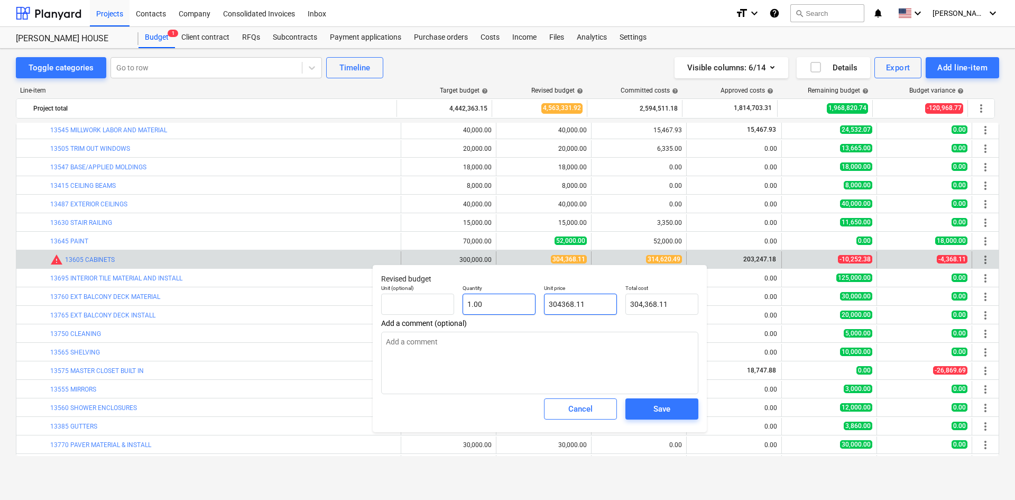
drag, startPoint x: 600, startPoint y: 303, endPoint x: 475, endPoint y: 312, distance: 125.1
click at [479, 313] on div "Unit (optional) Quantity 1.00 Unit price 304368.11 Total cost 304,368.11" at bounding box center [540, 299] width 326 height 39
type input "3"
type textarea "x"
type input "3.00"
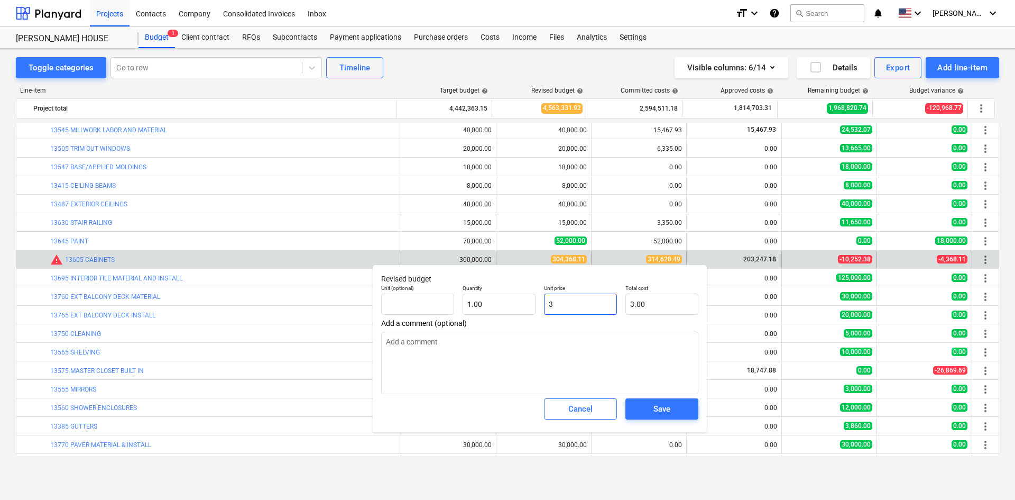
type textarea "x"
type input "31"
type input "31.00"
type textarea "x"
type input "314"
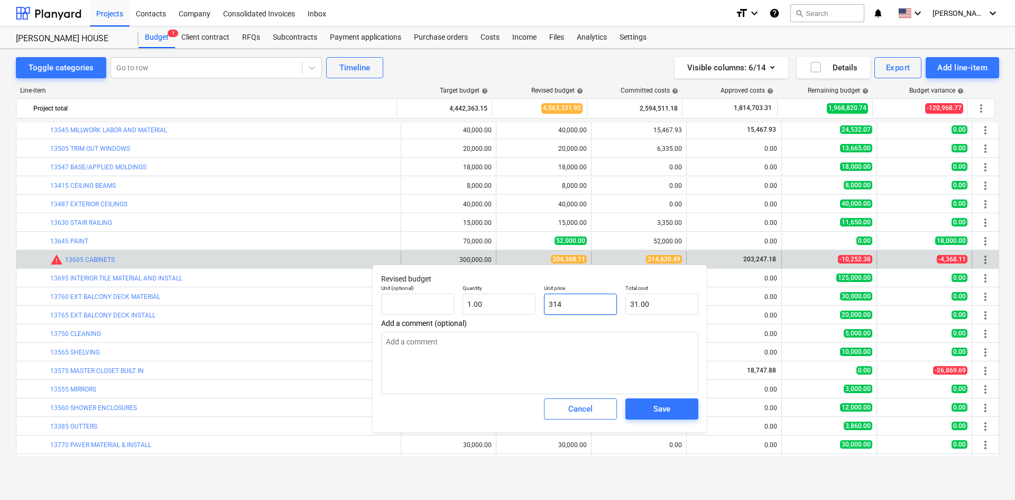
type input "314.00"
type textarea "x"
type input "3146"
type input "3,146.00"
type textarea "x"
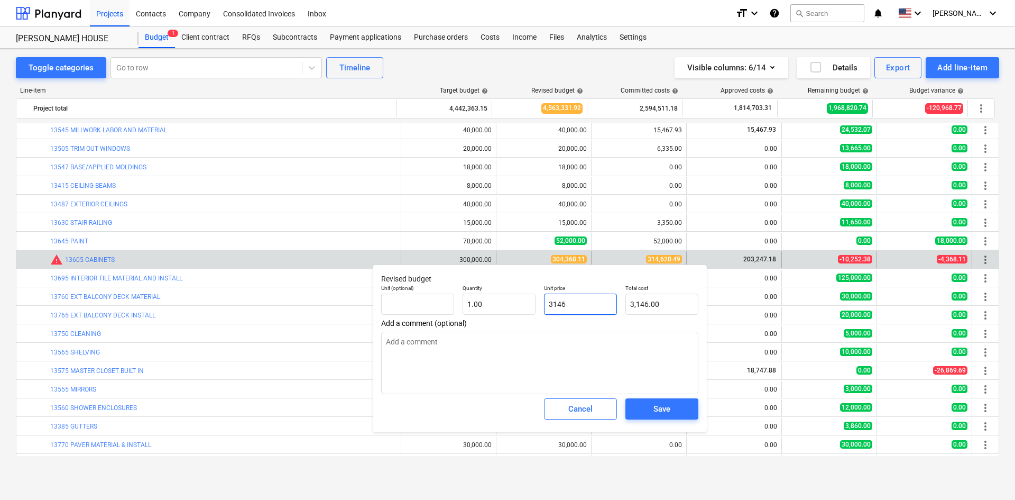
type input "31462"
type input "31,462.00"
type textarea "x"
type input "314620"
type input "314,620.00"
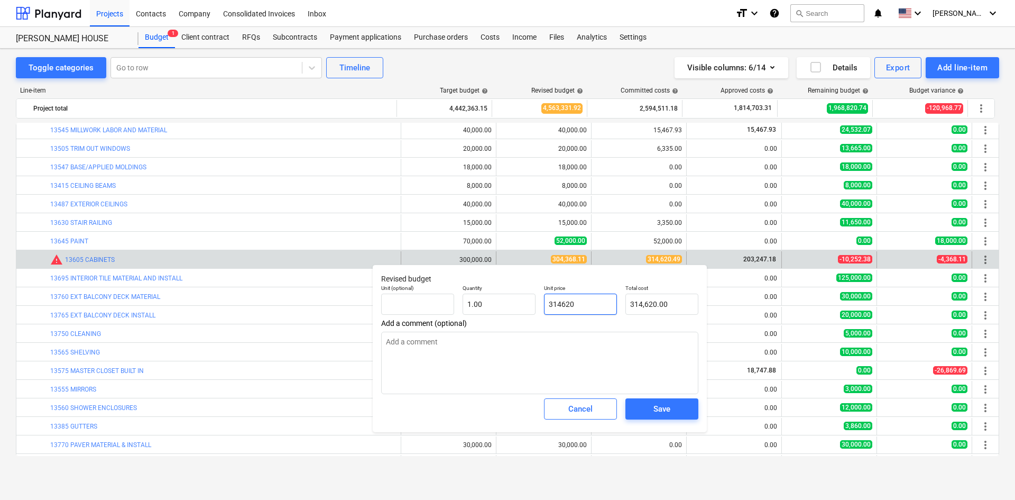
type textarea "x"
type input "314620."
type textarea "x"
type input "314620.4"
type input "314,620.40"
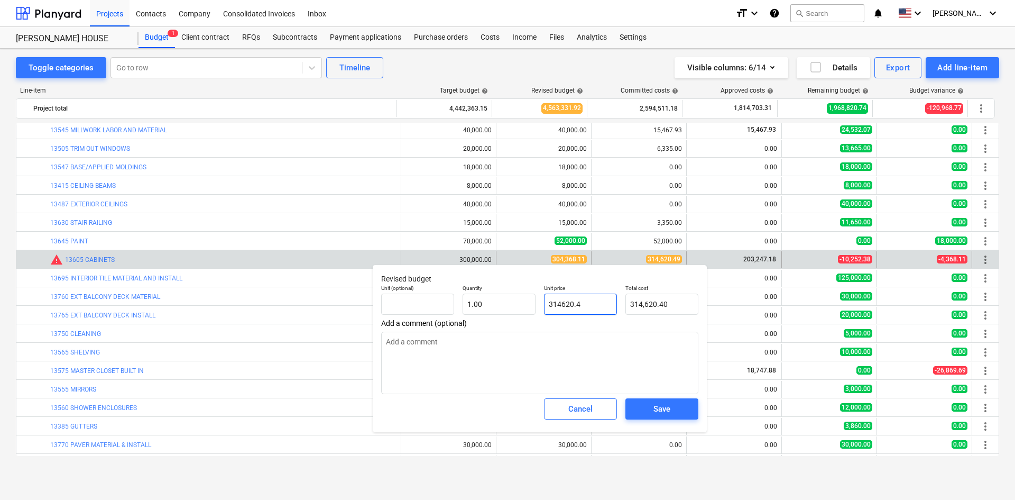
type textarea "x"
type input "314620.49"
type input "314,620.49"
type input "314620.49"
type textarea "x"
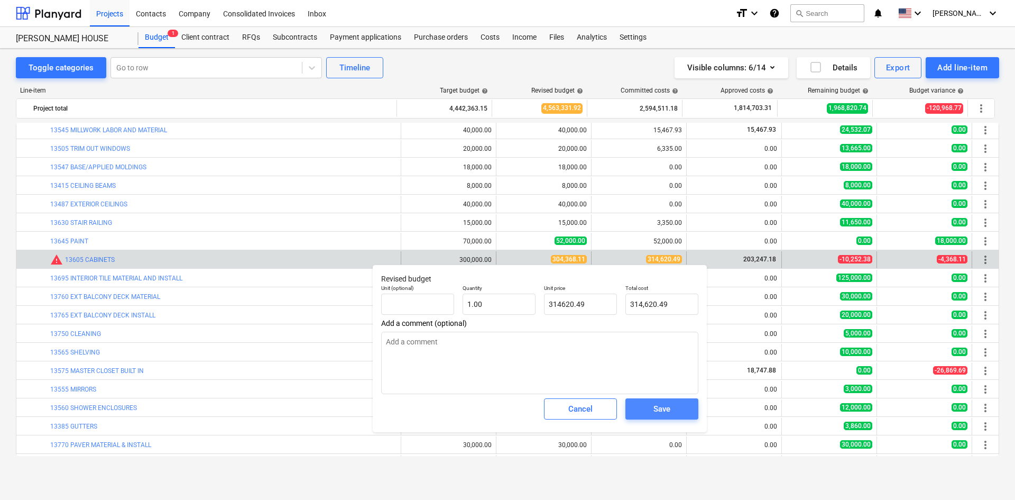
type input "314,620.49"
click at [670, 415] on div "Save" at bounding box center [662, 409] width 17 height 14
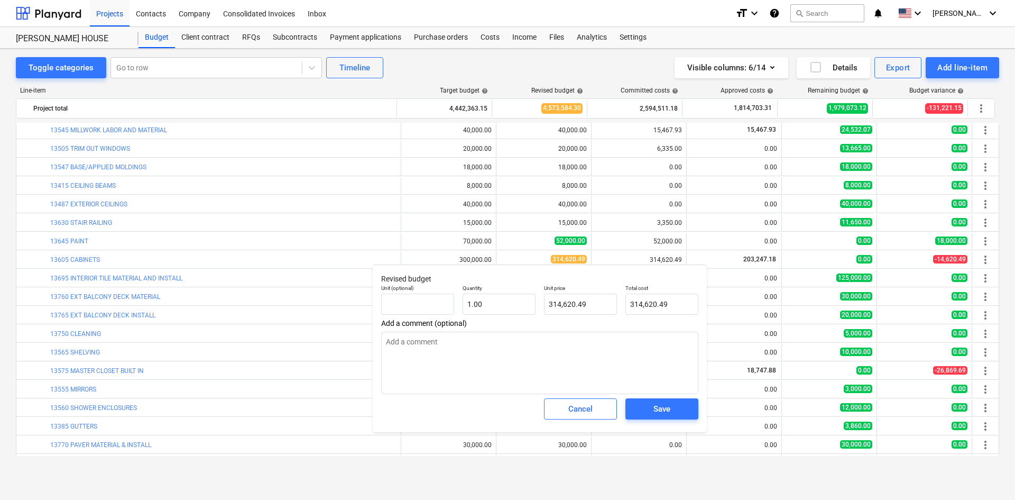
type textarea "x"
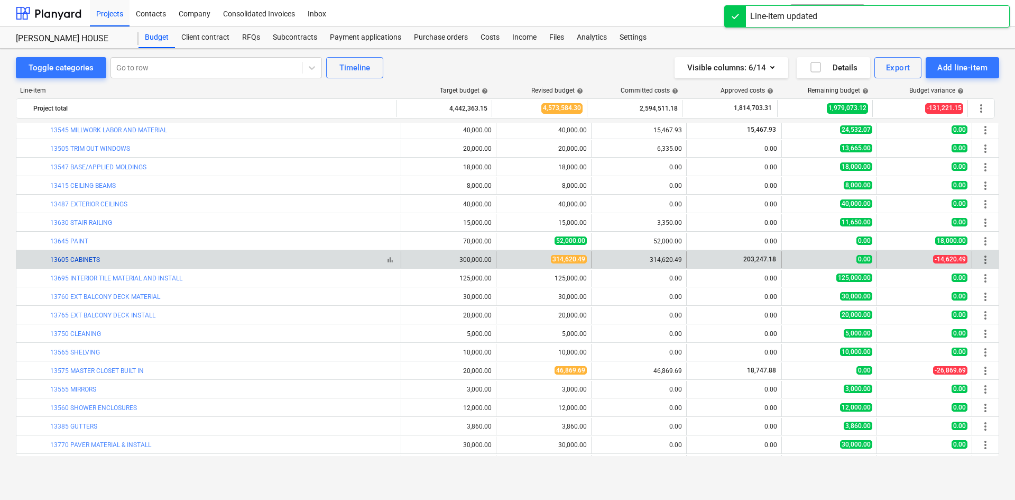
click at [89, 260] on link "13605 CABINETS" at bounding box center [75, 259] width 50 height 7
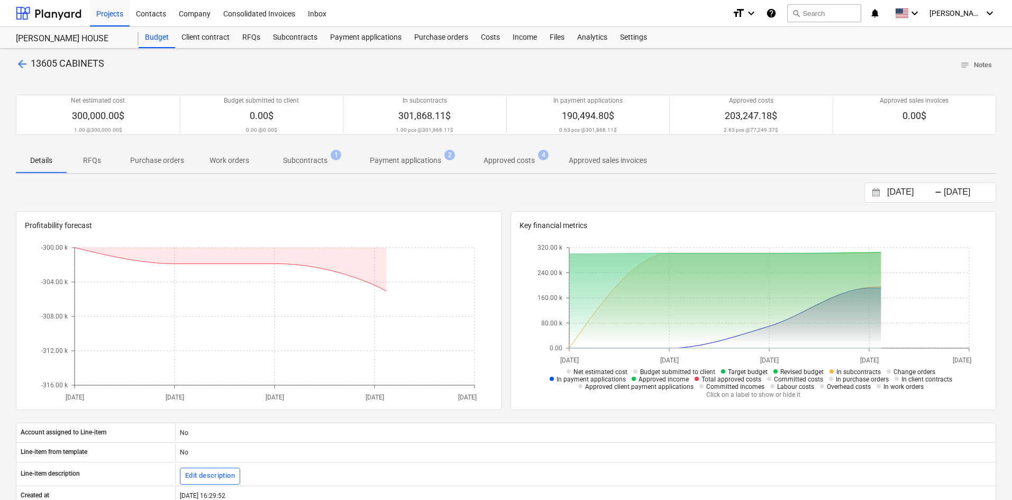
click at [313, 162] on p "Subcontracts" at bounding box center [305, 160] width 44 height 11
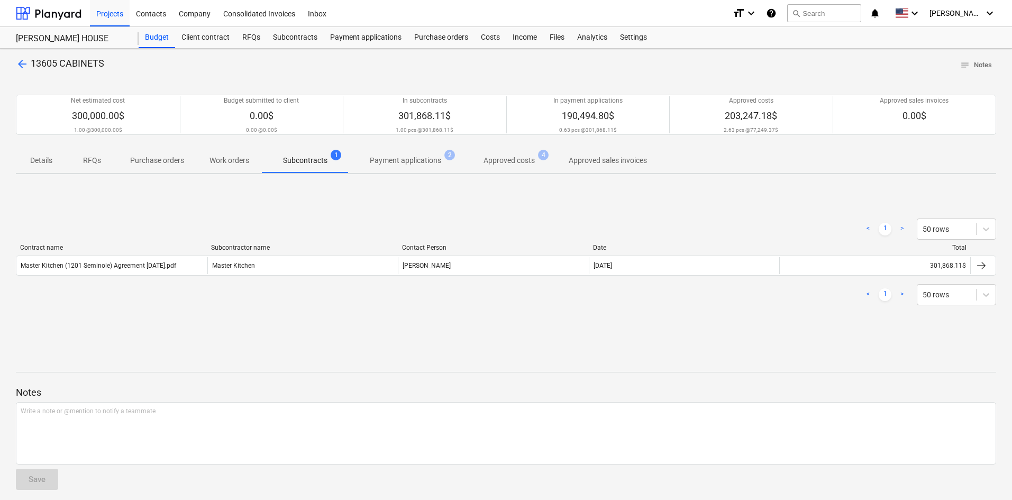
click at [513, 164] on p "Approved costs" at bounding box center [508, 160] width 51 height 11
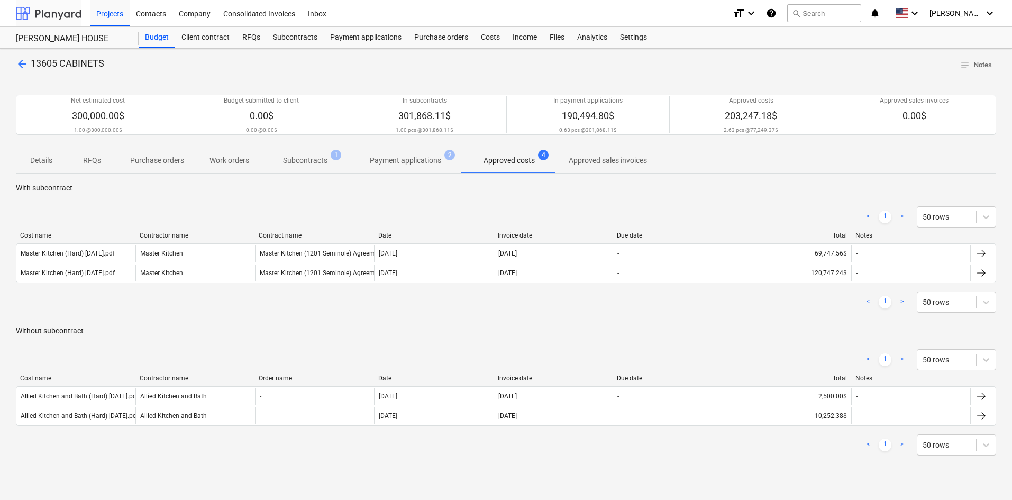
click at [36, 12] on div at bounding box center [49, 13] width 66 height 26
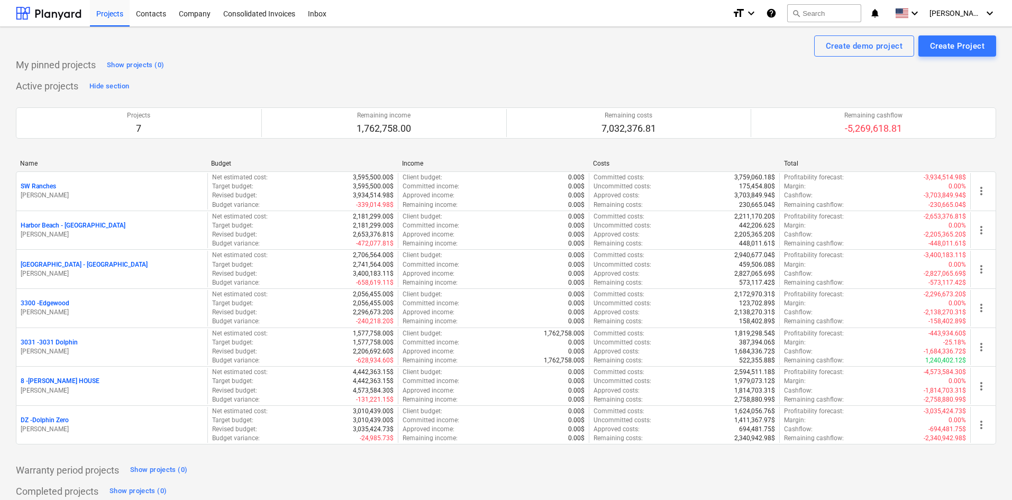
click at [386, 78] on div "Active projects Hide section Projects 7 Remaining income 1,762,758.00 Remaining…" at bounding box center [506, 267] width 980 height 379
